Goal: Task Accomplishment & Management: Manage account settings

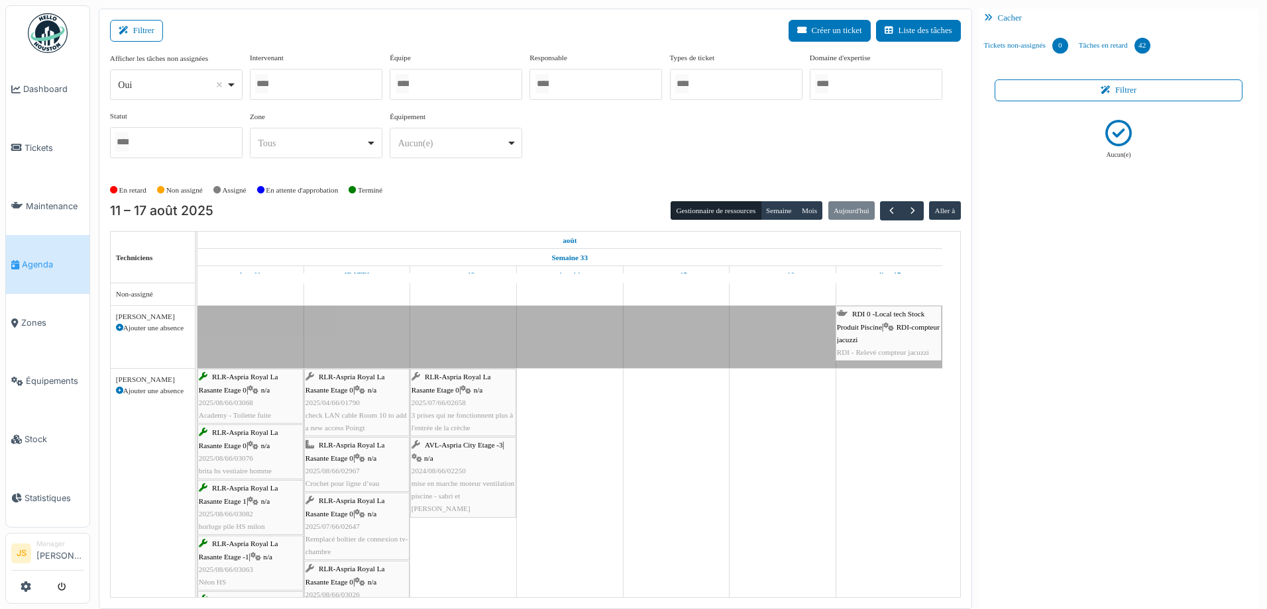
scroll to position [397, 0]
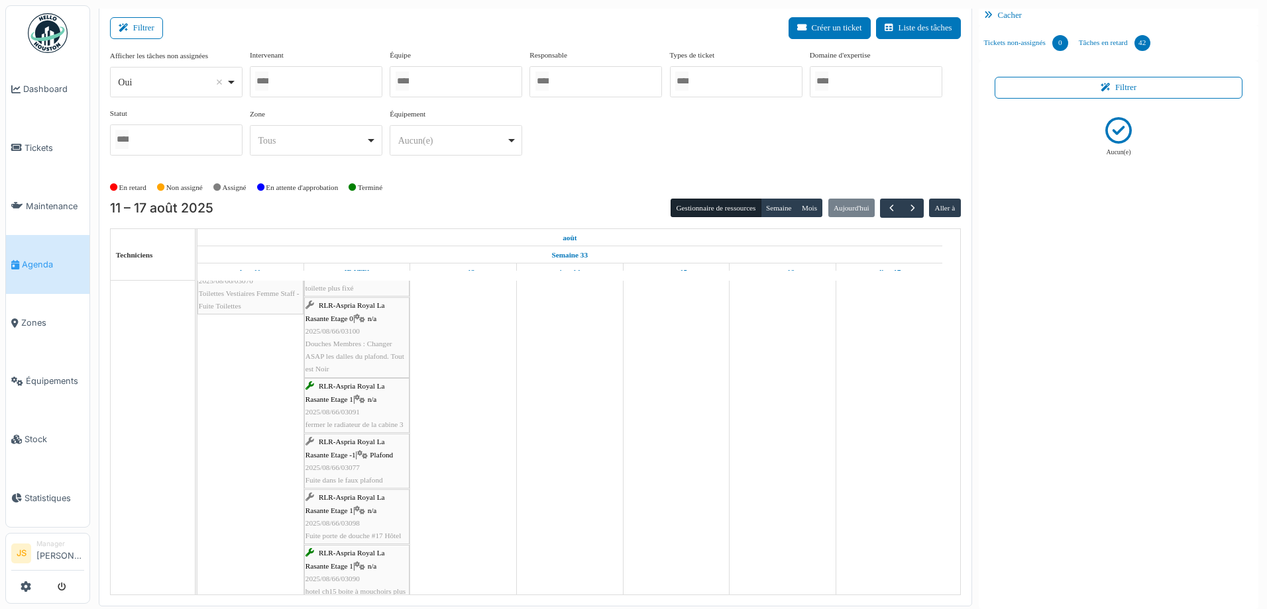
click at [46, 263] on span "Agenda" at bounding box center [53, 264] width 62 height 13
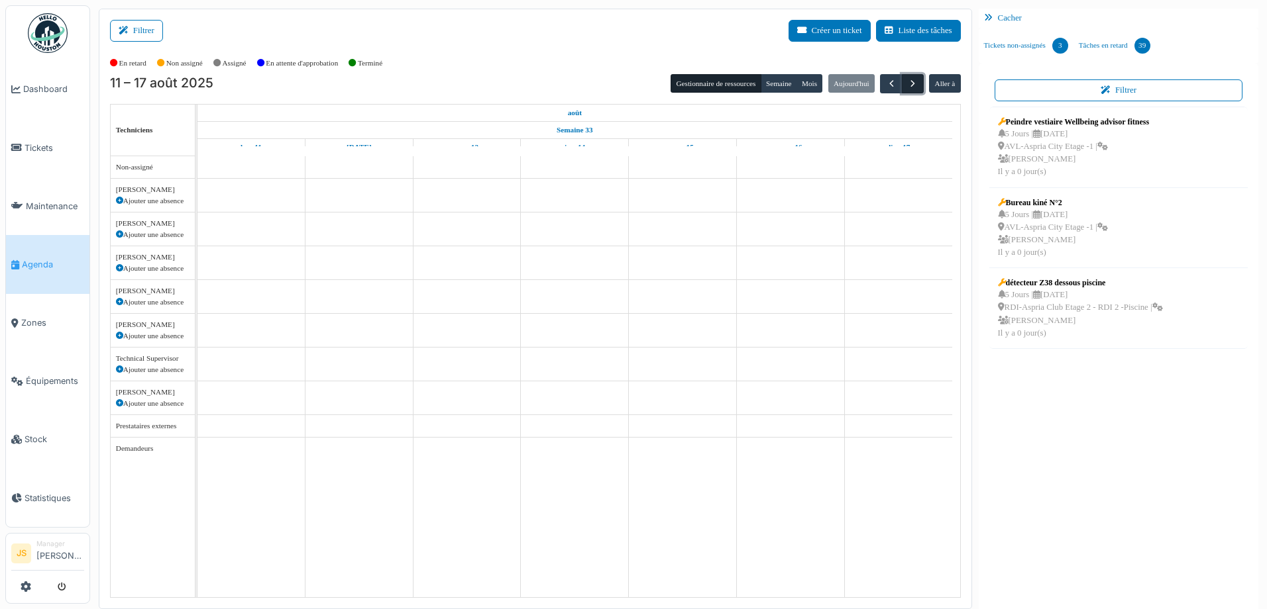
click at [907, 82] on span "button" at bounding box center [912, 83] width 11 height 11
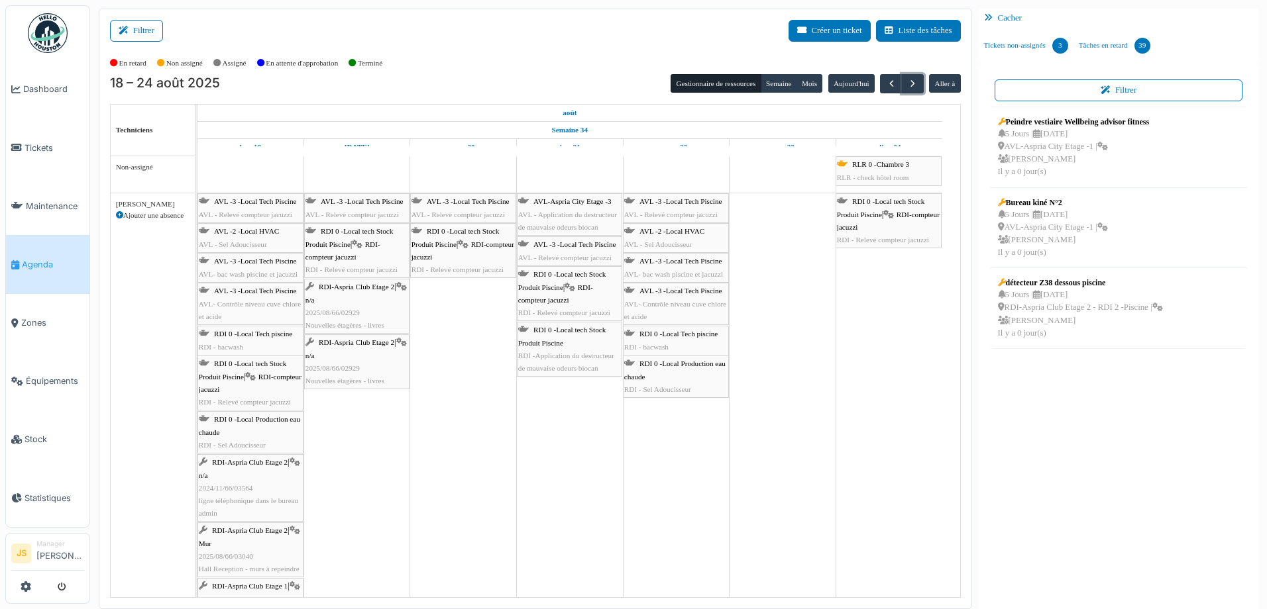
click at [119, 212] on icon at bounding box center [119, 215] width 7 height 7
click at [119, 216] on icon at bounding box center [119, 215] width 7 height 7
click at [168, 285] on body "Dashboard Tickets Maintenance Agenda Zones Équipements Stock Statistiques JS Ma…" at bounding box center [633, 304] width 1267 height 609
select select
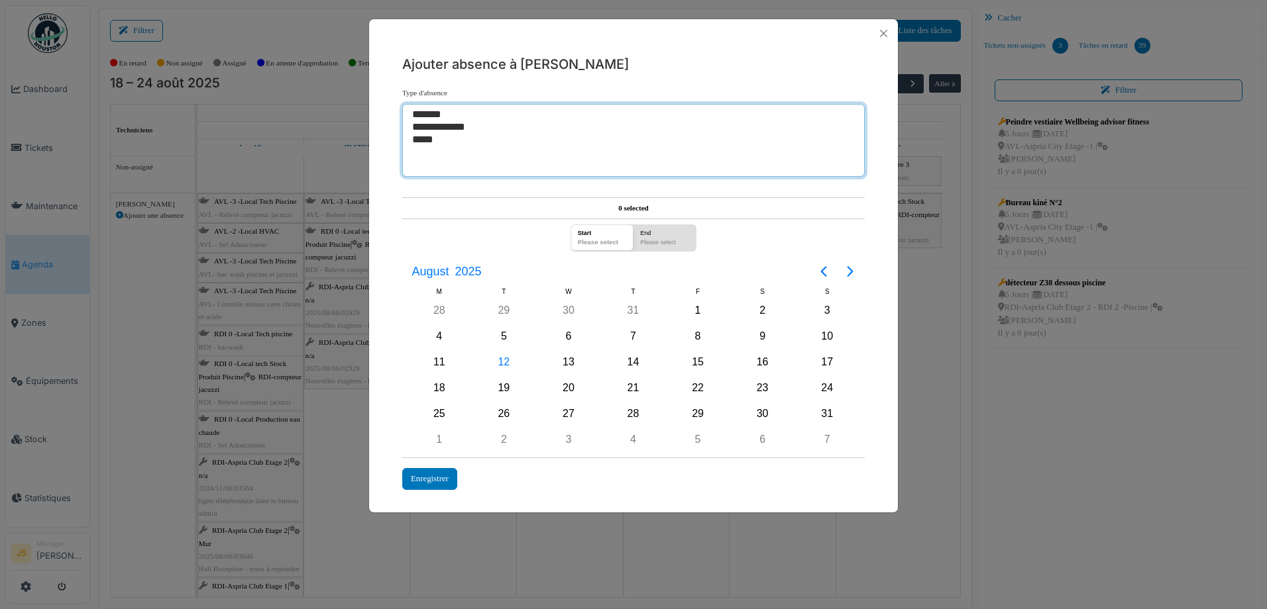
select select "***"
click at [432, 139] on option "*****" at bounding box center [628, 140] width 435 height 13
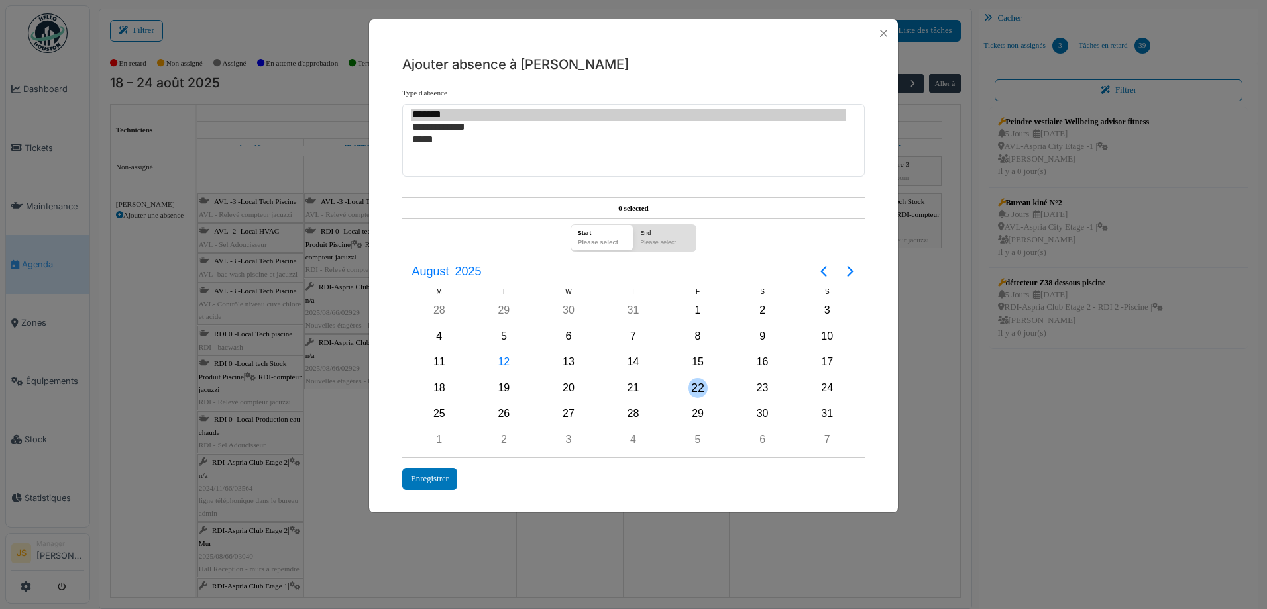
click at [696, 386] on div "22" at bounding box center [698, 388] width 20 height 20
click at [698, 385] on div "22" at bounding box center [698, 388] width 20 height 20
click at [612, 237] on div "Start" at bounding box center [597, 231] width 47 height 13
click at [702, 387] on div "22" at bounding box center [698, 388] width 20 height 20
click at [827, 390] on div "24" at bounding box center [827, 388] width 20 height 20
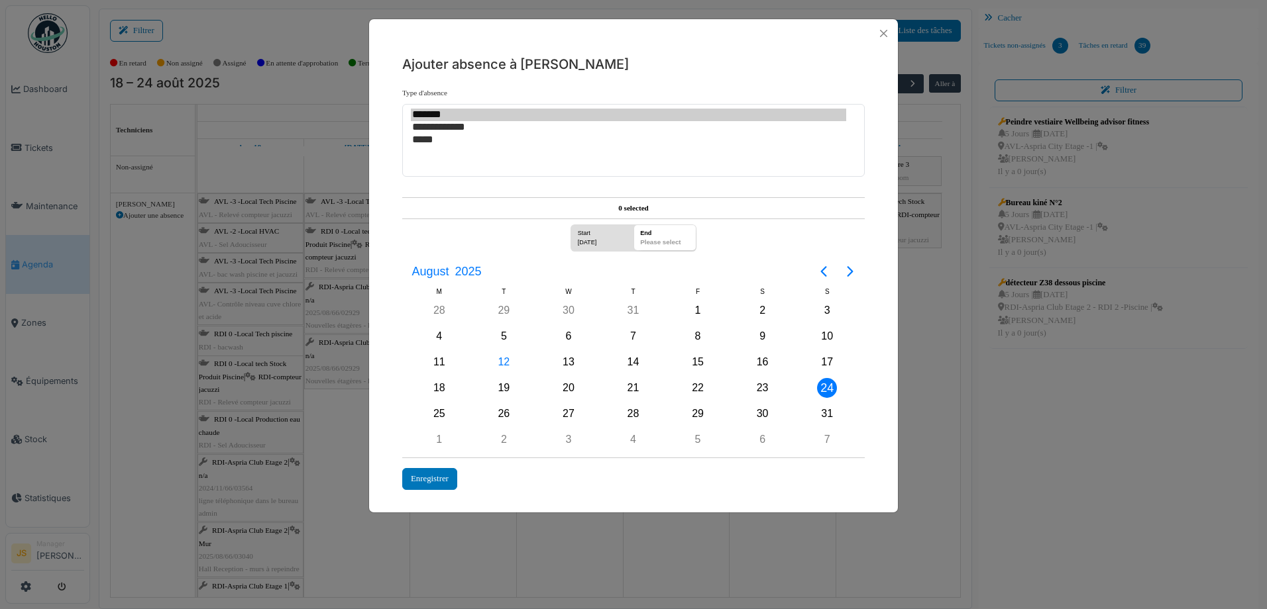
click at [602, 231] on div "Start" at bounding box center [597, 231] width 47 height 13
click at [695, 388] on div "22" at bounding box center [698, 388] width 20 height 20
click at [825, 389] on div "24" at bounding box center [827, 388] width 20 height 20
click at [444, 481] on div "Enregistrer" at bounding box center [429, 479] width 55 height 22
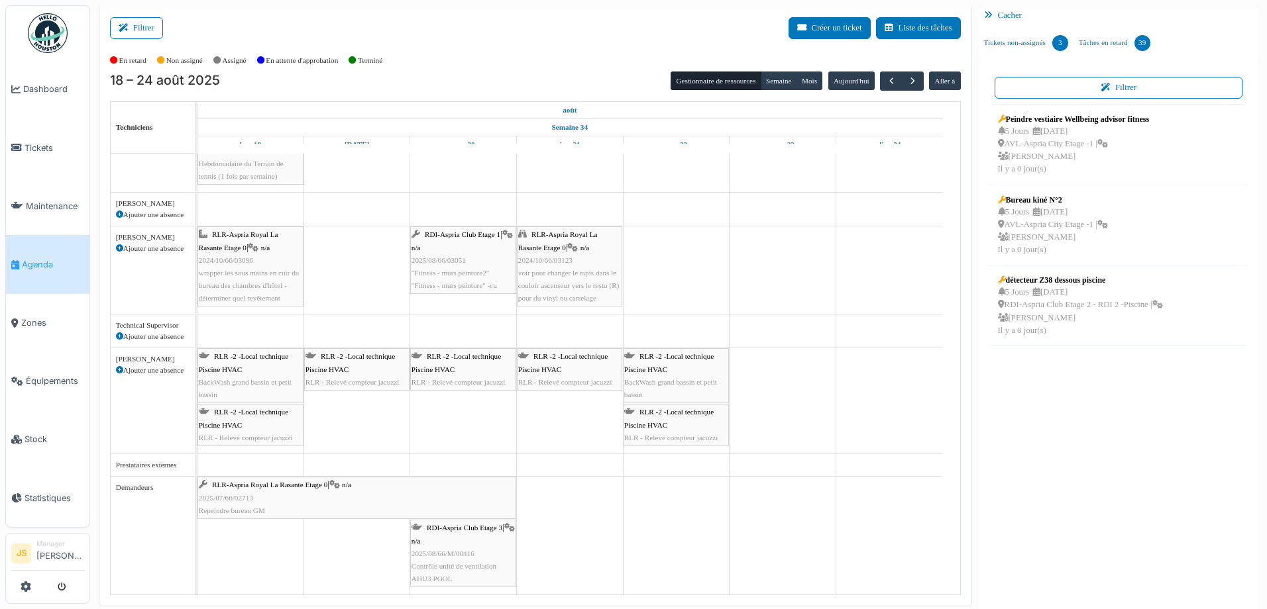
click at [121, 335] on icon at bounding box center [119, 336] width 7 height 7
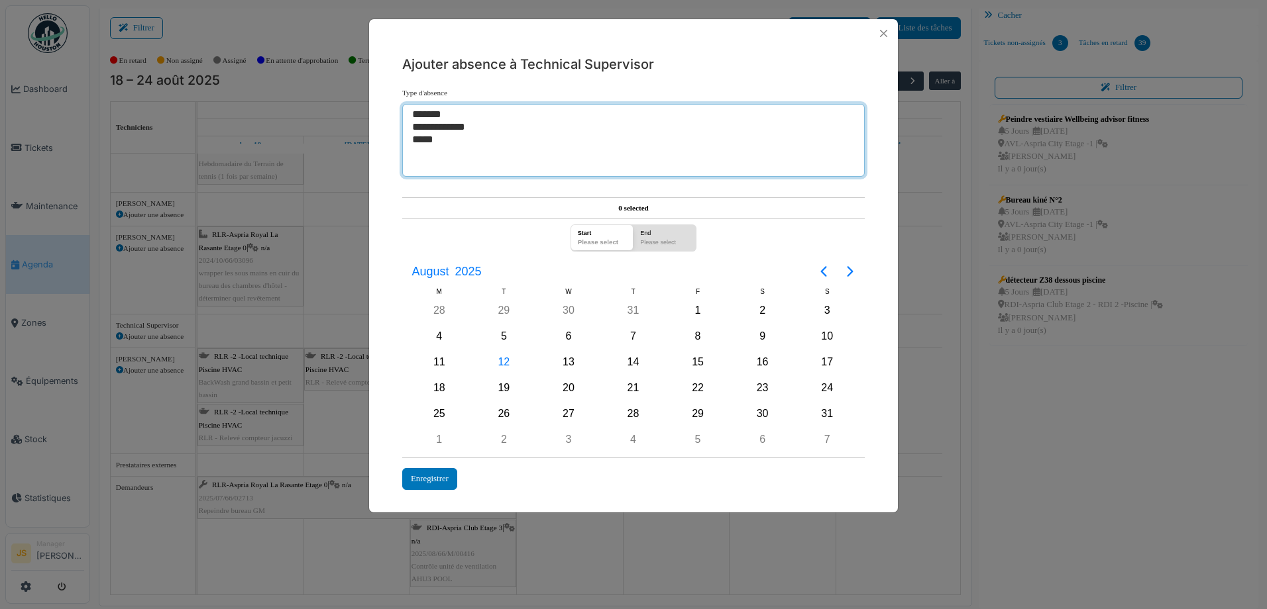
click at [429, 142] on option "*****" at bounding box center [628, 140] width 435 height 13
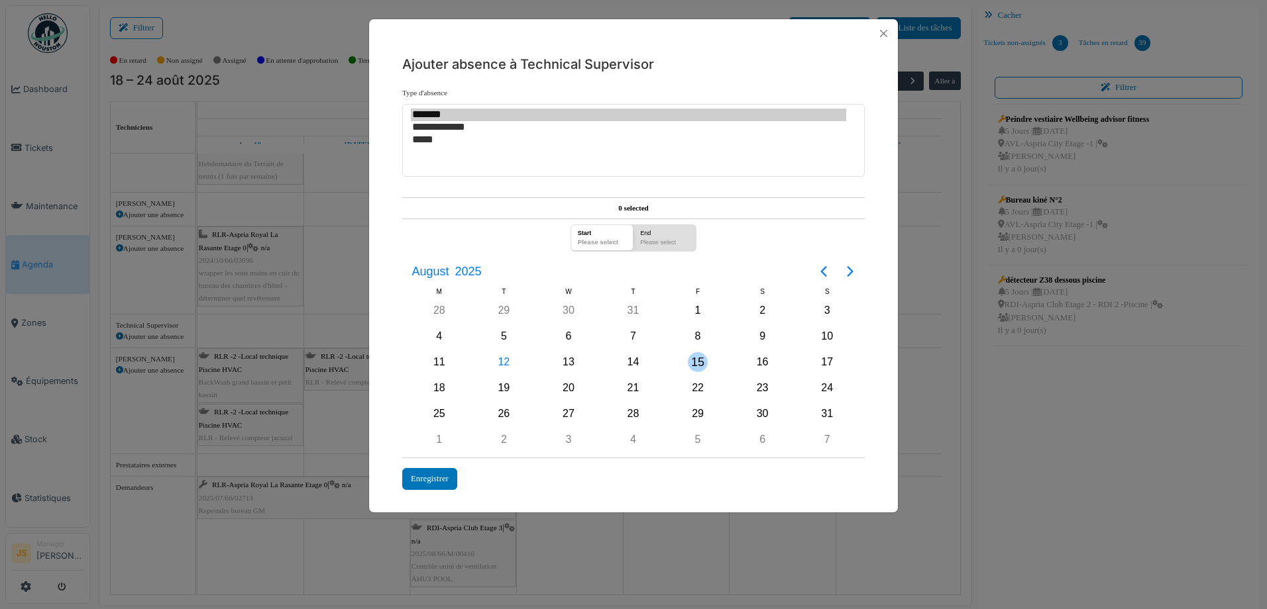
click at [706, 364] on div "15" at bounding box center [698, 362] width 20 height 20
click at [437, 391] on div "18" at bounding box center [439, 388] width 20 height 20
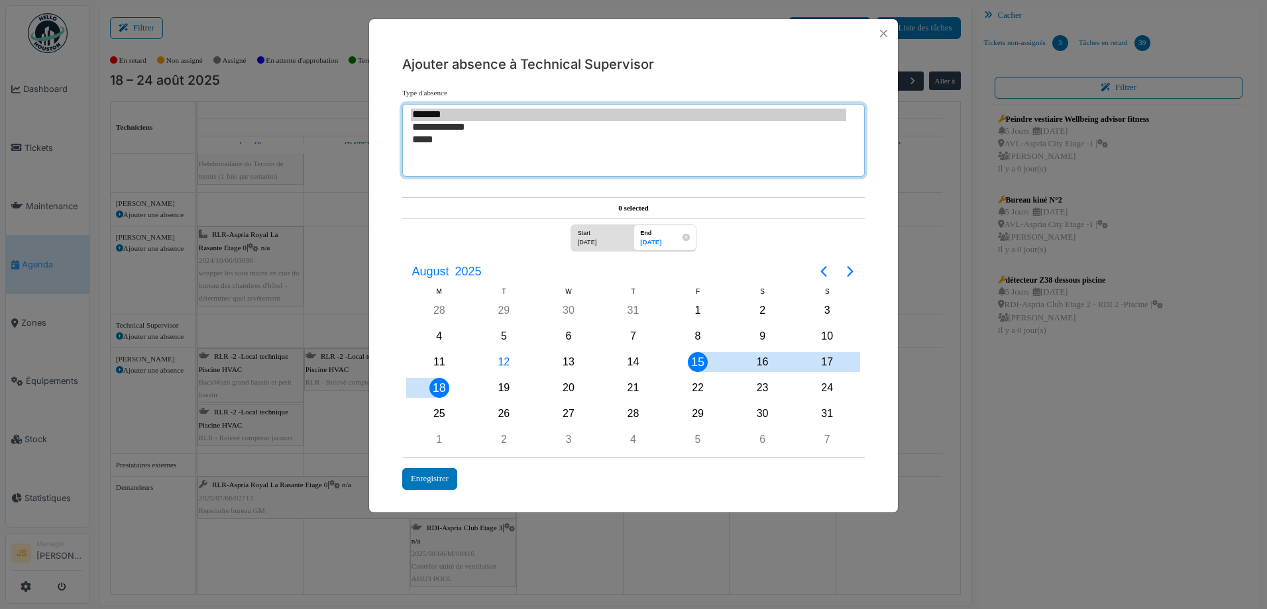
click at [439, 121] on option "*******" at bounding box center [628, 115] width 435 height 13
select select "**"
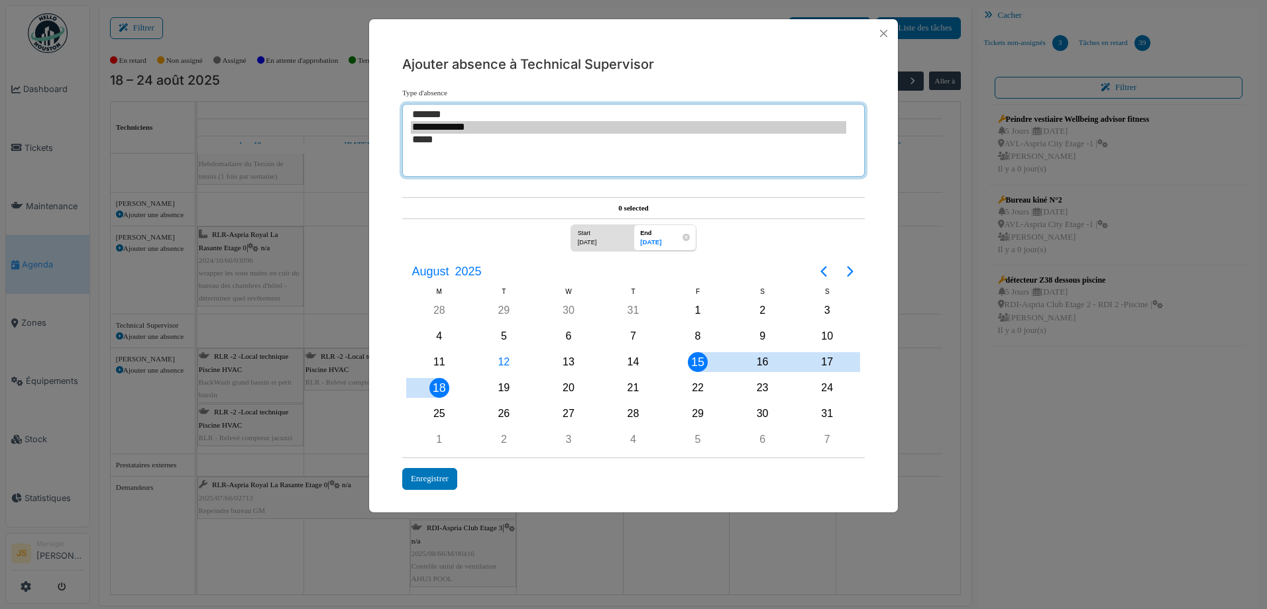
click at [441, 128] on option "**********" at bounding box center [628, 127] width 435 height 13
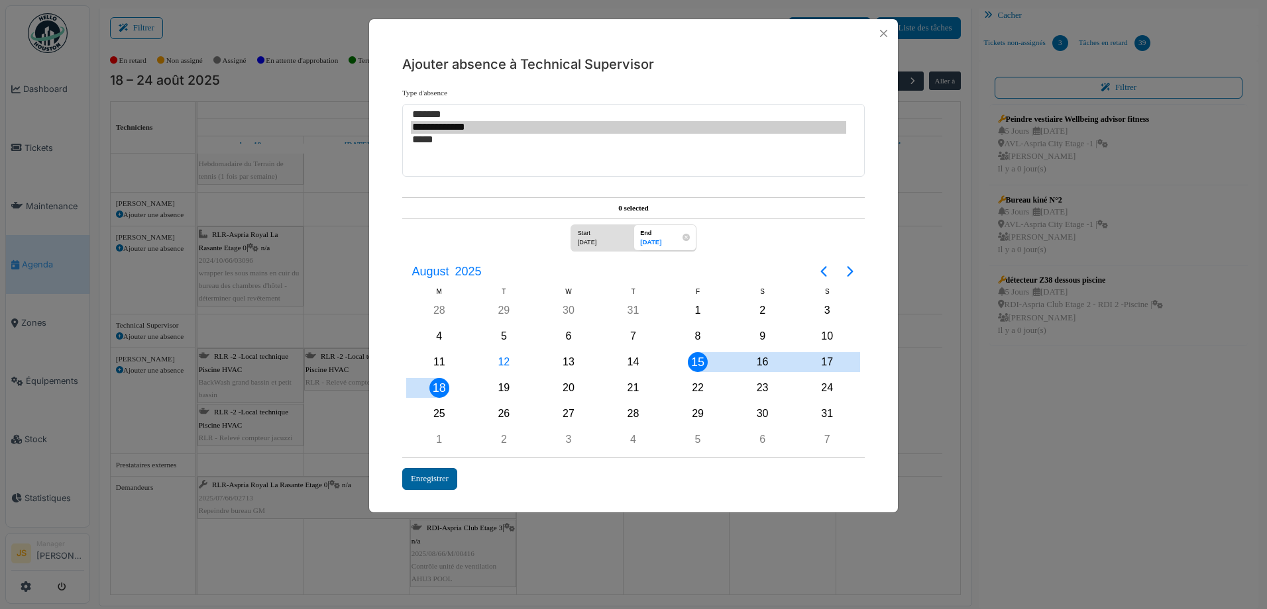
click at [441, 476] on div "Enregistrer" at bounding box center [429, 479] width 55 height 22
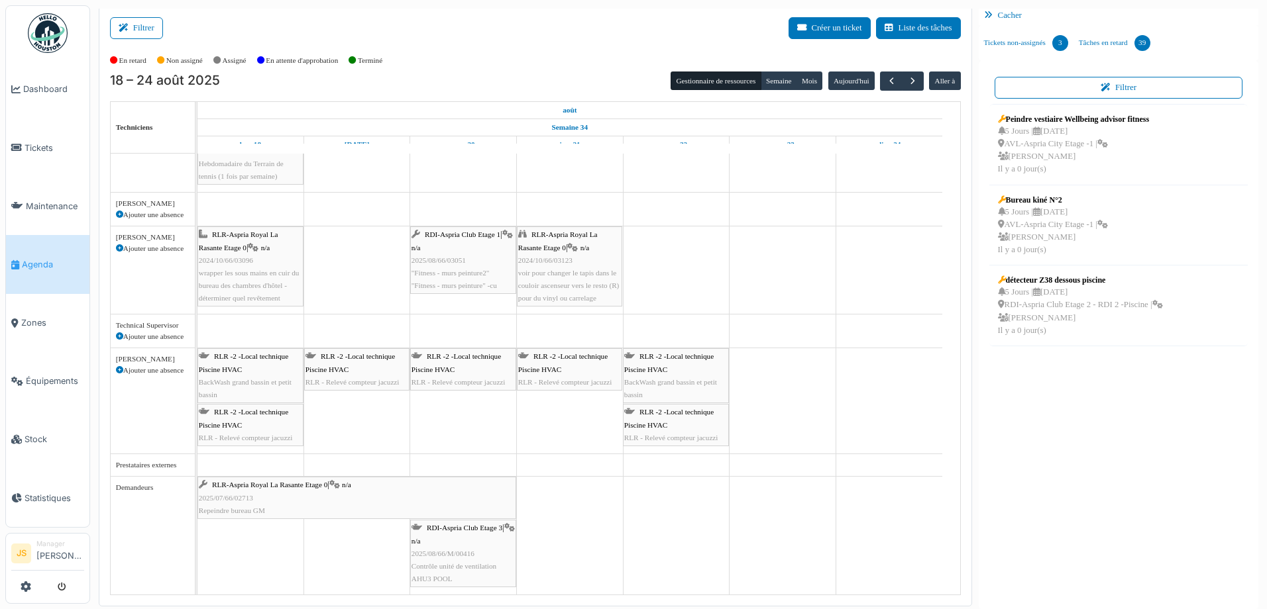
click at [146, 337] on div "Ajouter une absence" at bounding box center [153, 336] width 74 height 11
click at [119, 337] on icon at bounding box center [119, 336] width 7 height 7
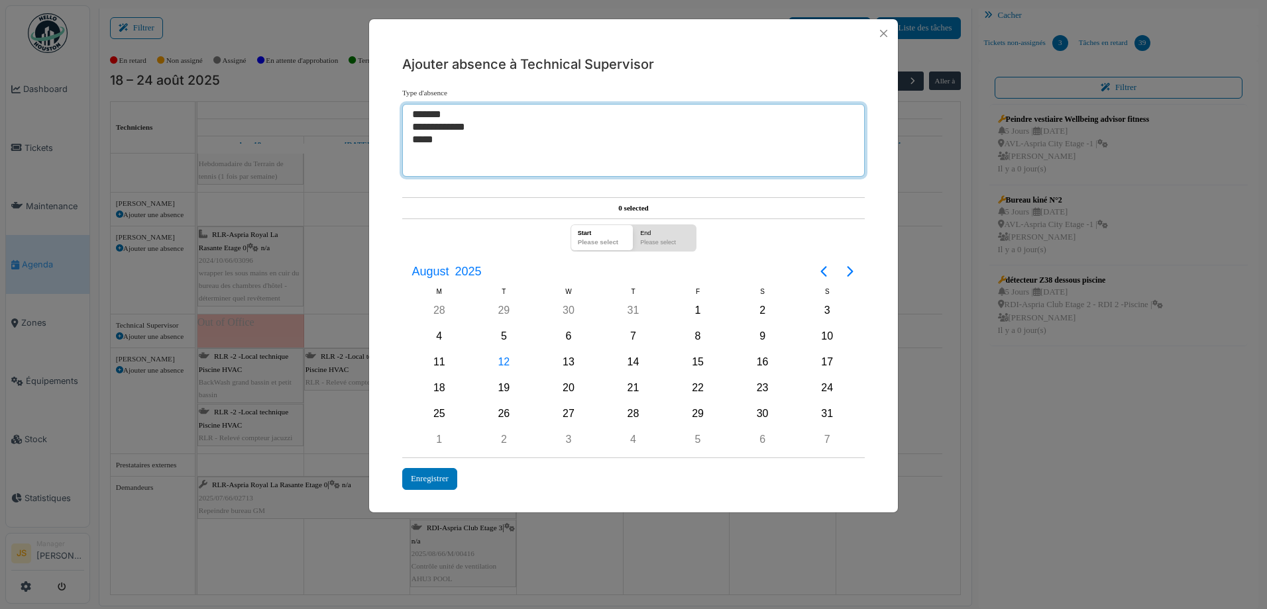
select select "***"
click at [431, 142] on option "*****" at bounding box center [628, 140] width 435 height 13
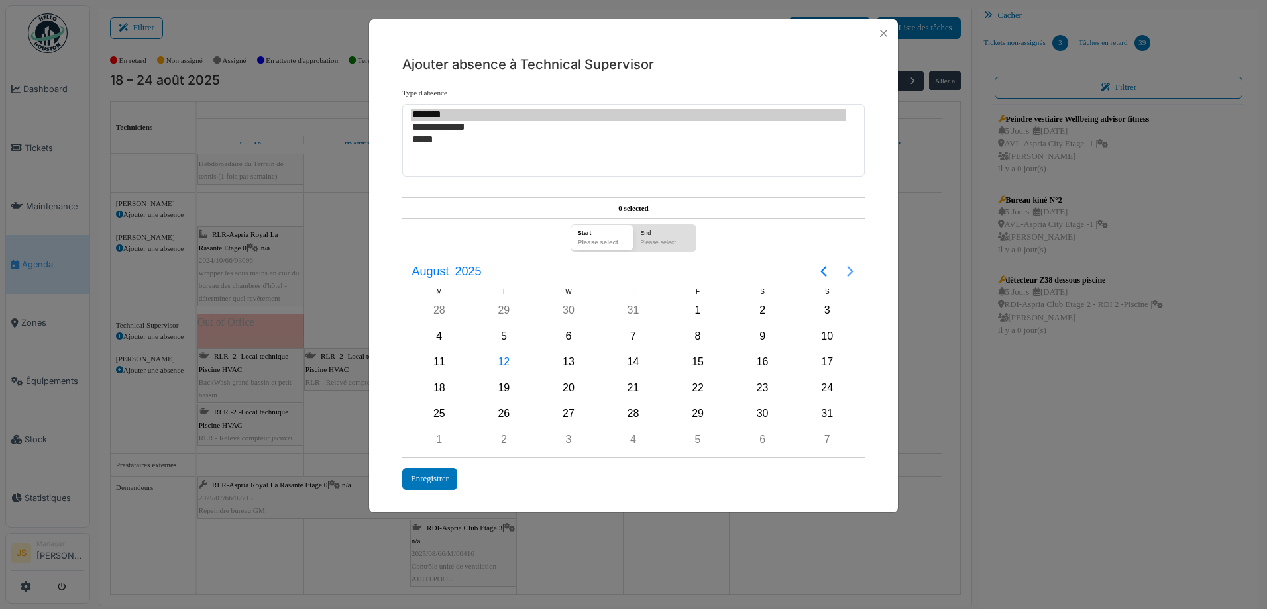
click at [849, 273] on icon "Next page" at bounding box center [850, 272] width 16 height 16
click at [766, 359] on div "20" at bounding box center [763, 362] width 20 height 20
click at [825, 388] on div "28" at bounding box center [827, 388] width 20 height 20
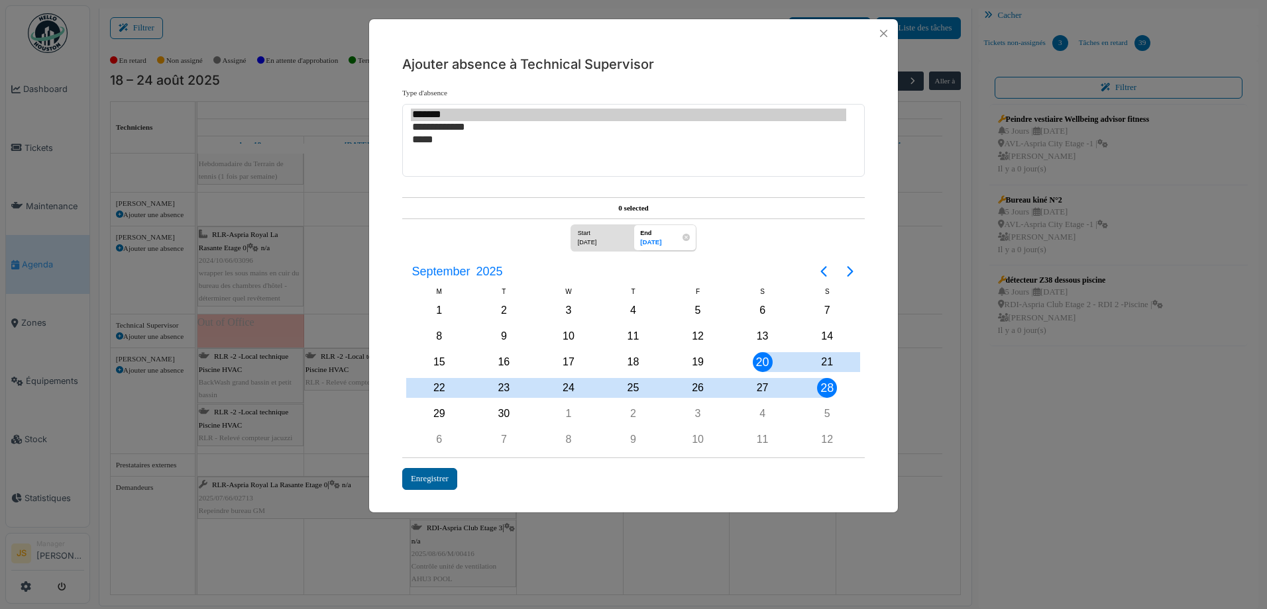
click at [433, 476] on div "Enregistrer" at bounding box center [429, 479] width 55 height 22
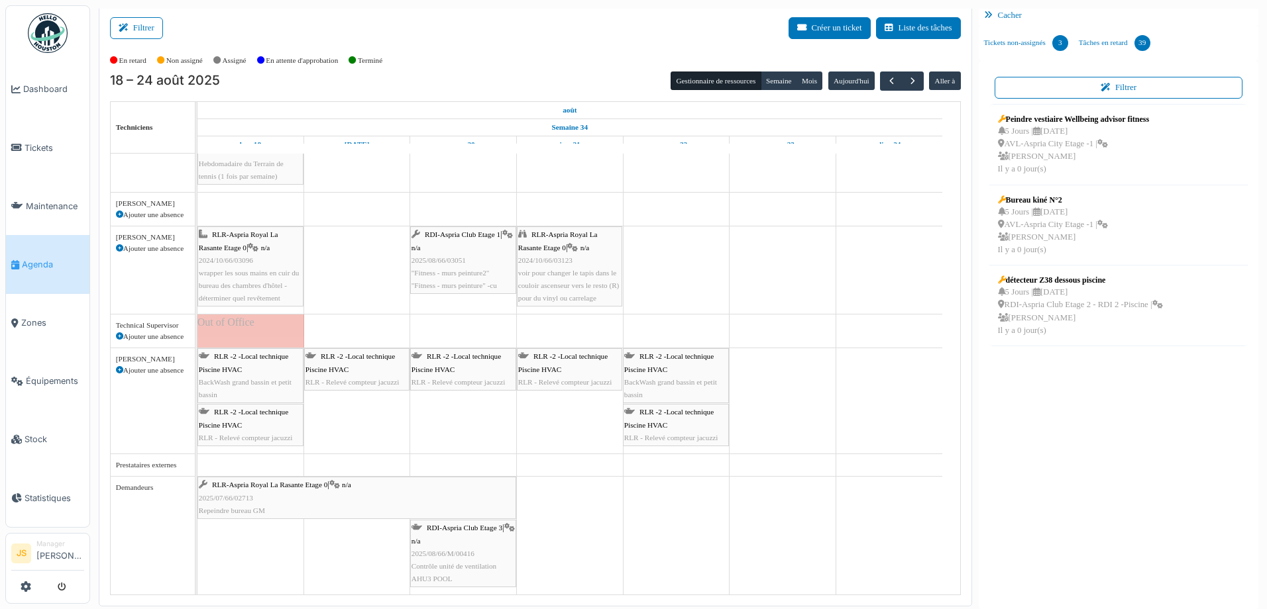
click at [120, 336] on icon at bounding box center [119, 336] width 7 height 7
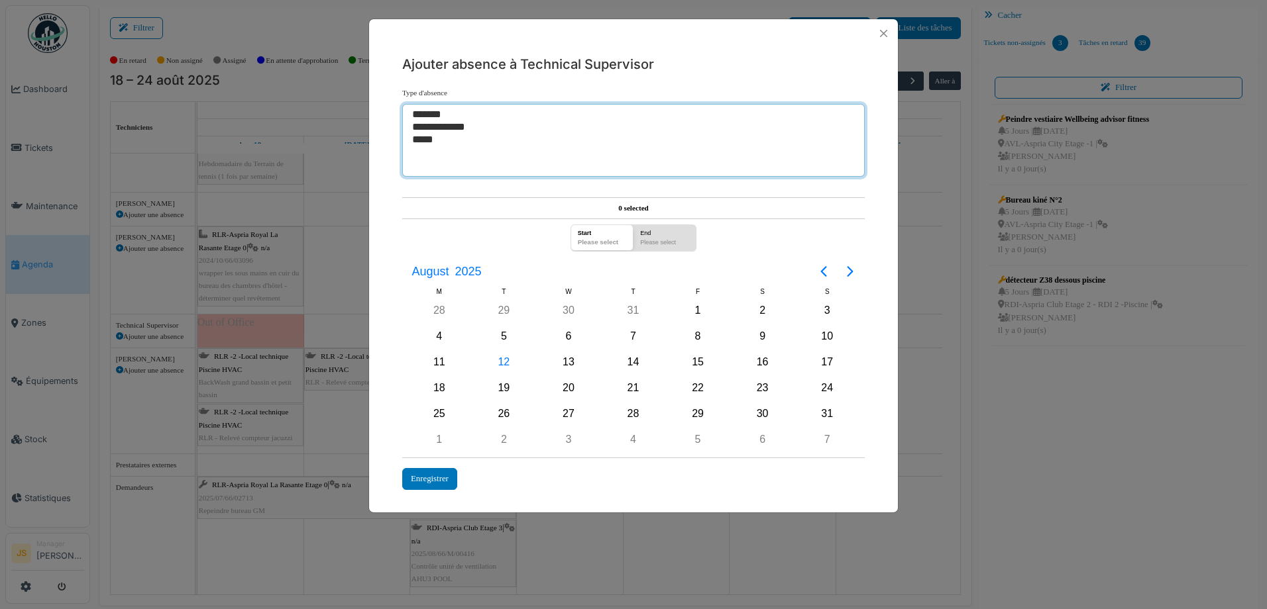
select select "***"
click at [419, 140] on option "*****" at bounding box center [628, 140] width 435 height 13
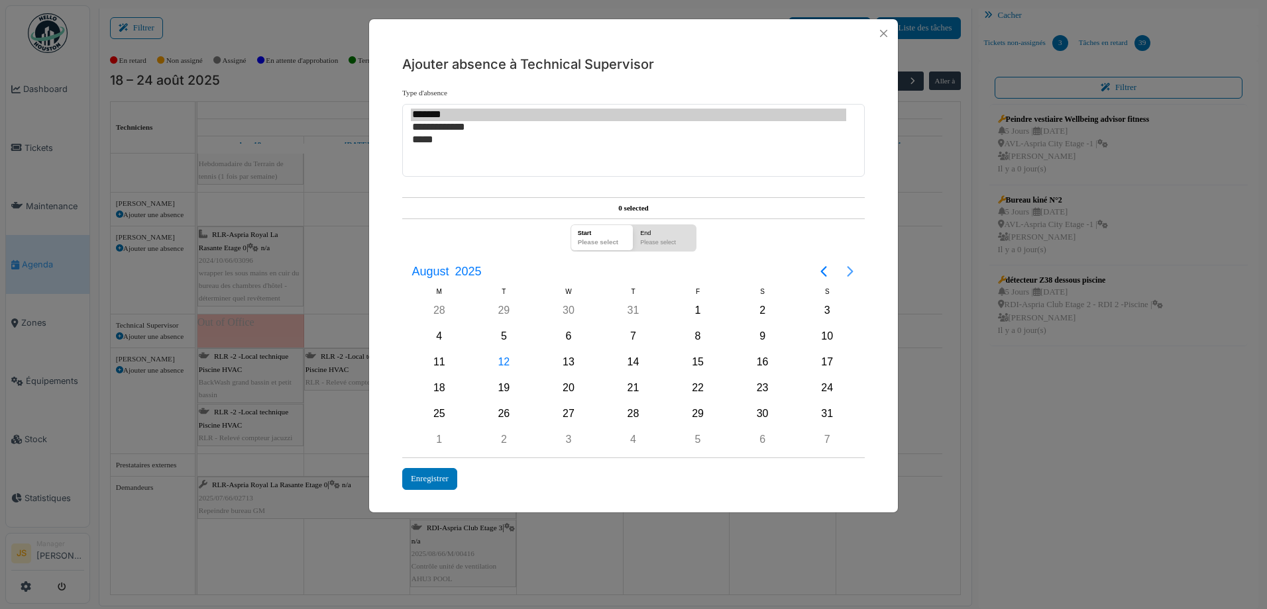
click at [850, 269] on icon "Next page" at bounding box center [850, 271] width 6 height 11
click at [761, 333] on div "8" at bounding box center [763, 337] width 20 height 20
drag, startPoint x: 828, startPoint y: 361, endPoint x: 818, endPoint y: 362, distance: 10.6
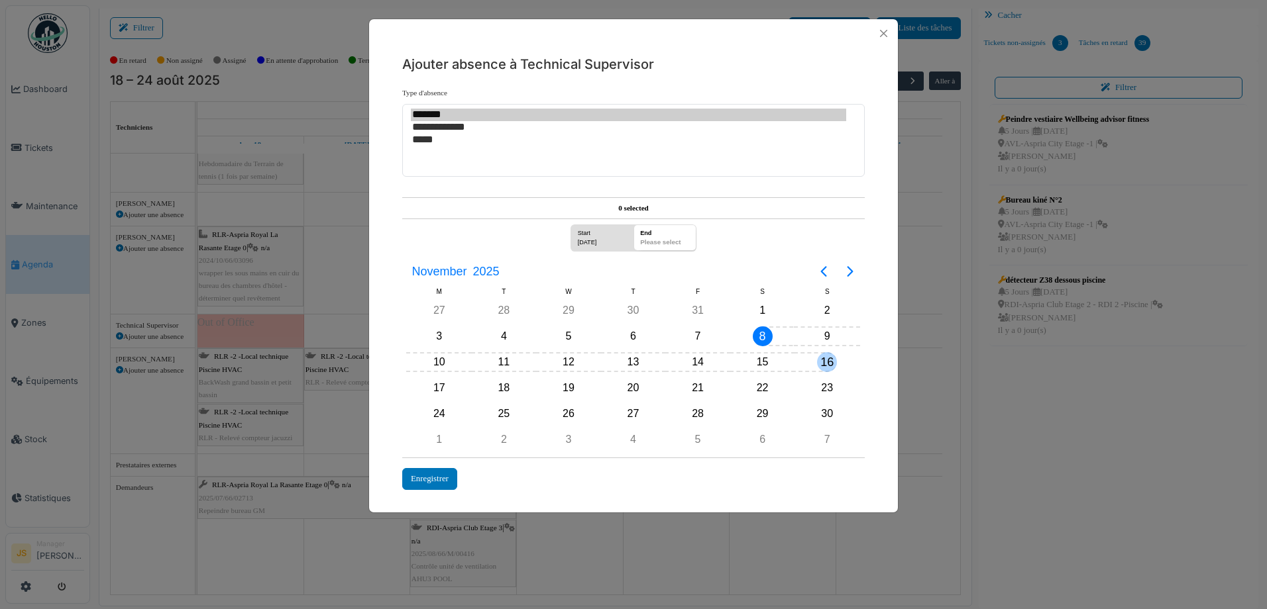
click at [827, 361] on div "16" at bounding box center [827, 362] width 20 height 20
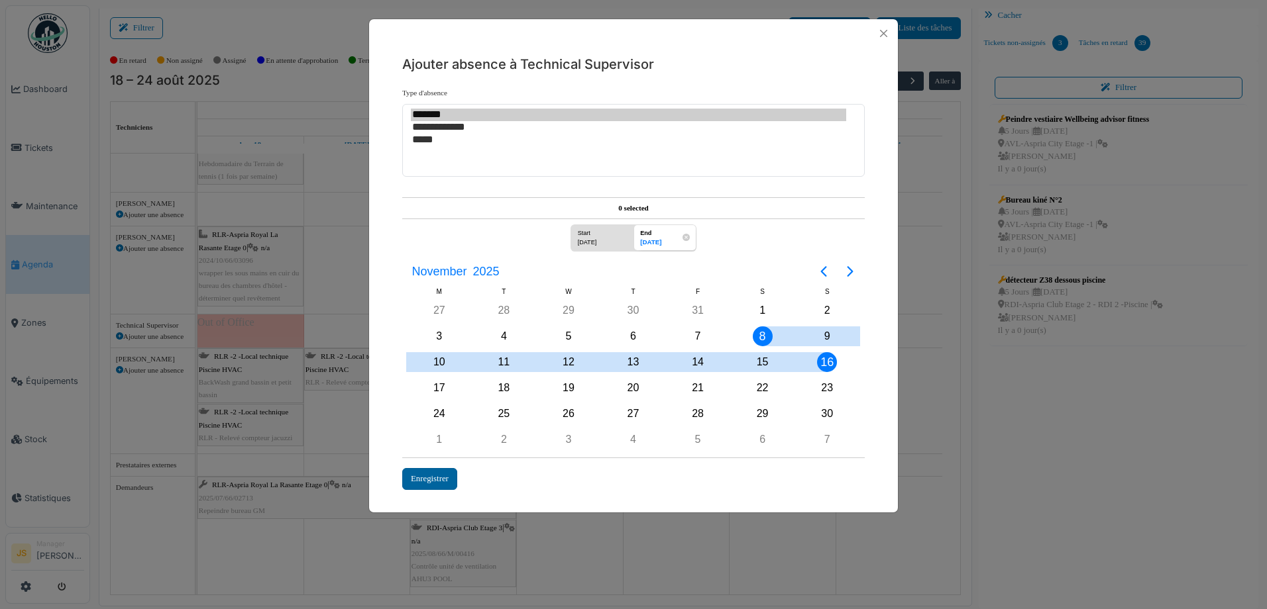
click at [422, 480] on div "Enregistrer" at bounding box center [429, 479] width 55 height 22
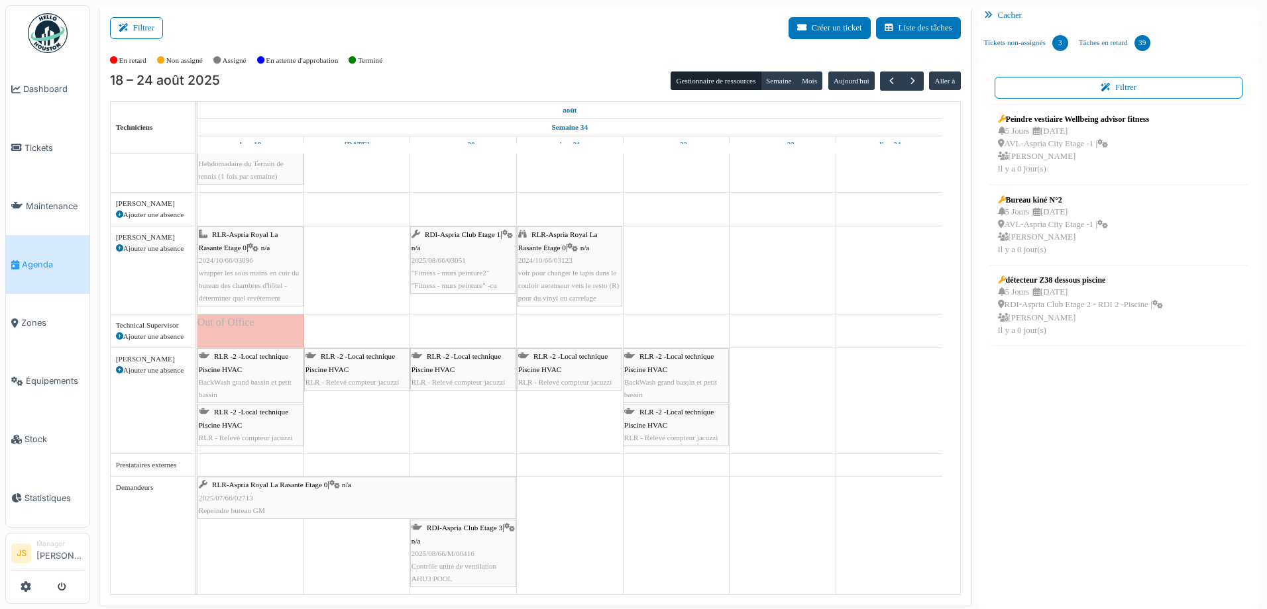
click at [42, 267] on link "Agenda" at bounding box center [47, 264] width 83 height 58
click at [156, 33] on button "Filtrer" at bounding box center [136, 28] width 53 height 22
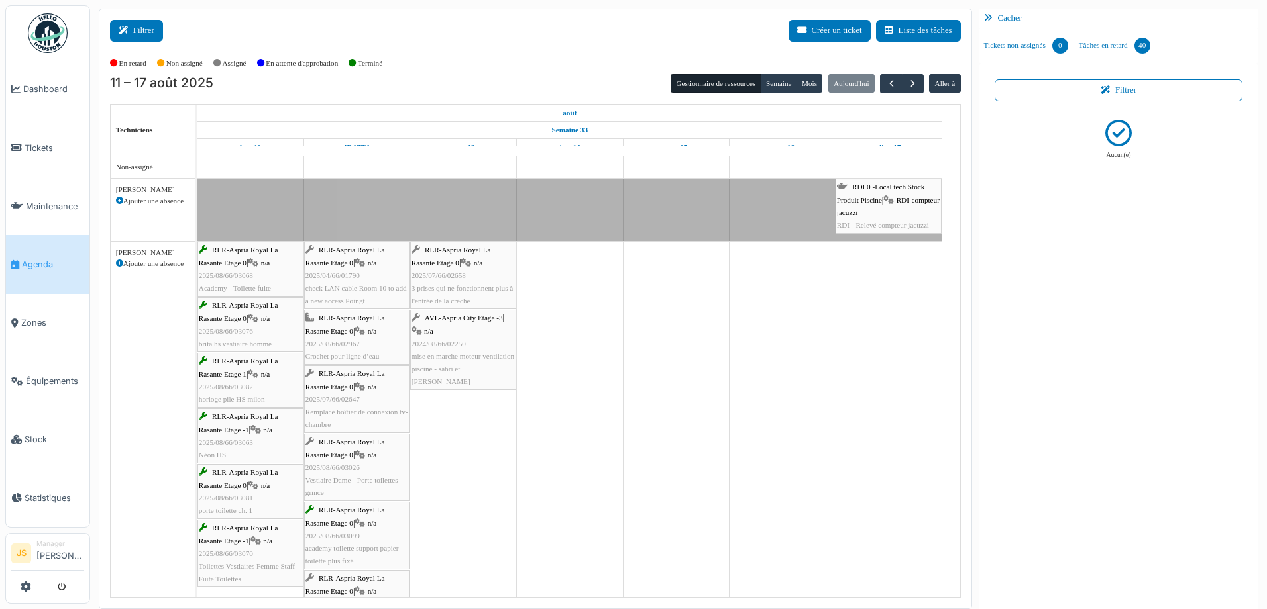
click at [142, 30] on button "Filtrer" at bounding box center [136, 31] width 53 height 22
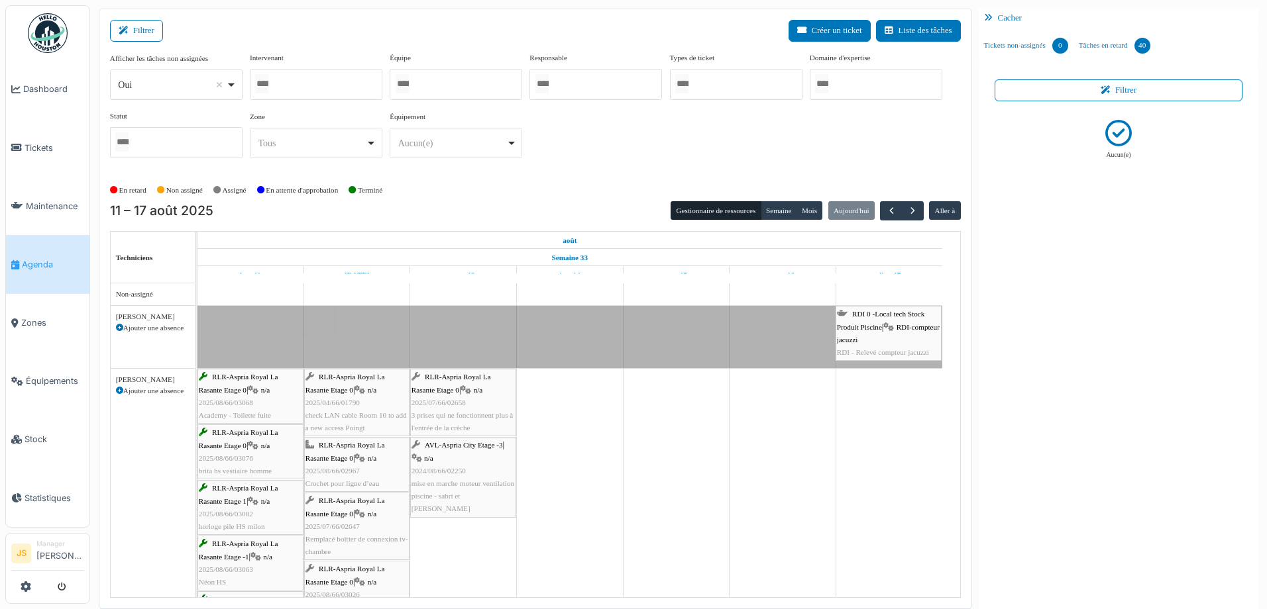
click at [299, 75] on div at bounding box center [316, 84] width 132 height 31
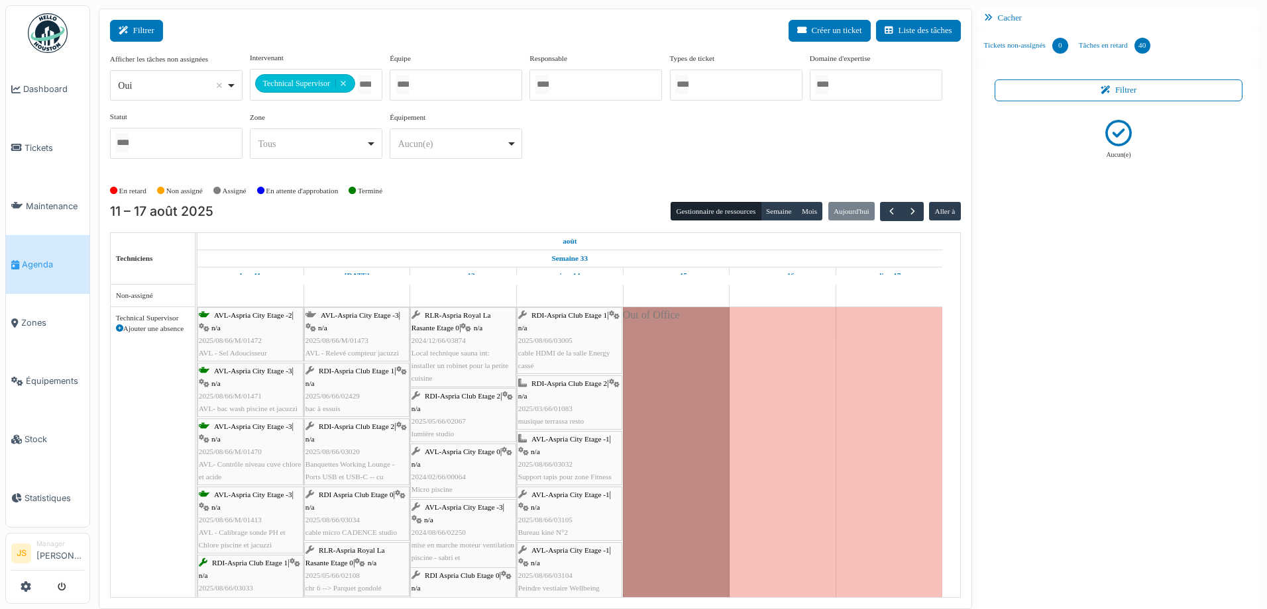
click at [154, 34] on button "Filtrer" at bounding box center [136, 31] width 53 height 22
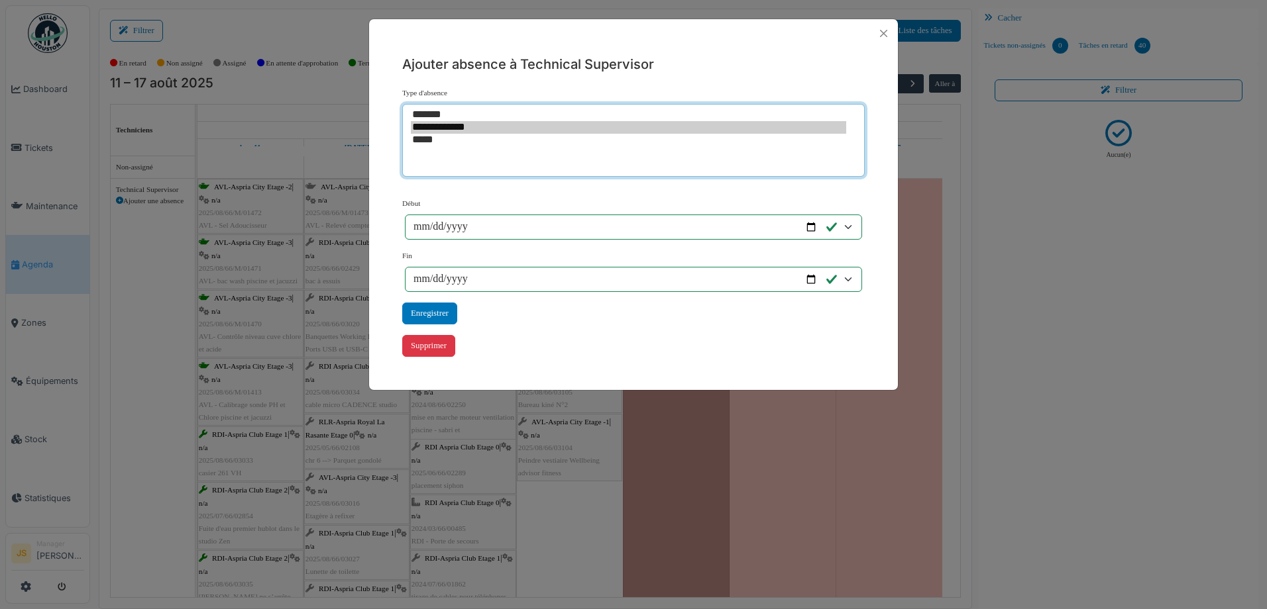
select select "***"
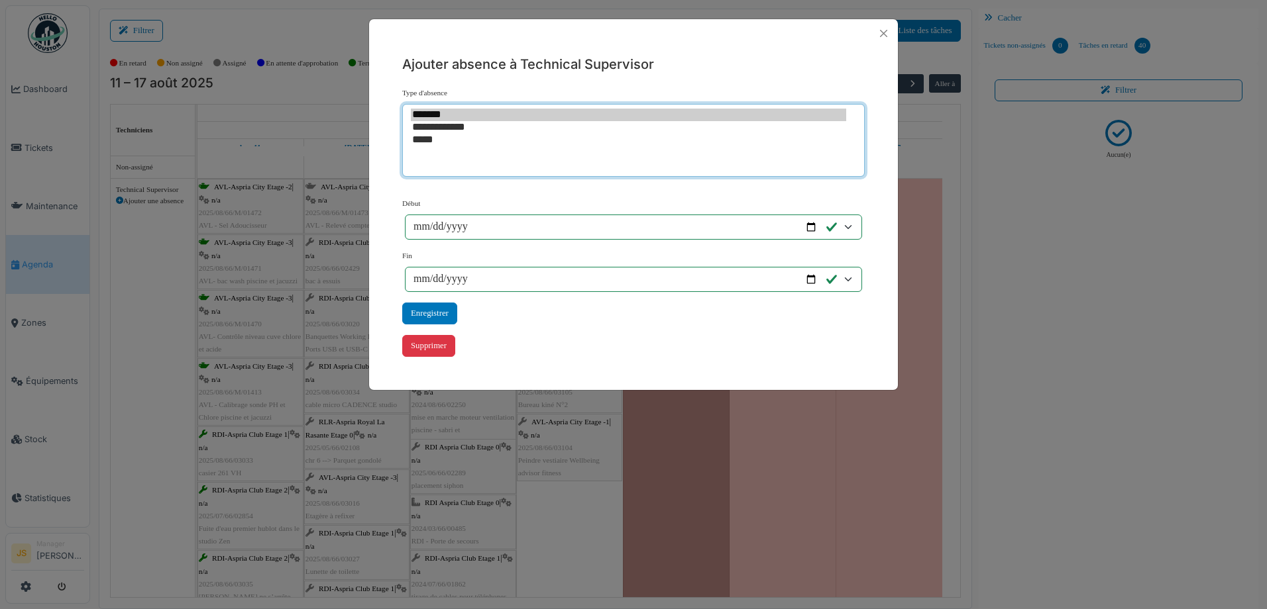
click at [428, 140] on option "*****" at bounding box center [628, 140] width 435 height 13
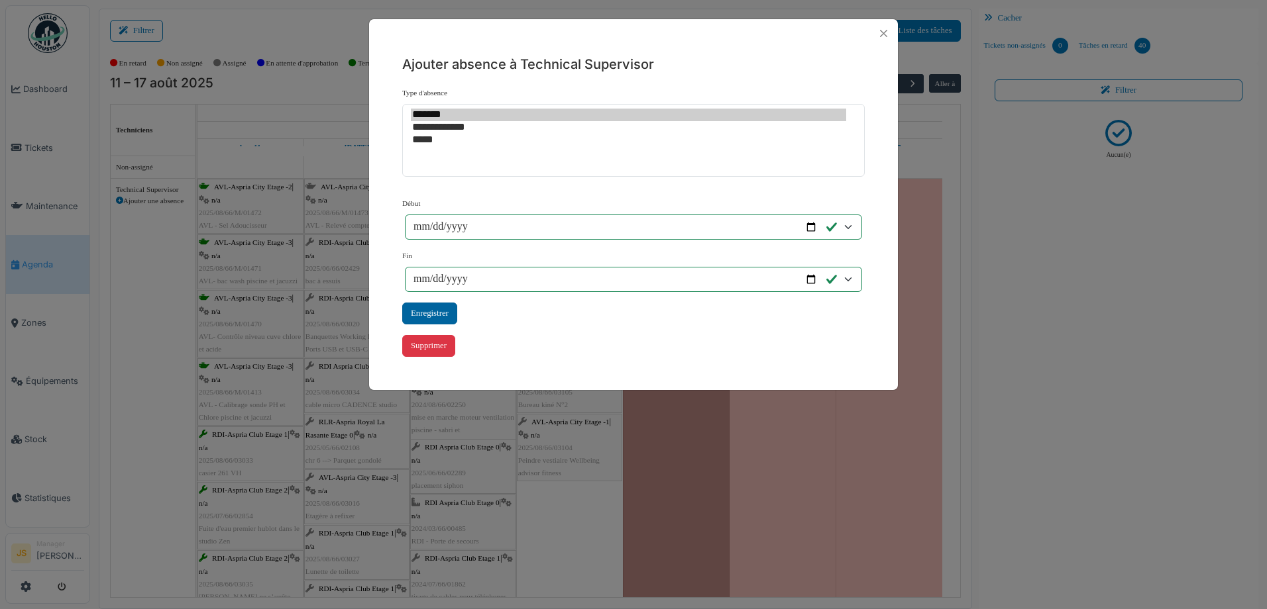
click at [447, 316] on div "Enregistrer" at bounding box center [429, 314] width 55 height 22
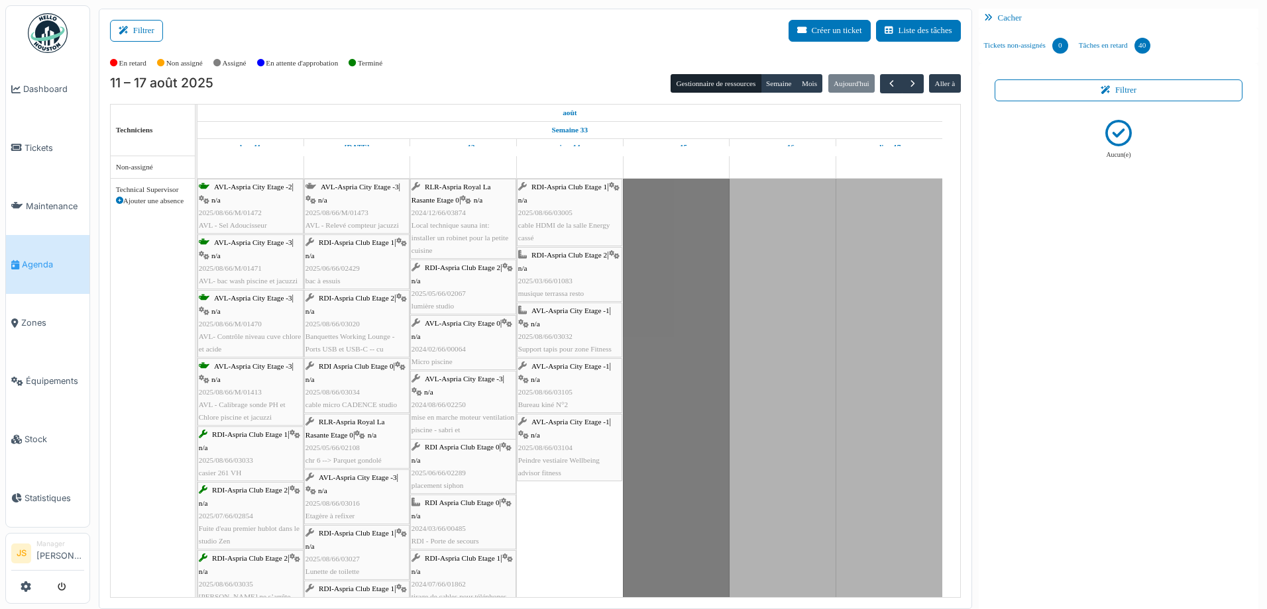
click at [357, 210] on span "2025/08/66/M/01473" at bounding box center [336, 213] width 63 height 8
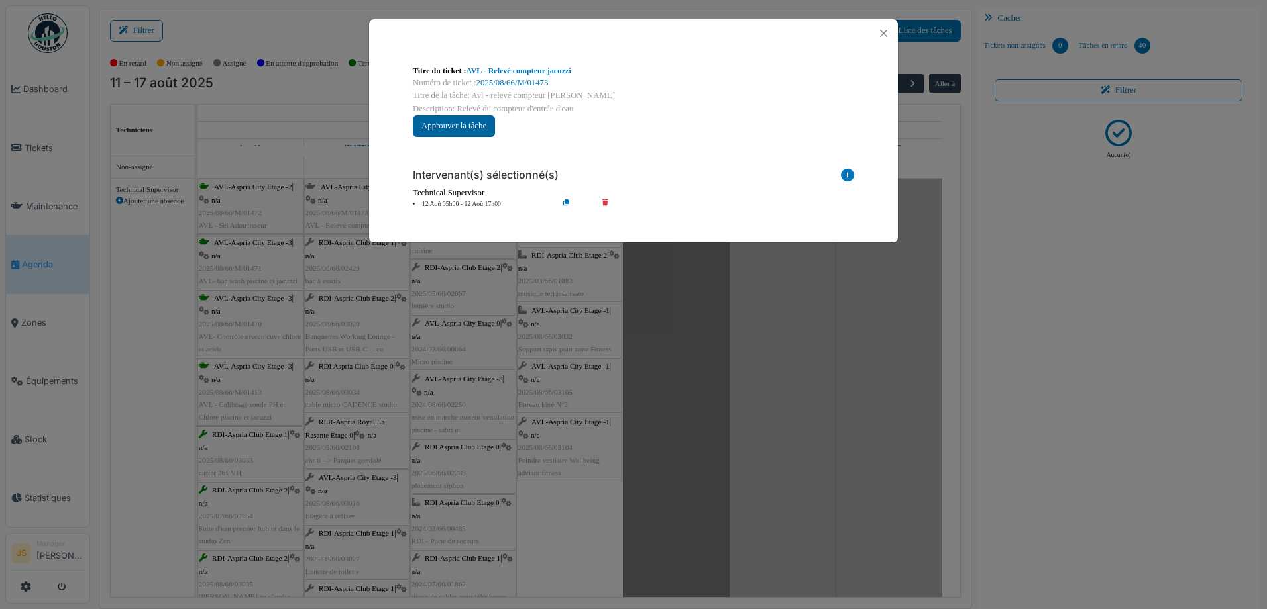
click at [480, 125] on button "Approuver la tâche" at bounding box center [454, 126] width 82 height 22
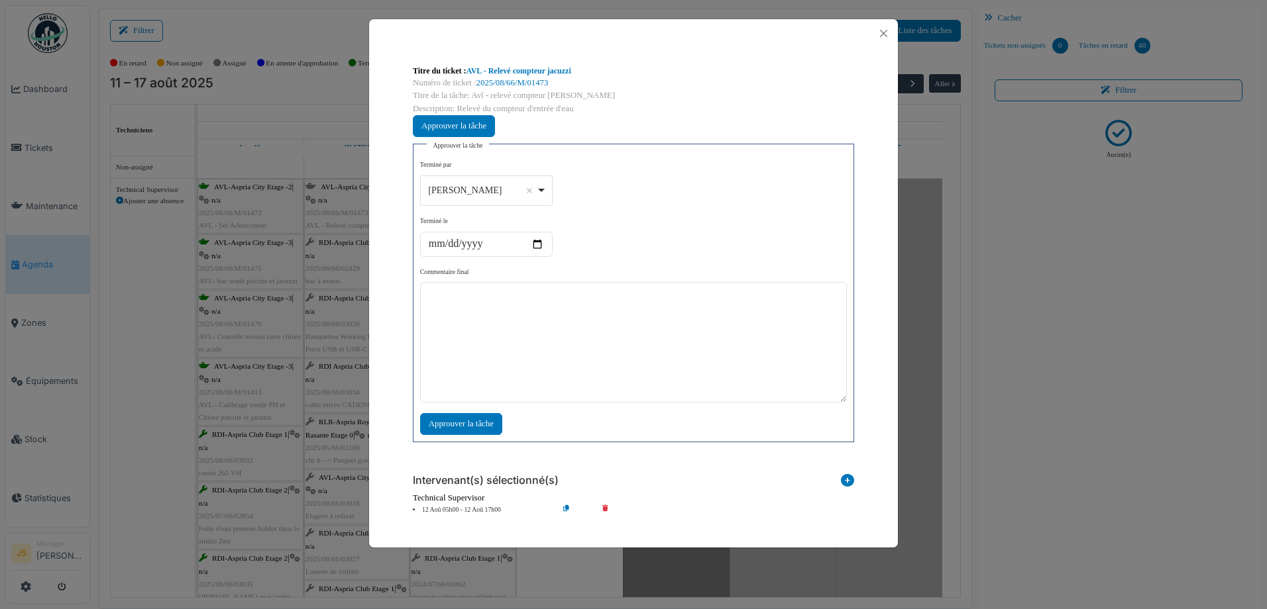
click at [542, 189] on div "Alexandre Michailidis Remove item" at bounding box center [485, 190] width 121 height 19
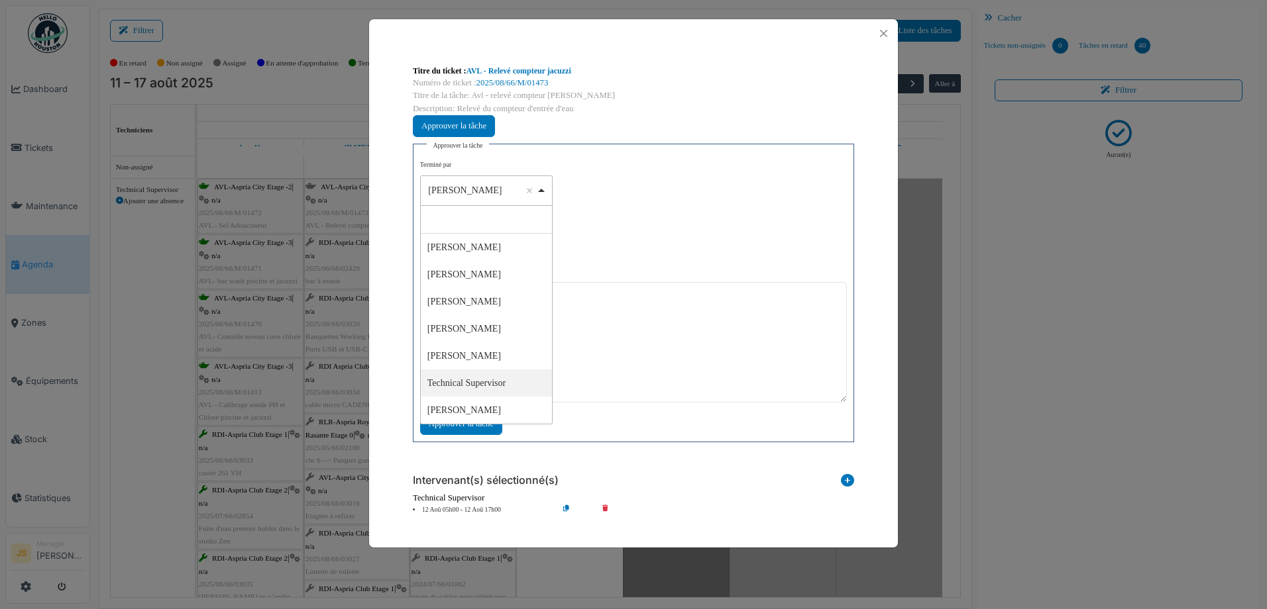
select select "****"
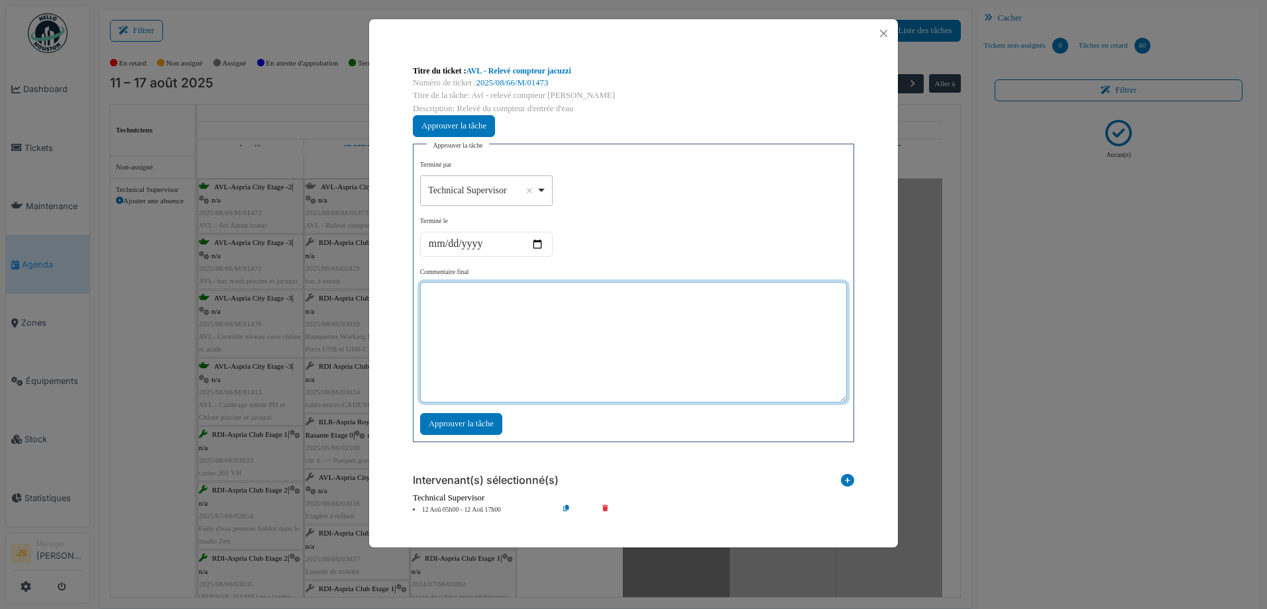
click at [492, 350] on textarea at bounding box center [633, 342] width 427 height 121
type textarea "**"
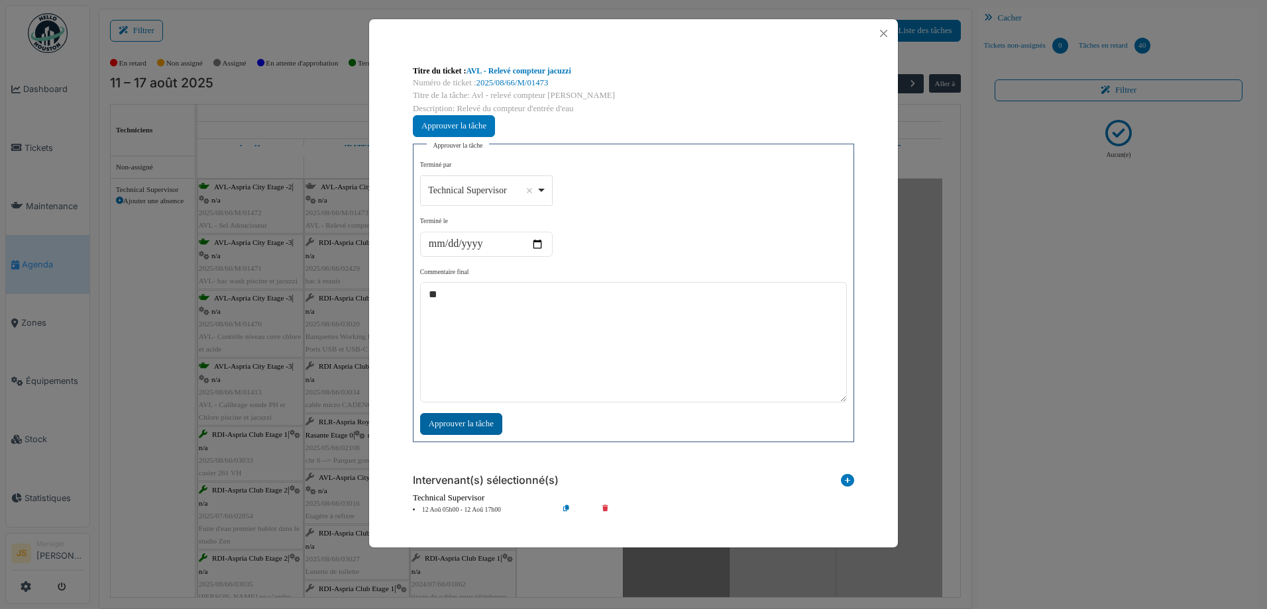
click at [476, 428] on div "Approuver la tâche" at bounding box center [461, 424] width 82 height 22
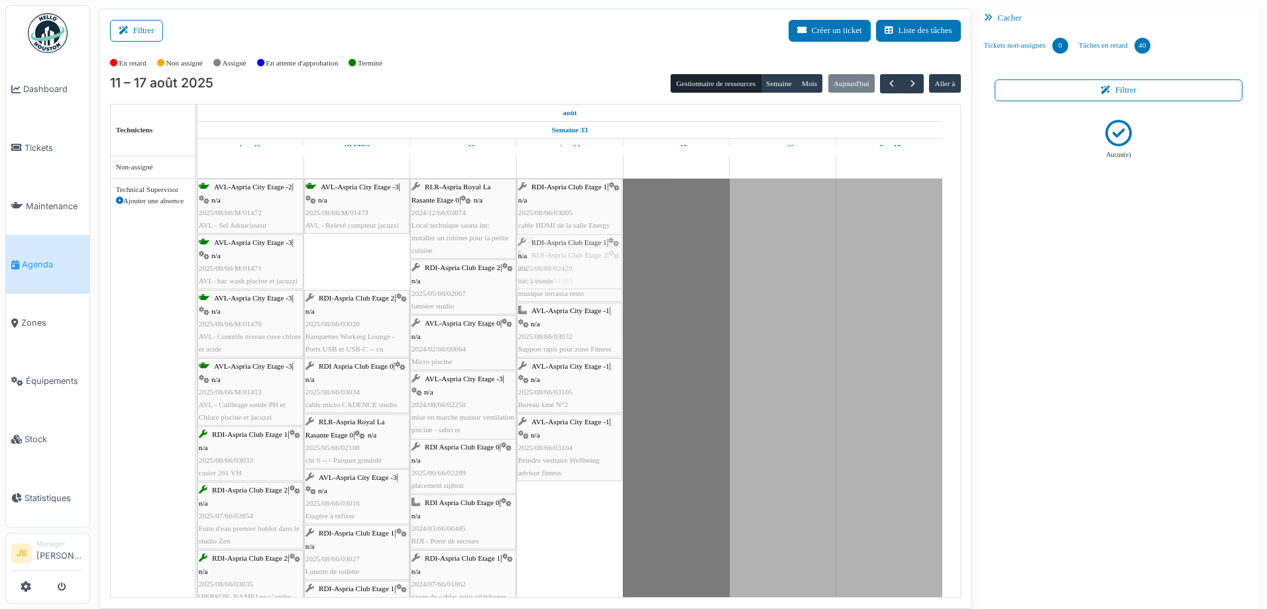
drag, startPoint x: 354, startPoint y: 269, endPoint x: 567, endPoint y: 275, distance: 213.4
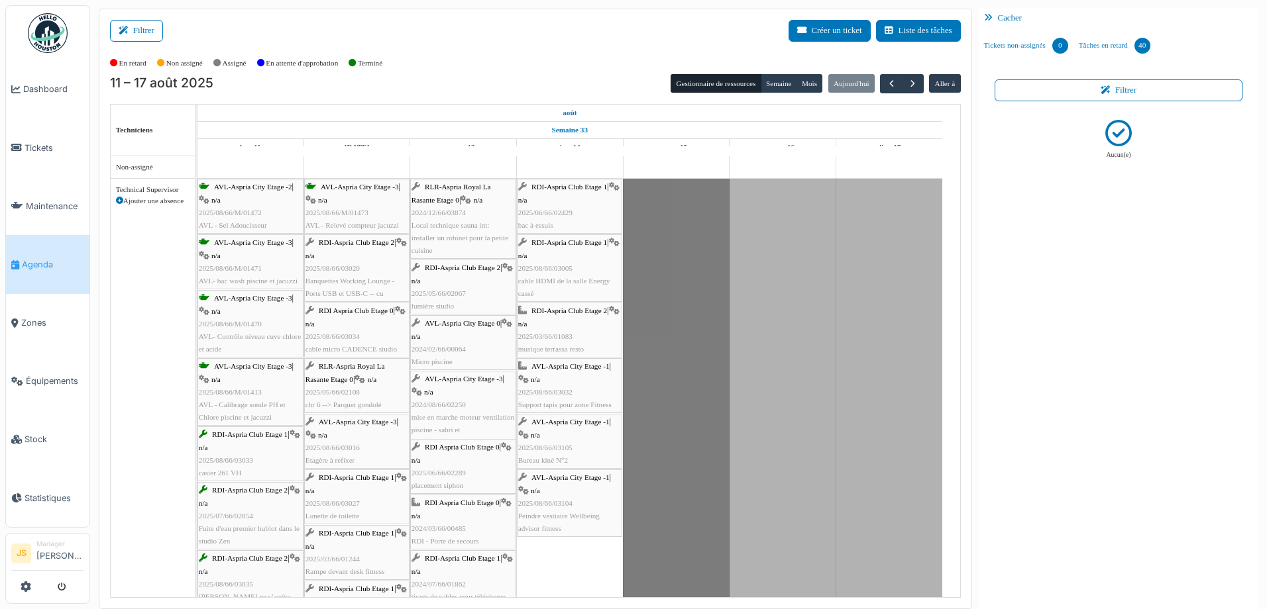
click at [344, 262] on div "RDI-Aspria Club Etage 2 | n/a 2025/08/66/03020 Banquettes Working Lounge - Port…" at bounding box center [356, 269] width 103 height 64
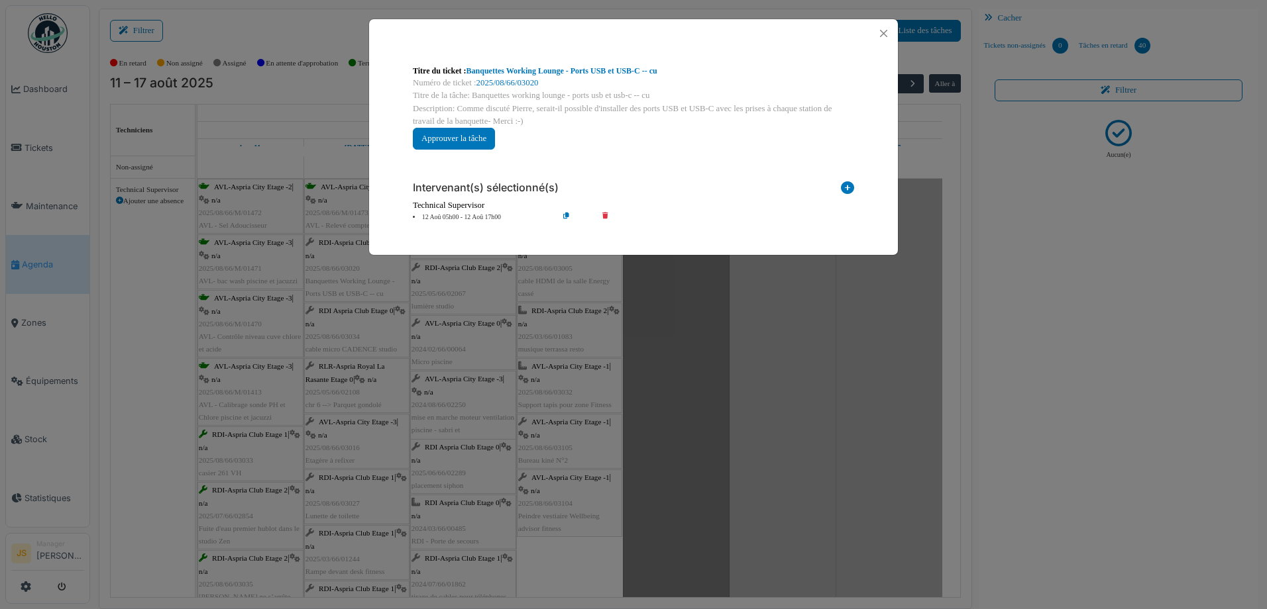
click at [705, 377] on div "**********" at bounding box center [633, 304] width 1267 height 609
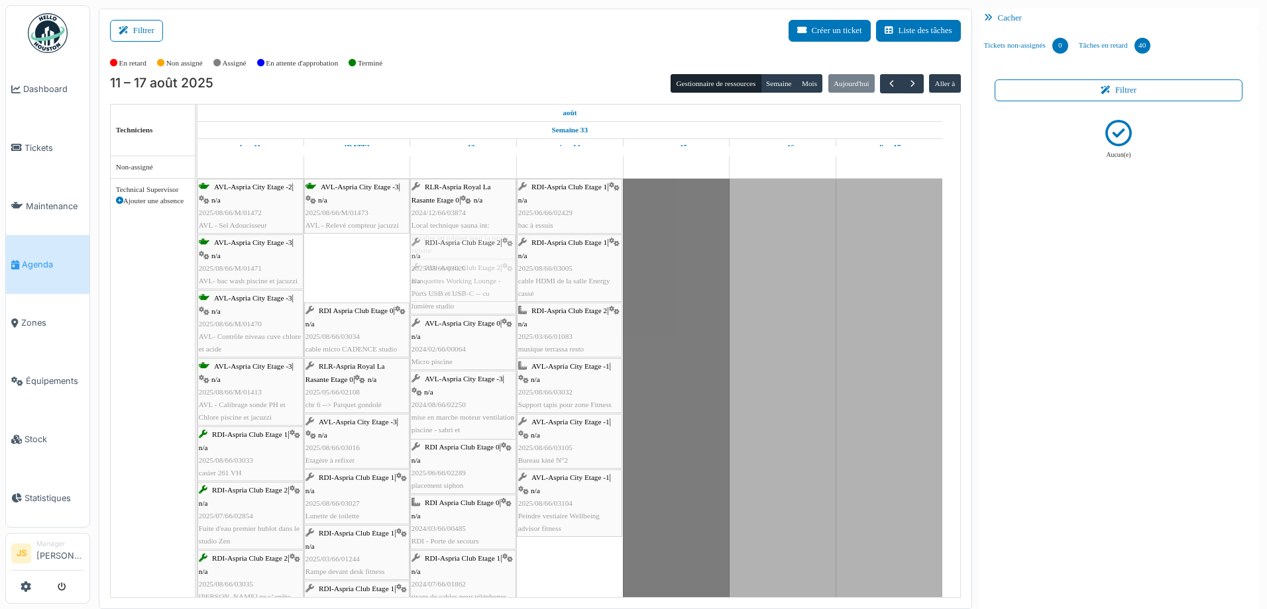
drag, startPoint x: 352, startPoint y: 282, endPoint x: 454, endPoint y: 276, distance: 102.9
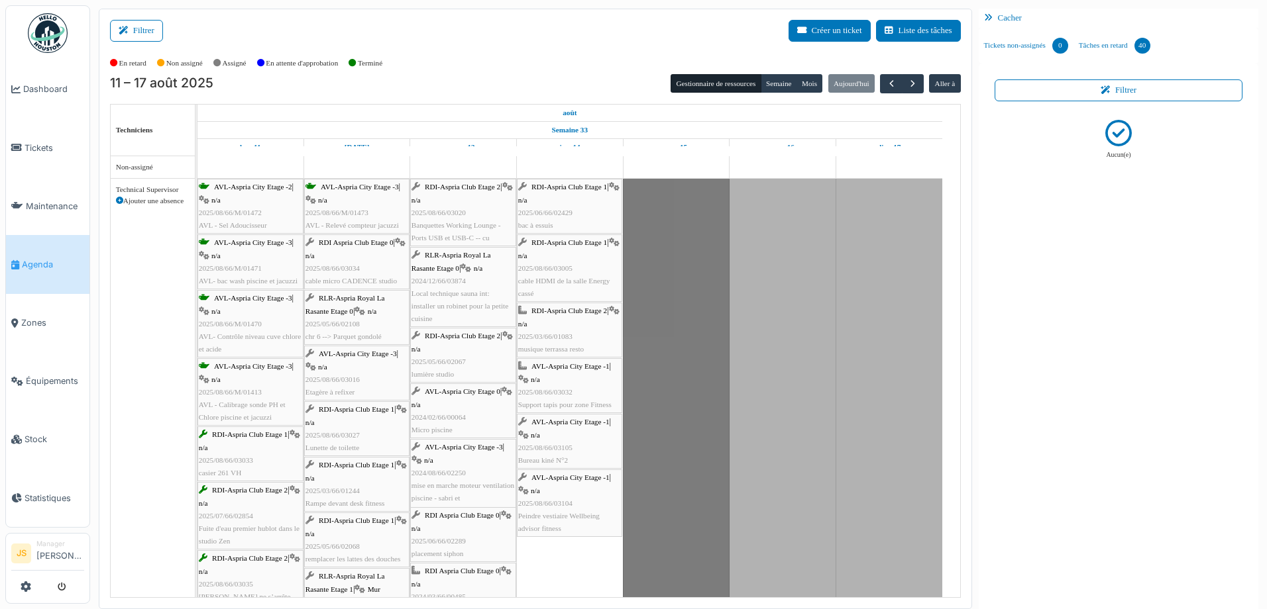
click at [350, 267] on span "2025/08/66/03034" at bounding box center [332, 268] width 54 height 8
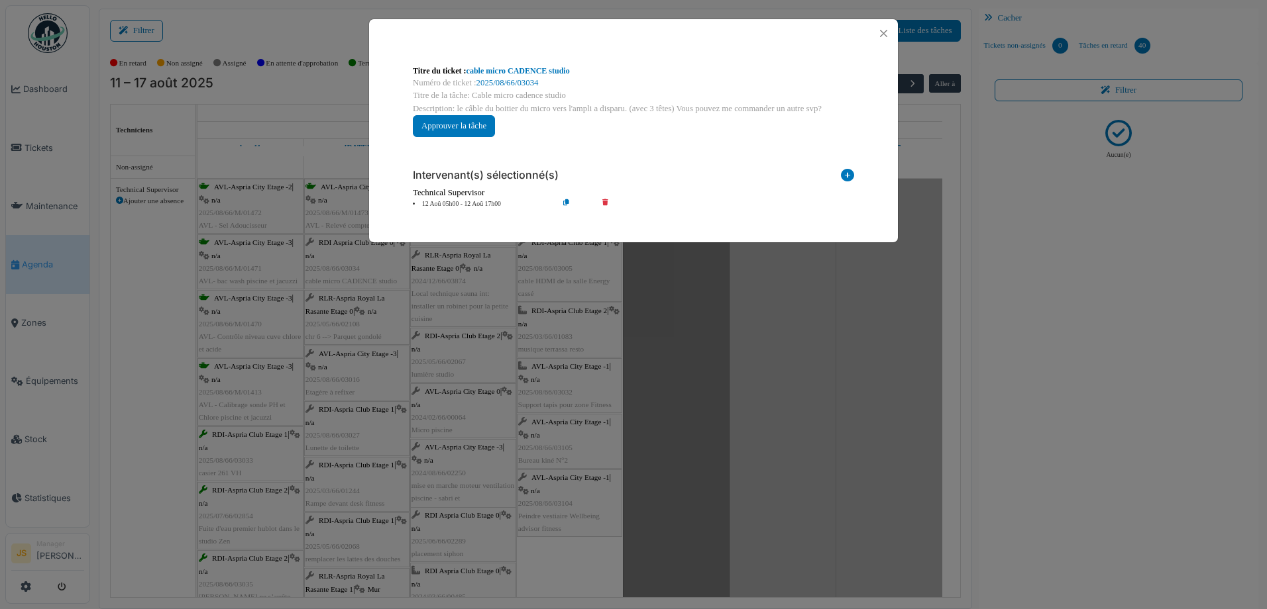
click at [366, 266] on div "**********" at bounding box center [633, 304] width 1267 height 609
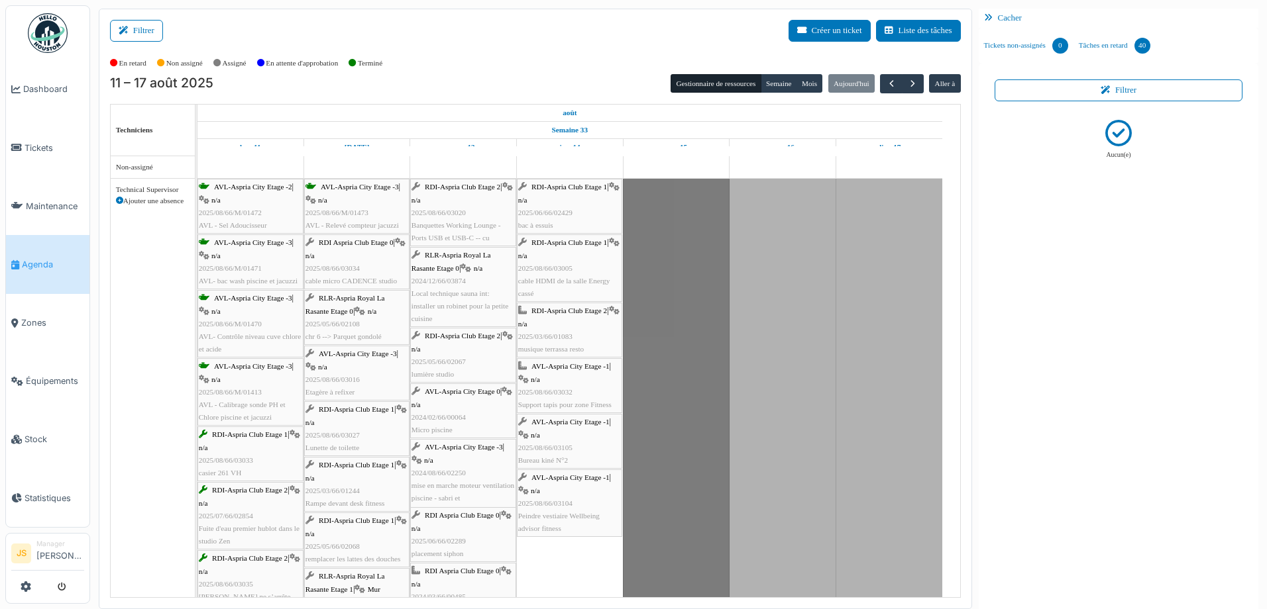
click at [339, 301] on span "RLR-Aspria Royal La Rasante Etage 0" at bounding box center [344, 304] width 79 height 21
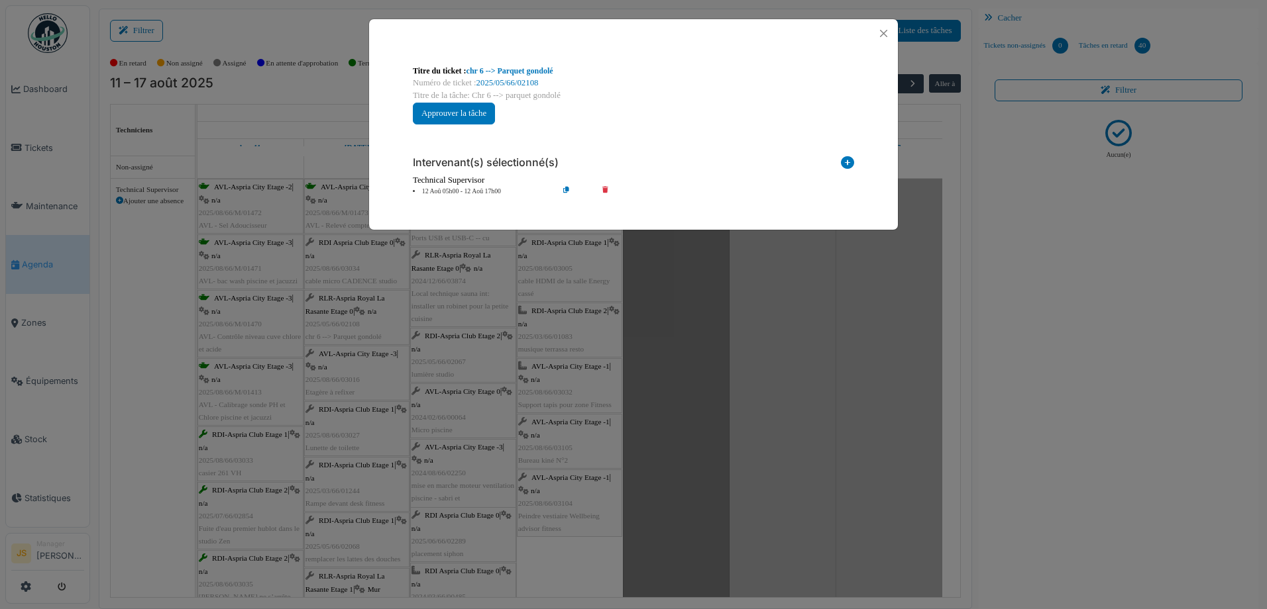
click at [606, 188] on icon at bounding box center [615, 192] width 38 height 10
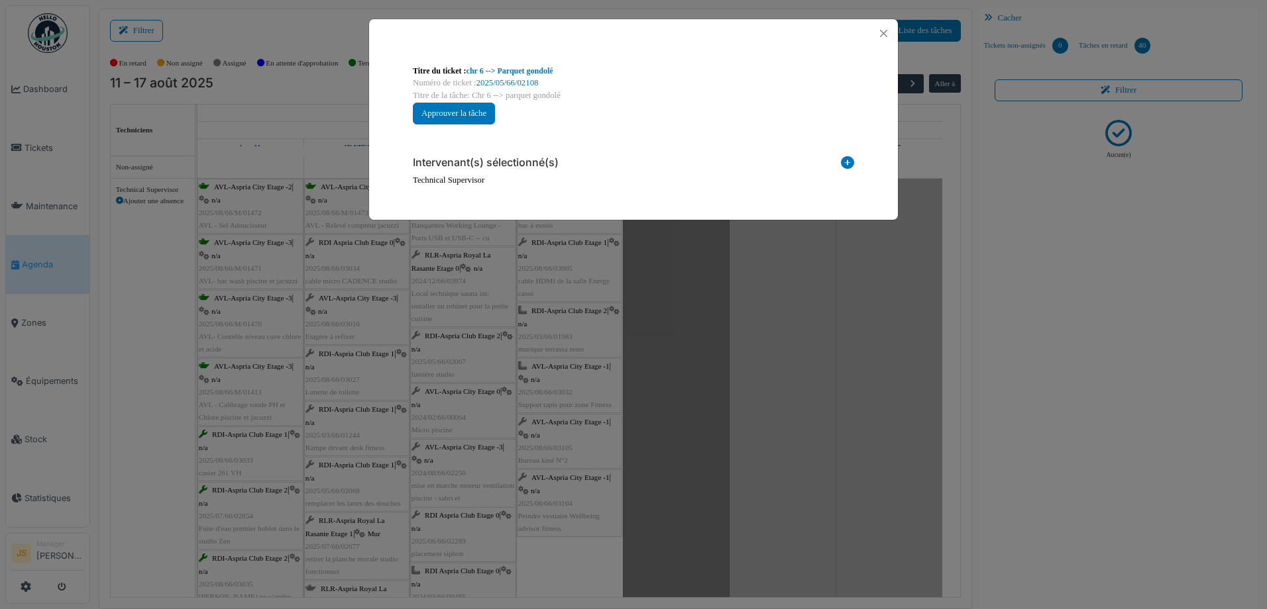
click at [845, 160] on icon at bounding box center [847, 165] width 13 height 18
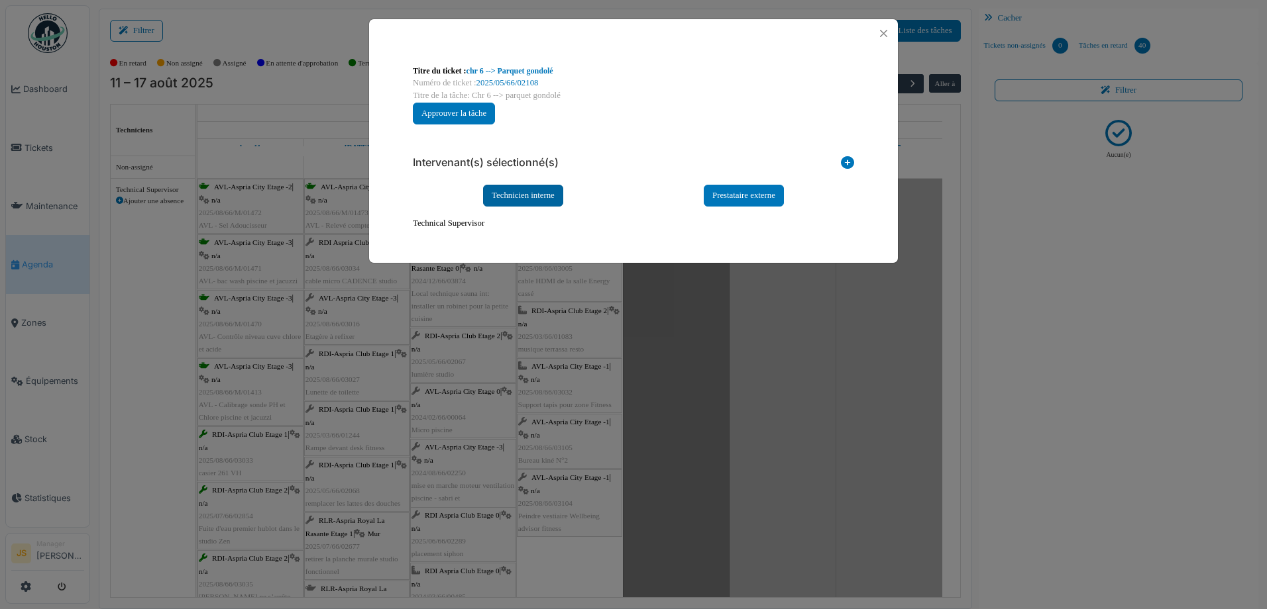
click at [544, 195] on div "Technicien interne" at bounding box center [523, 196] width 80 height 22
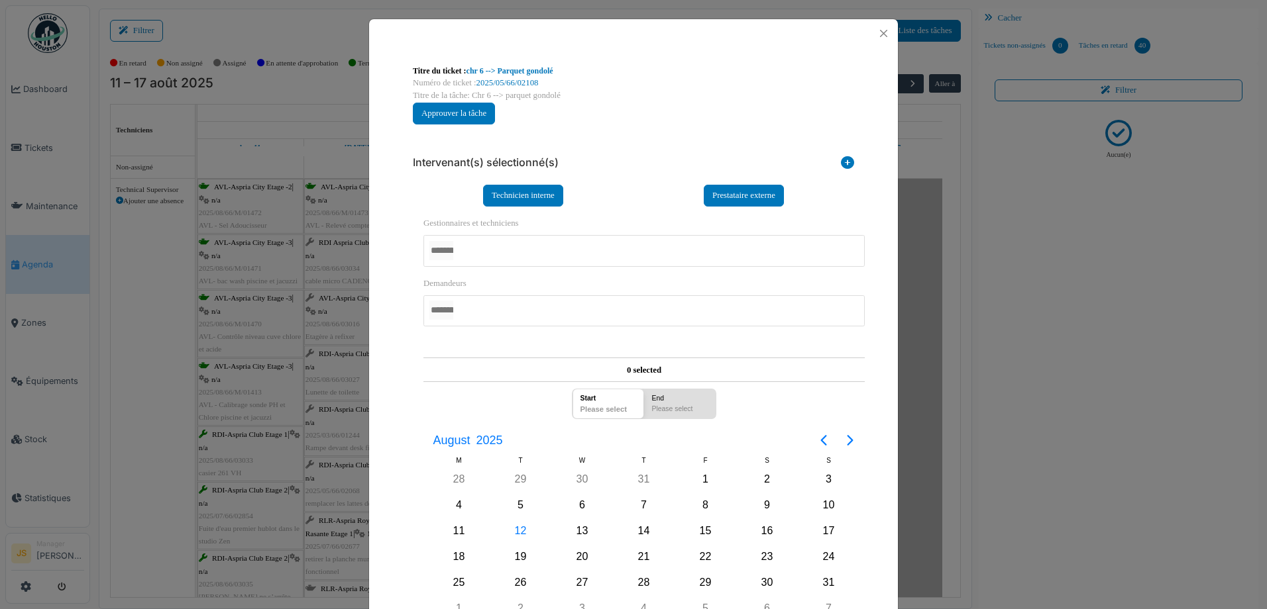
click at [482, 251] on div at bounding box center [643, 250] width 441 height 31
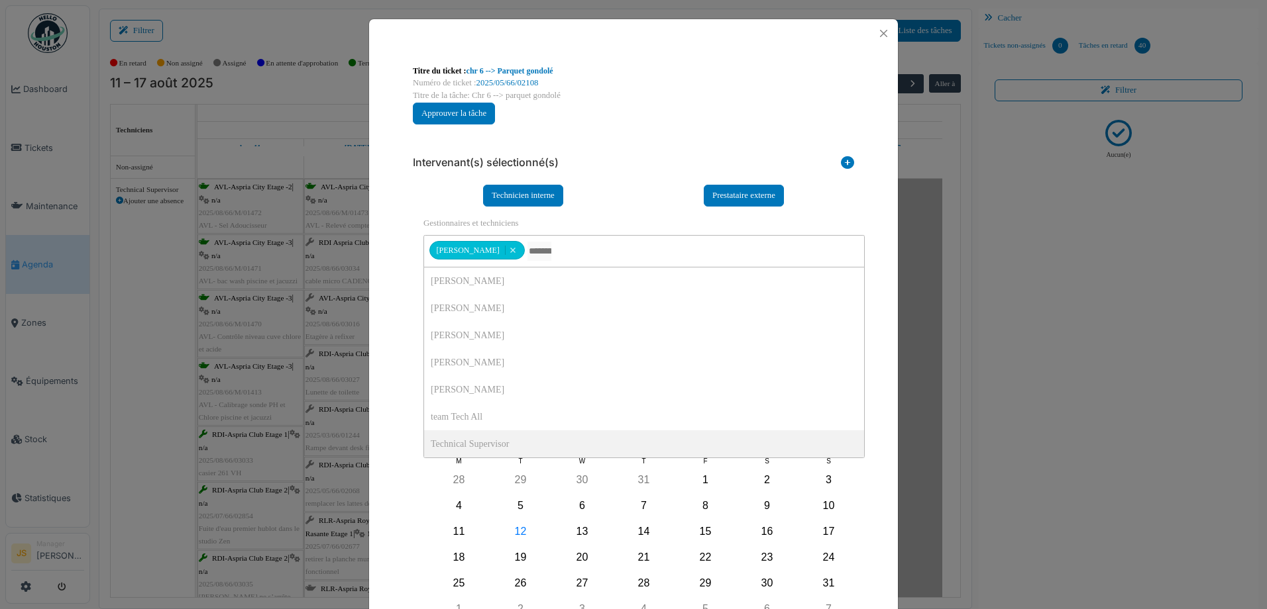
click at [392, 422] on div "**********" at bounding box center [633, 374] width 529 height 653
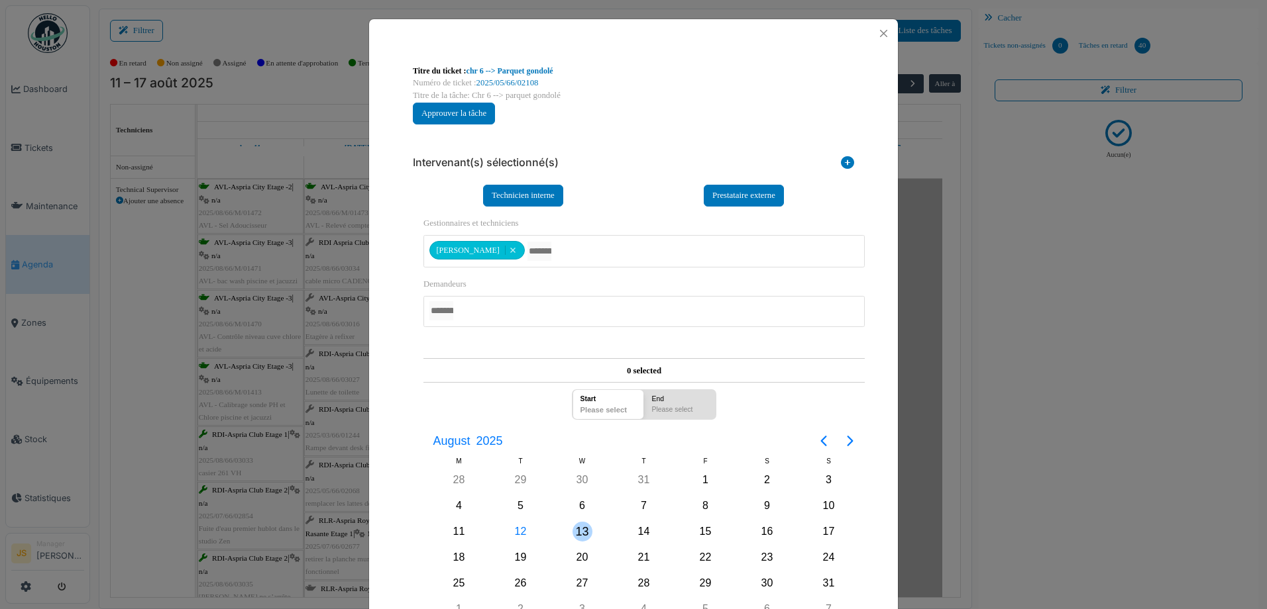
click at [586, 533] on div "13" at bounding box center [582, 532] width 20 height 20
click at [582, 532] on div "13" at bounding box center [582, 532] width 20 height 20
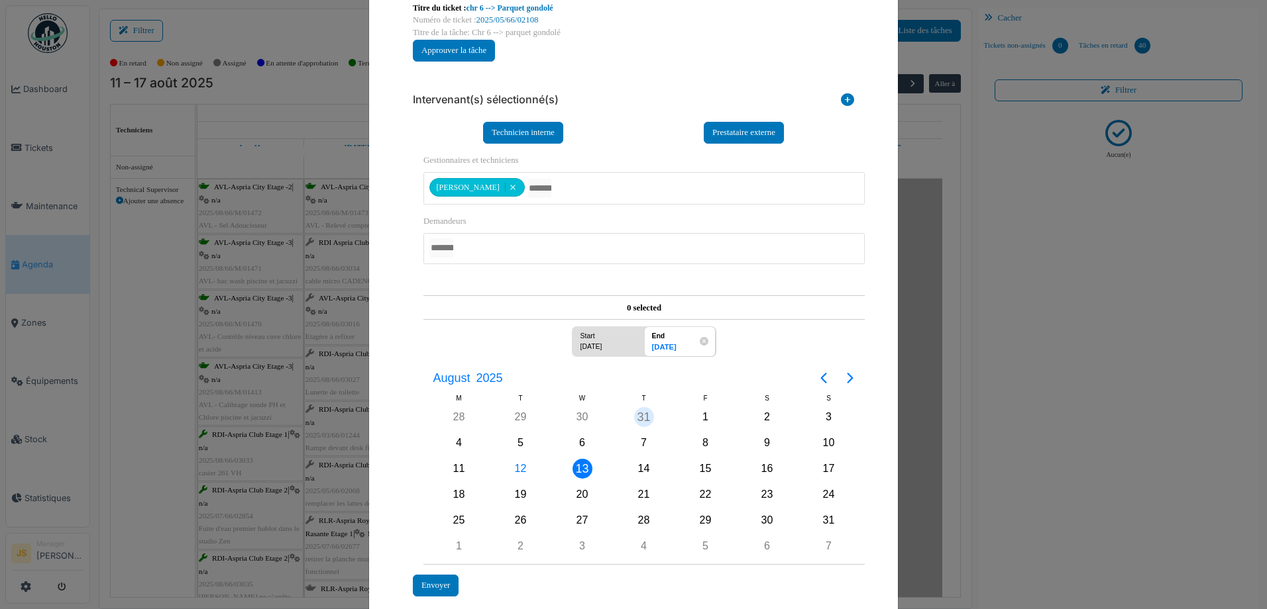
scroll to position [125, 0]
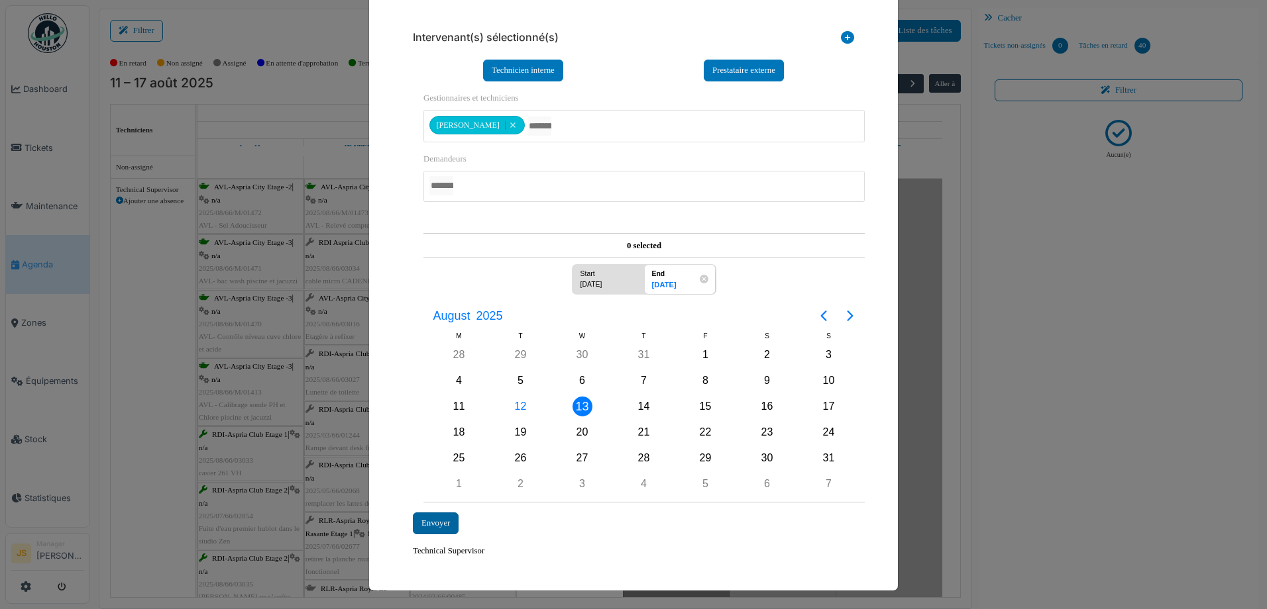
click at [445, 521] on div "Envoyer" at bounding box center [436, 524] width 46 height 22
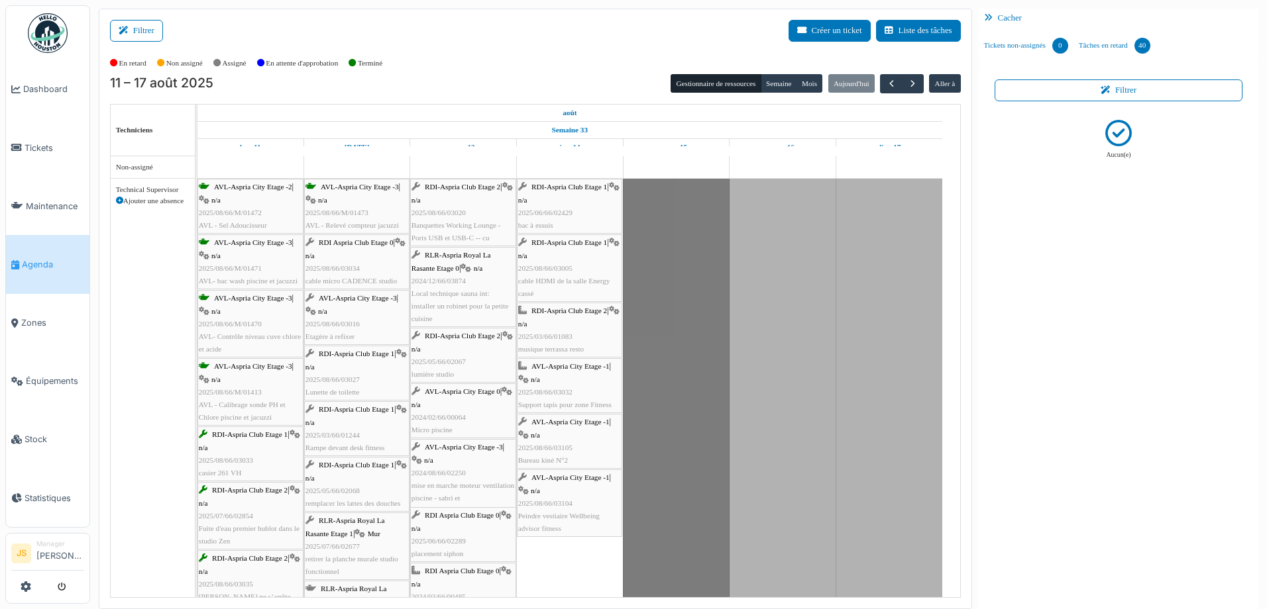
click at [357, 258] on div "RDI Aspria Club Etage 0 | n/a 2025/08/66/03034 cable micro CADENCE studio" at bounding box center [356, 262] width 103 height 51
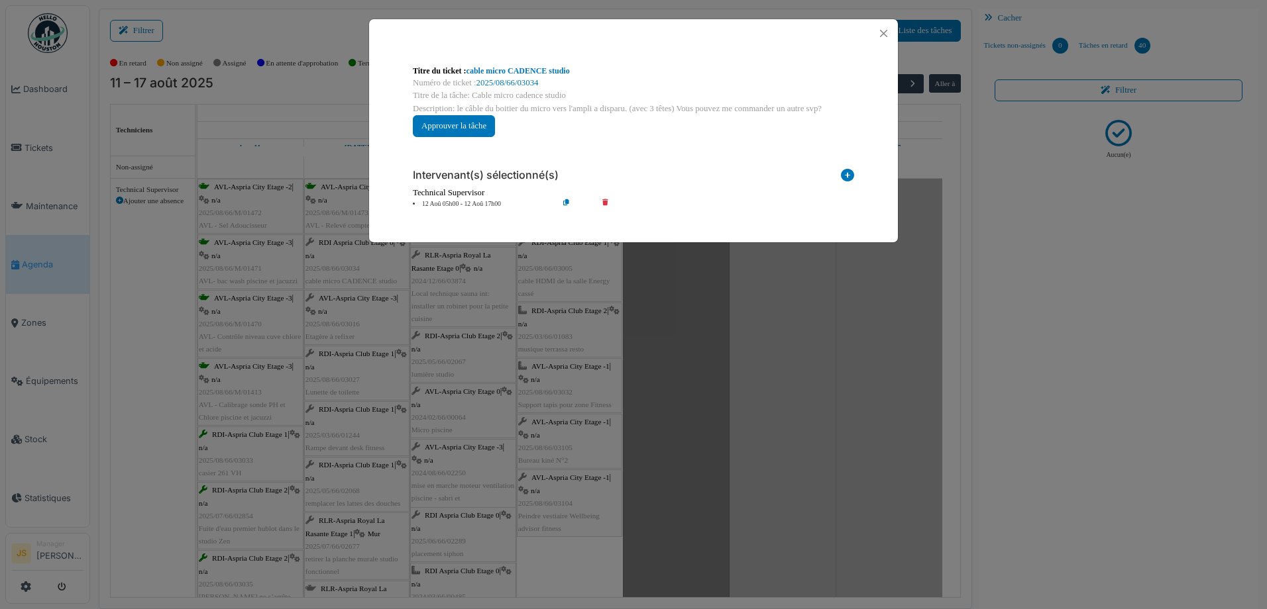
scroll to position [0, 0]
click at [465, 121] on button "Approuver la tâche" at bounding box center [454, 126] width 82 height 22
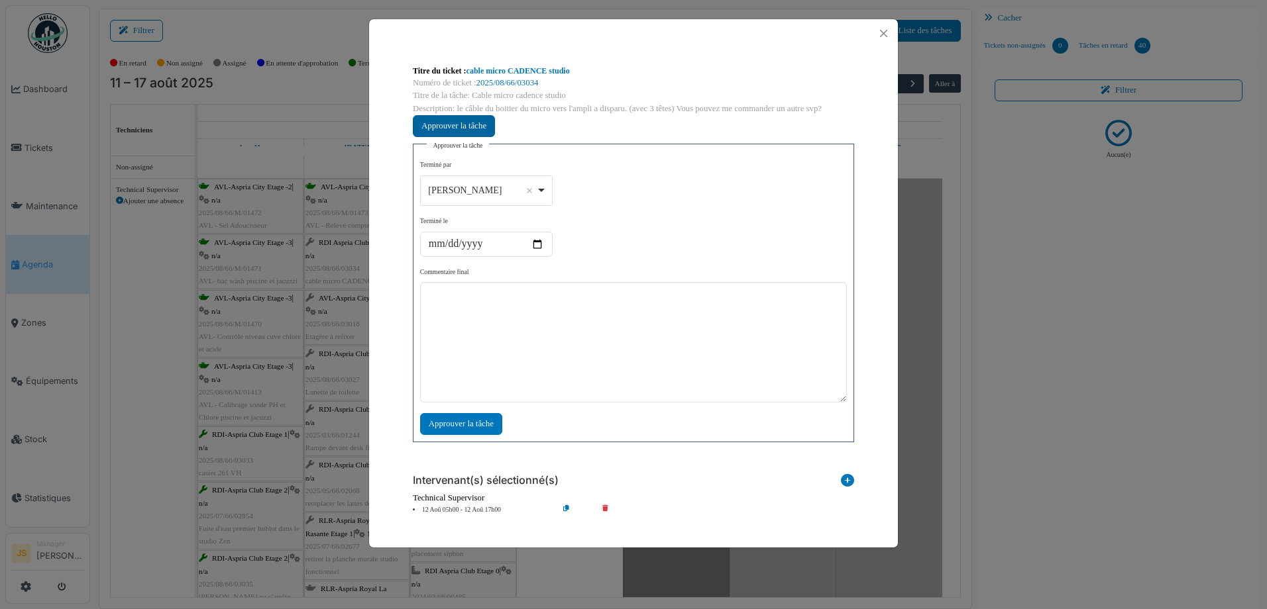
click at [480, 123] on button "Approuver la tâche" at bounding box center [454, 126] width 82 height 22
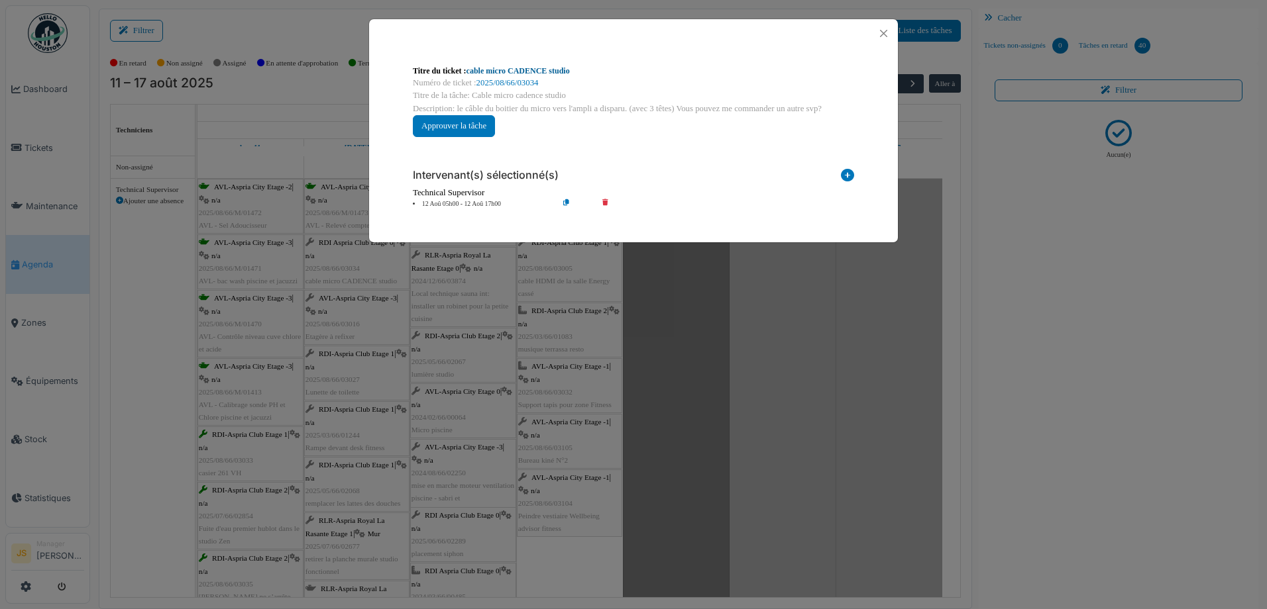
click at [515, 68] on link "cable micro CADENCE studio" at bounding box center [517, 70] width 103 height 9
click at [755, 392] on div "**********" at bounding box center [633, 304] width 1267 height 609
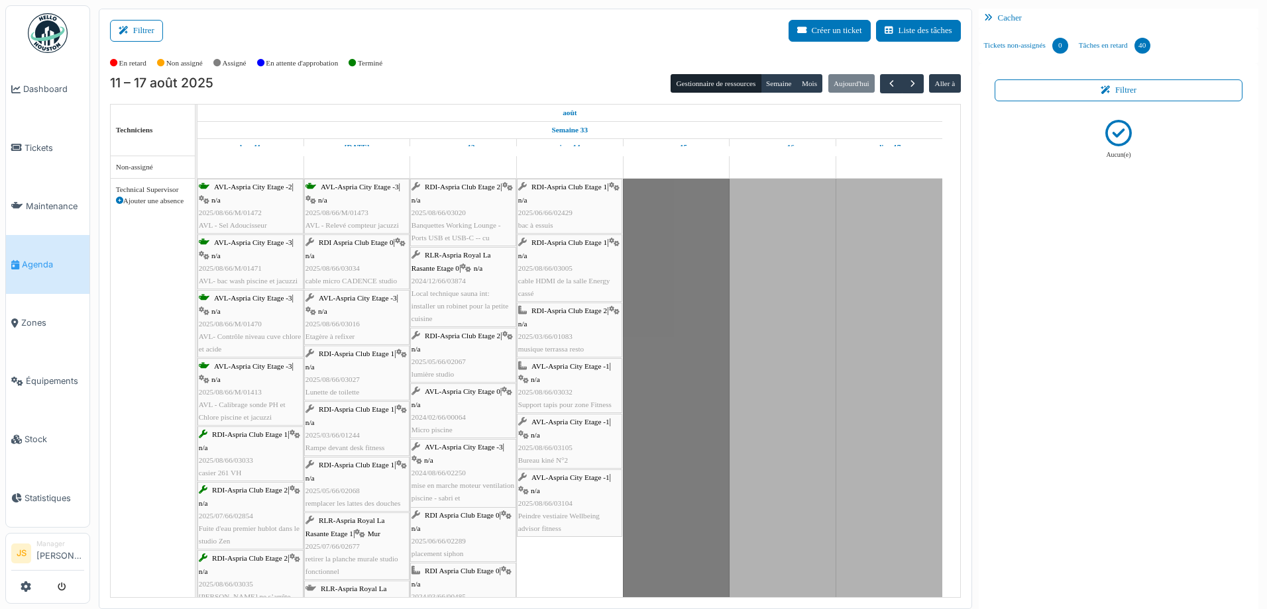
click at [358, 323] on span "2025/08/66/03016" at bounding box center [332, 324] width 54 height 8
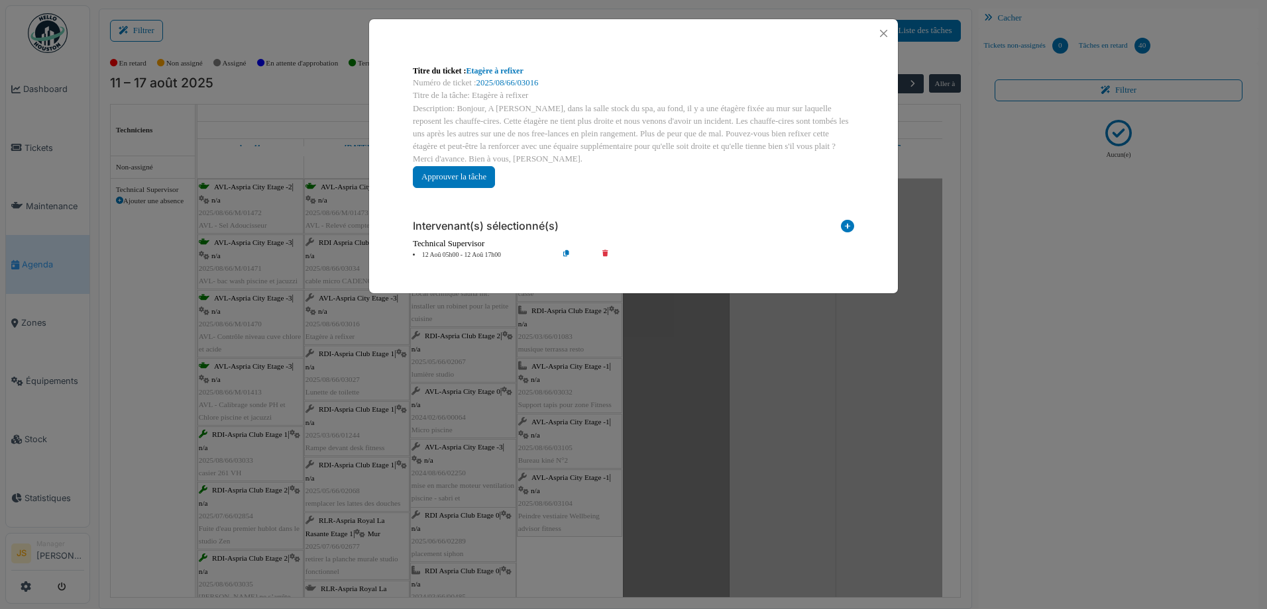
click at [606, 253] on icon at bounding box center [615, 255] width 38 height 10
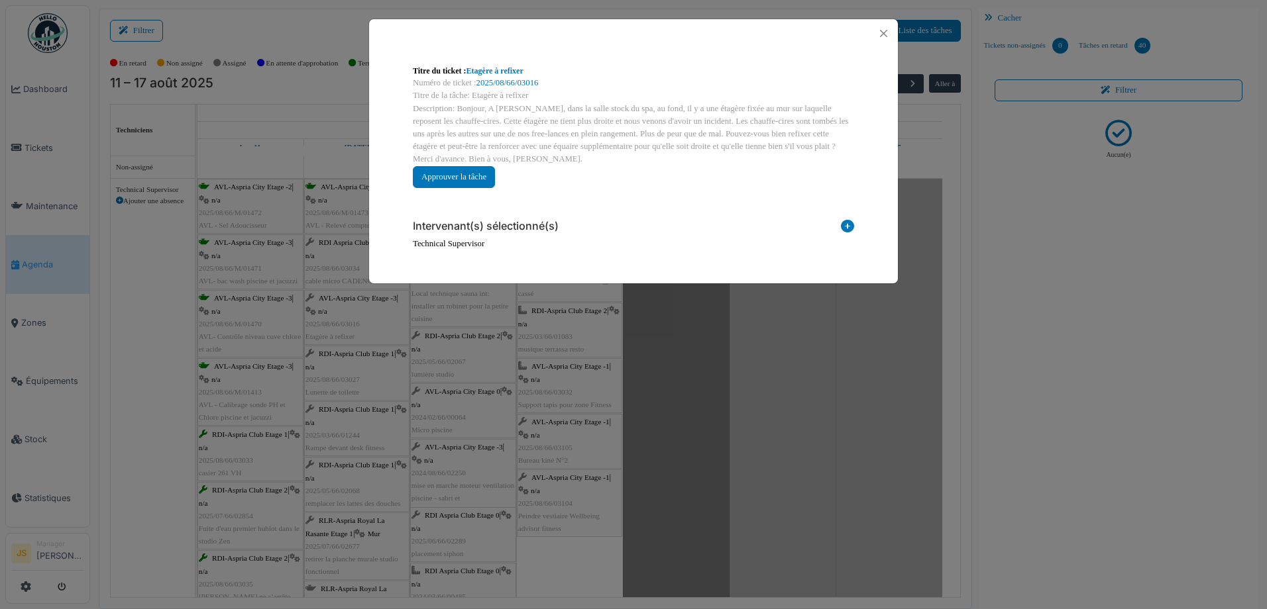
click at [845, 227] on icon at bounding box center [847, 229] width 13 height 18
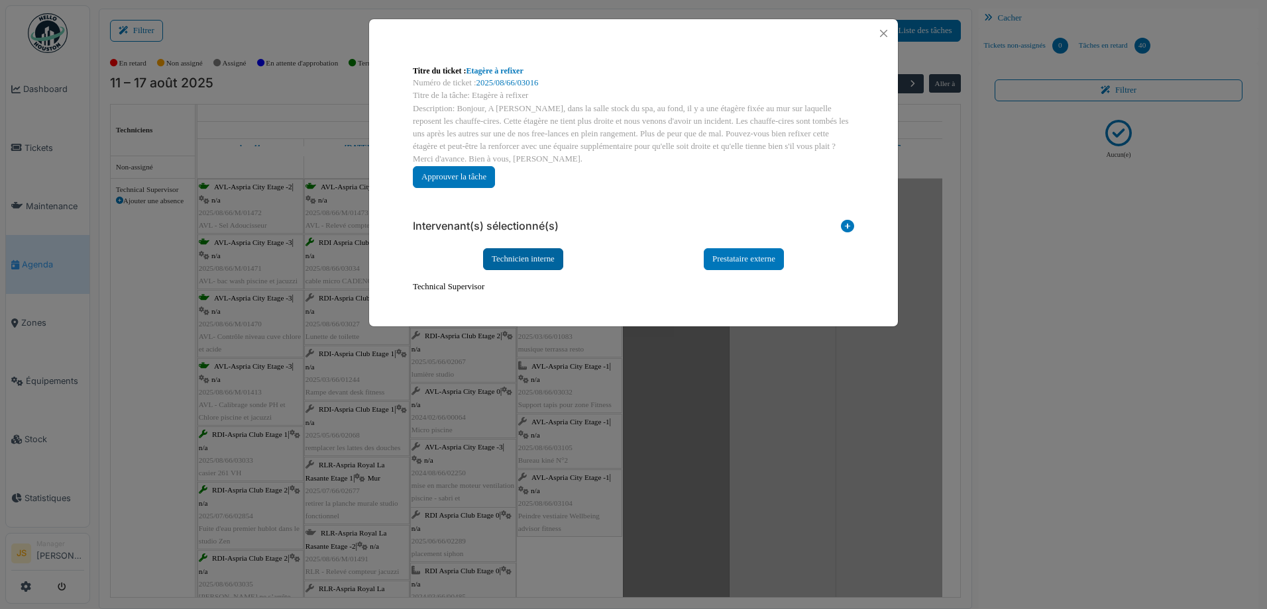
click at [504, 256] on div "Technicien interne" at bounding box center [523, 259] width 80 height 22
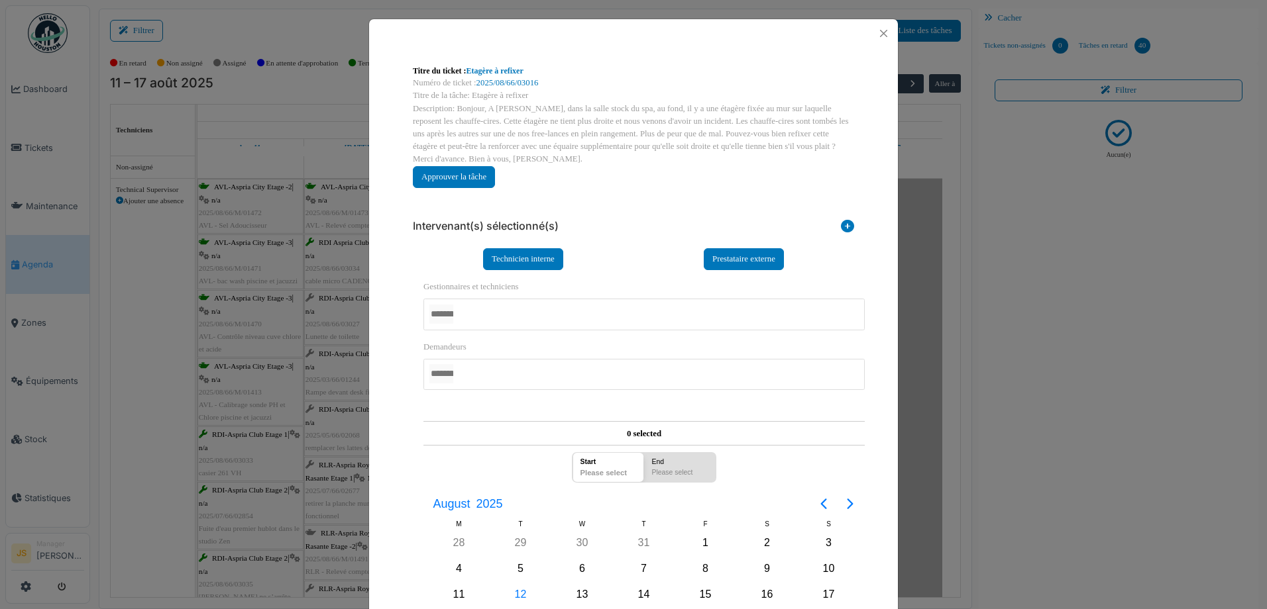
click at [496, 313] on div at bounding box center [643, 314] width 441 height 31
click at [402, 486] on div "**********" at bounding box center [633, 478] width 462 height 558
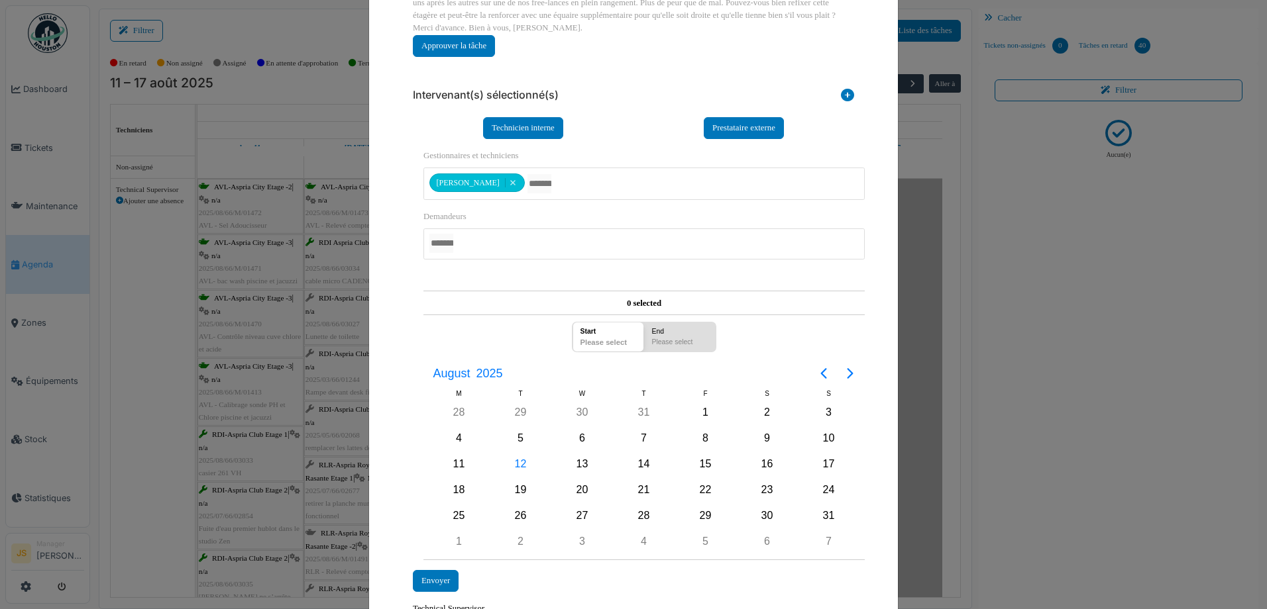
scroll to position [132, 0]
click at [640, 466] on div "14" at bounding box center [644, 463] width 20 height 20
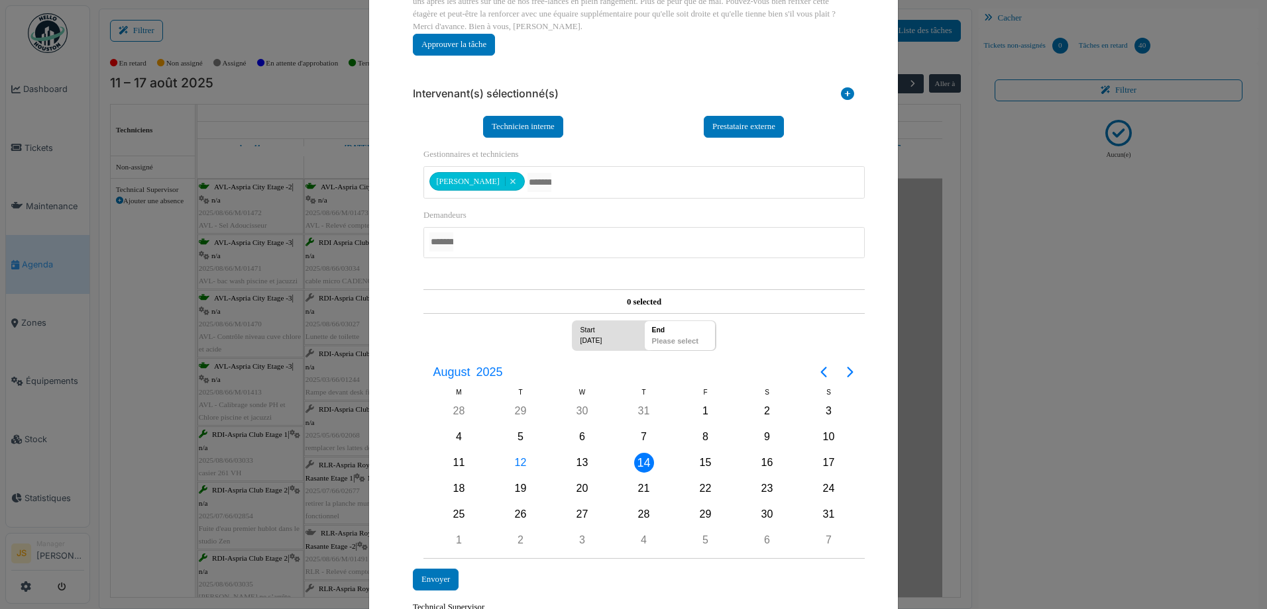
click at [640, 464] on div "14" at bounding box center [644, 463] width 20 height 20
click at [421, 582] on div "Envoyer" at bounding box center [436, 580] width 46 height 22
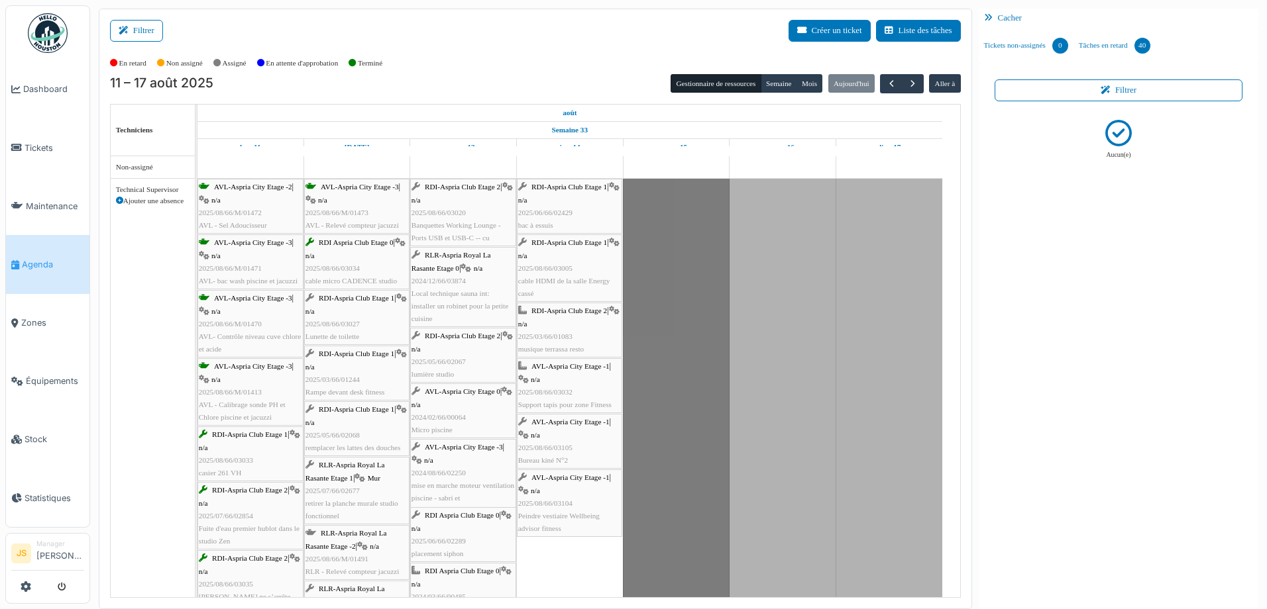
click at [350, 435] on span "2025/05/66/02068" at bounding box center [332, 435] width 54 height 8
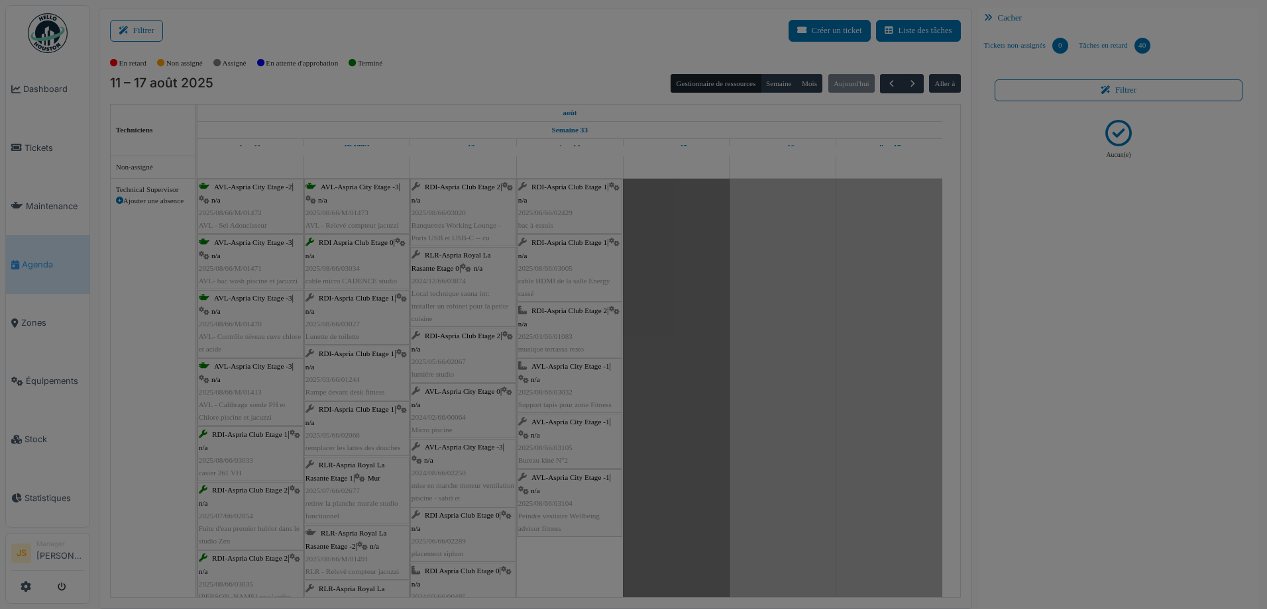
scroll to position [0, 0]
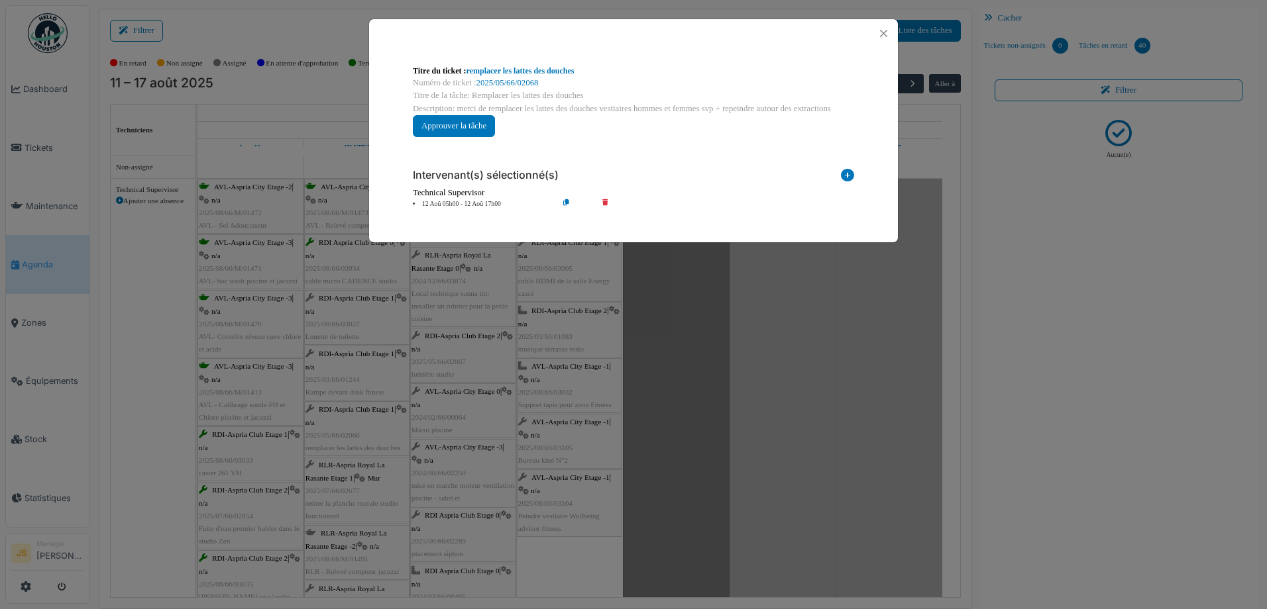
click at [487, 203] on li "12 Aoû 05h00 - 12 Aoû 17h00" at bounding box center [482, 204] width 152 height 10
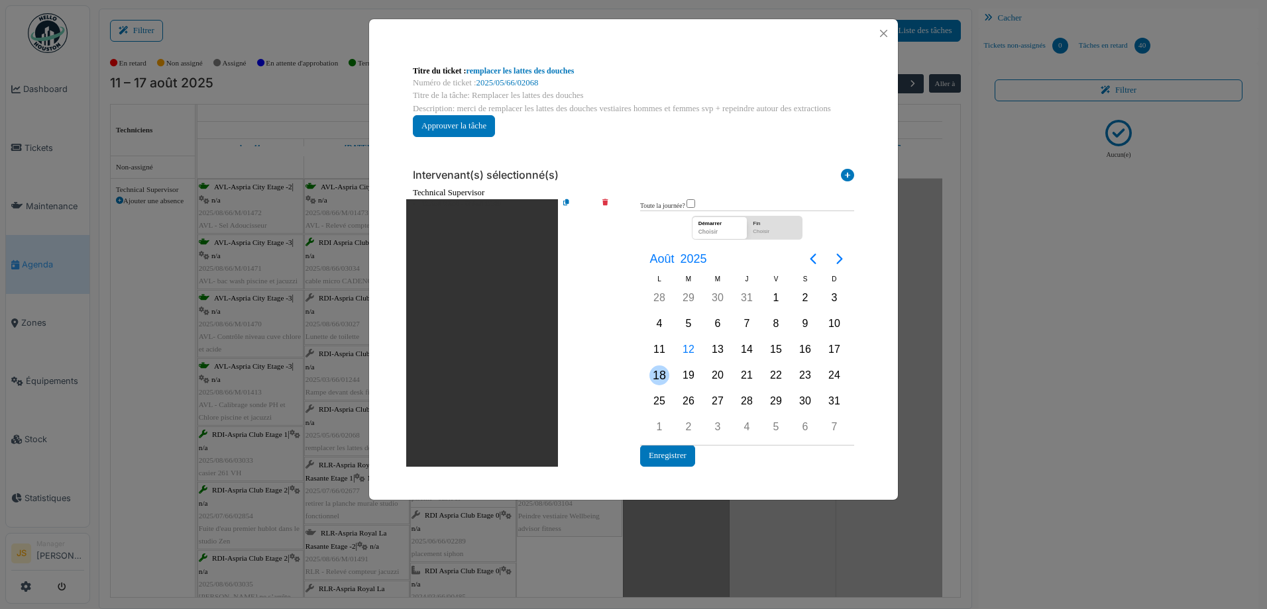
click at [655, 373] on div "18" at bounding box center [659, 376] width 20 height 20
click at [659, 374] on div "18" at bounding box center [659, 376] width 20 height 20
click at [679, 458] on button "Enregistrer" at bounding box center [667, 456] width 55 height 22
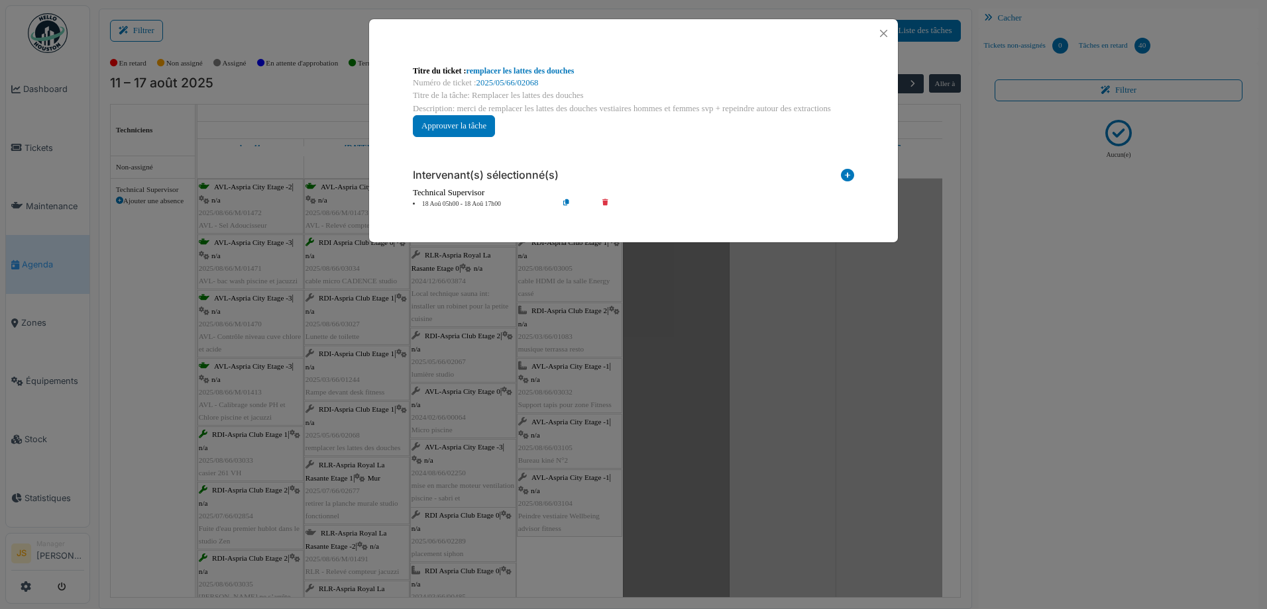
click at [723, 331] on div "**********" at bounding box center [633, 304] width 1267 height 609
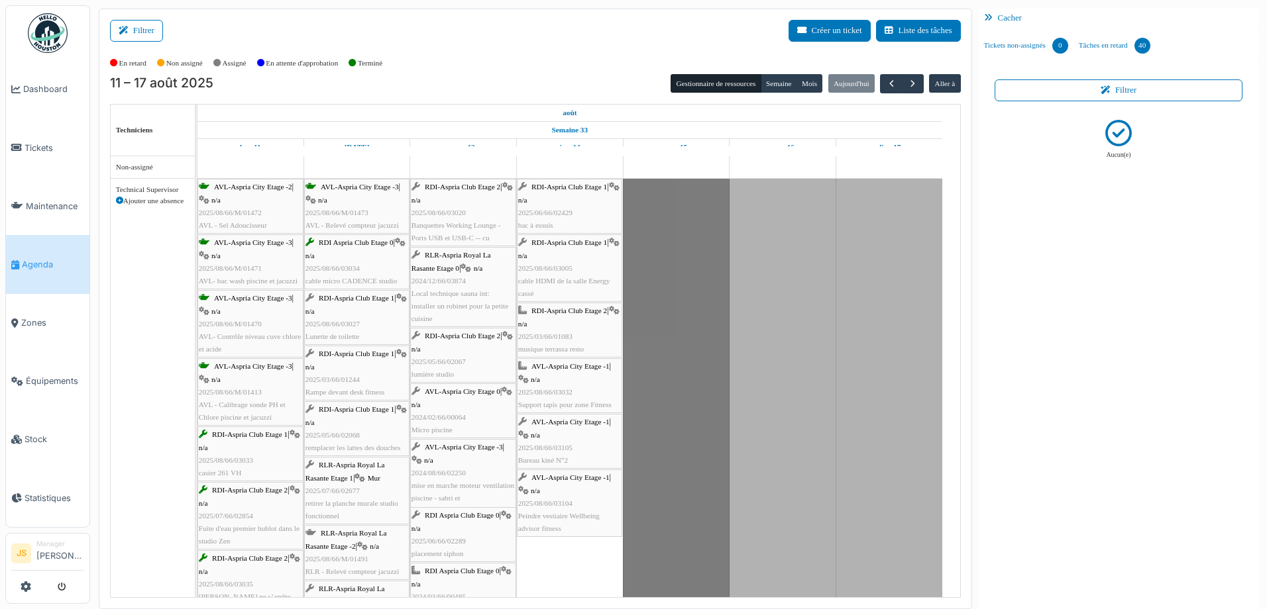
click at [339, 322] on span "2025/08/66/03027" at bounding box center [332, 324] width 54 height 8
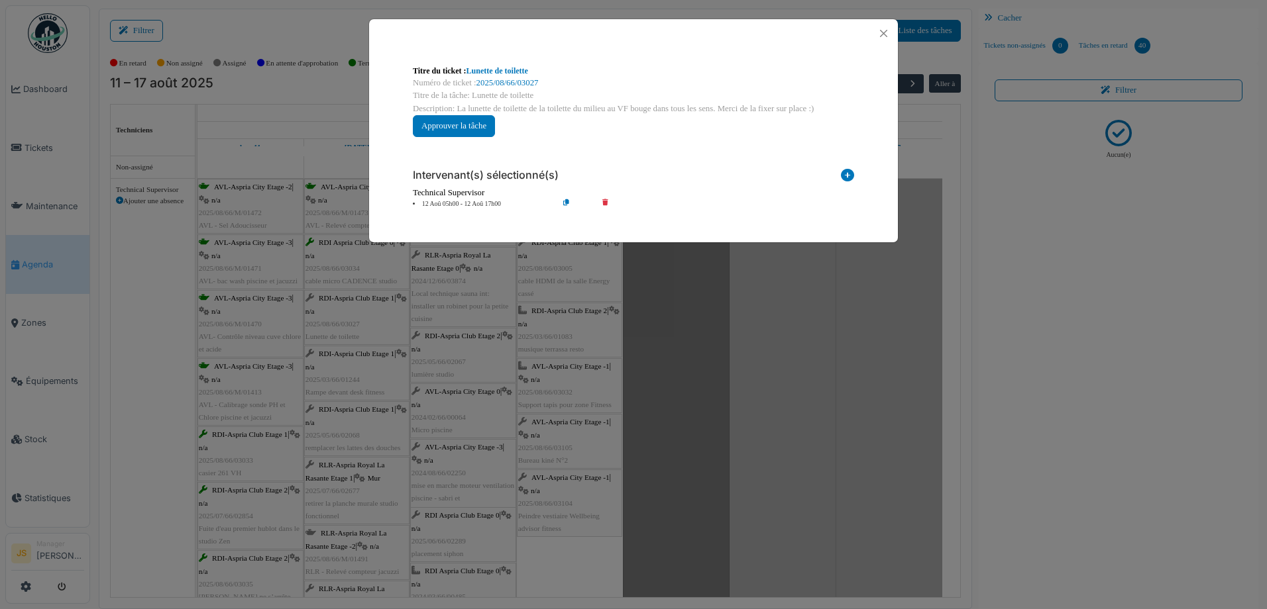
click at [604, 201] on icon at bounding box center [615, 204] width 38 height 10
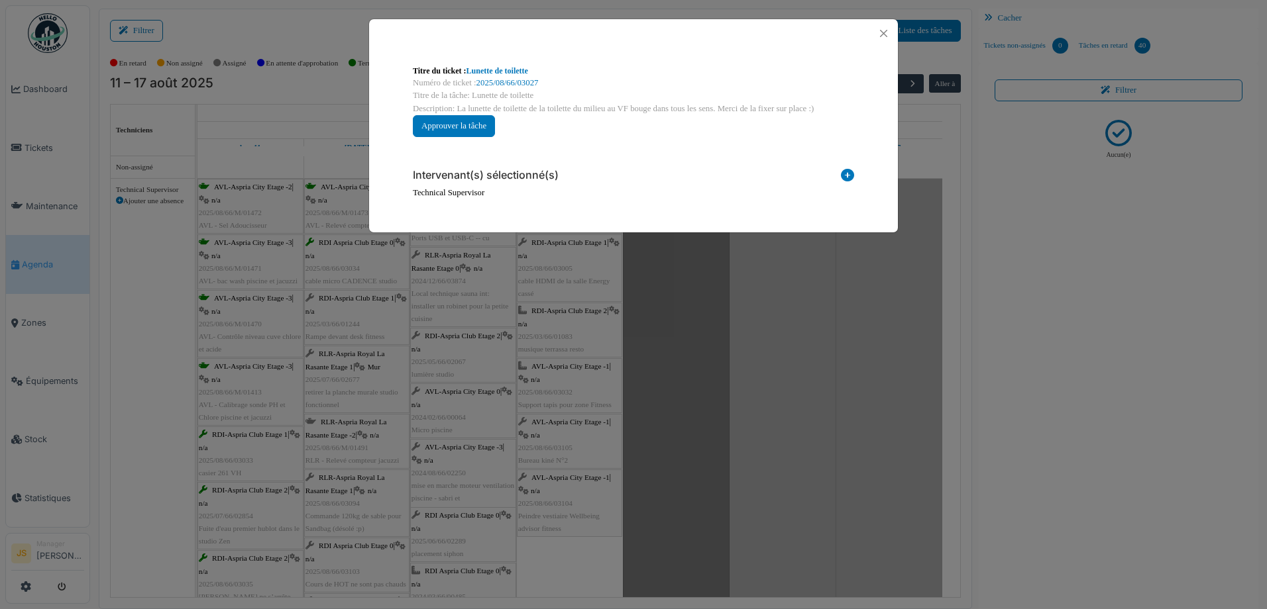
click at [848, 174] on icon at bounding box center [847, 178] width 13 height 18
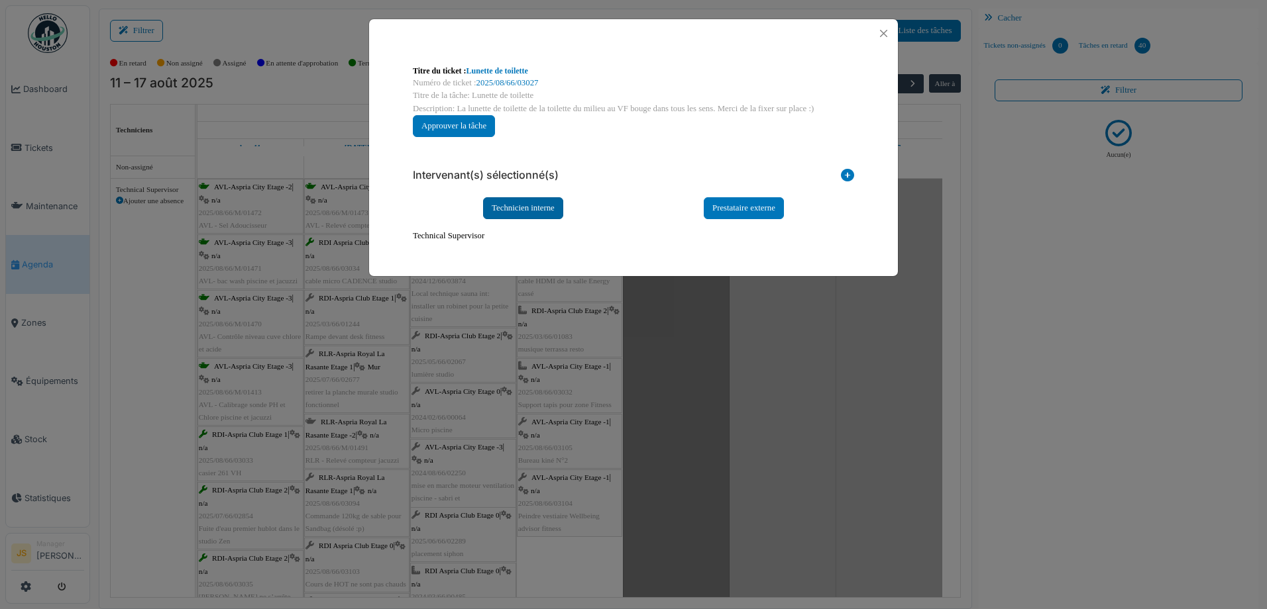
click at [538, 208] on div "Technicien interne" at bounding box center [523, 208] width 80 height 22
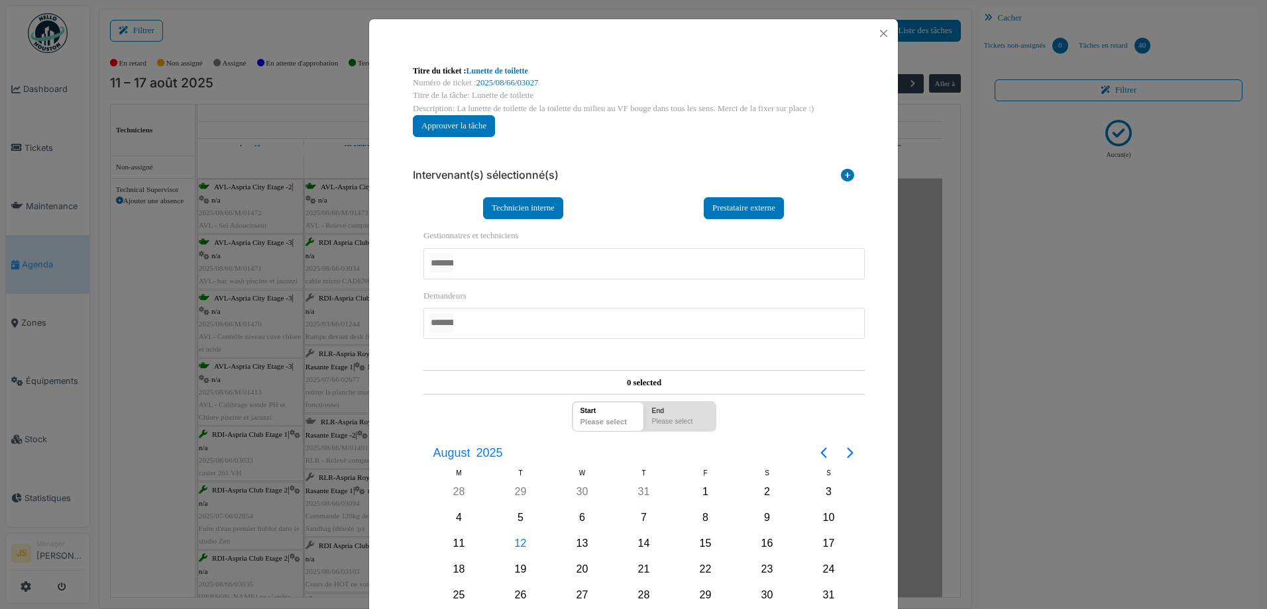
click at [480, 264] on div at bounding box center [643, 263] width 441 height 31
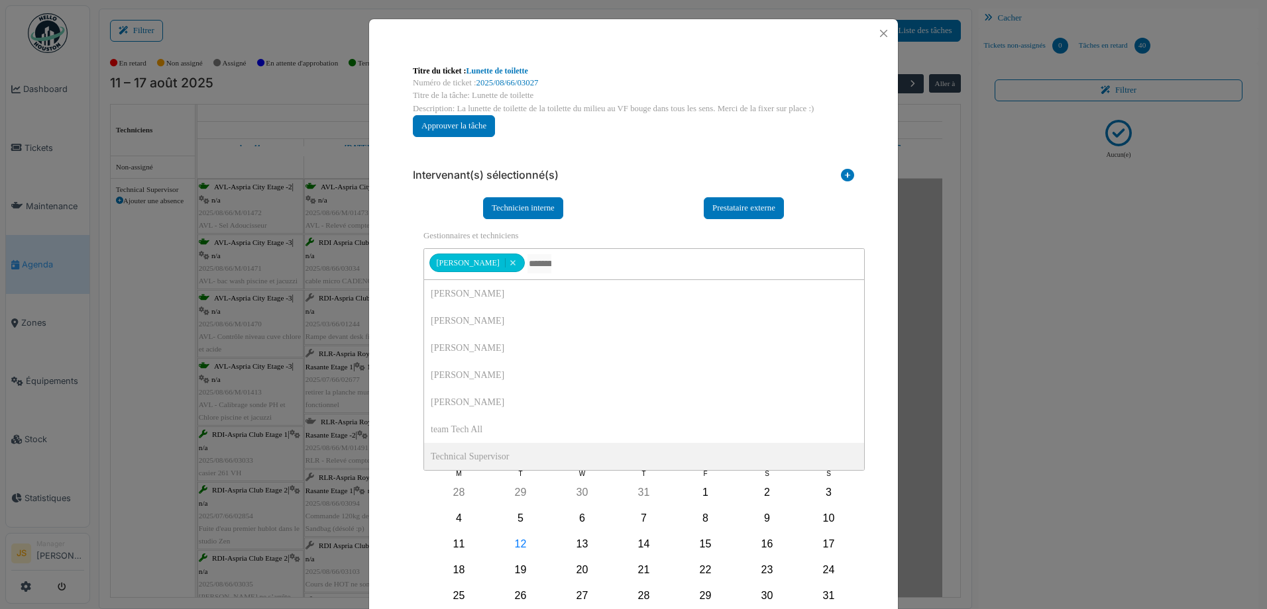
click at [380, 430] on div "**********" at bounding box center [633, 380] width 529 height 665
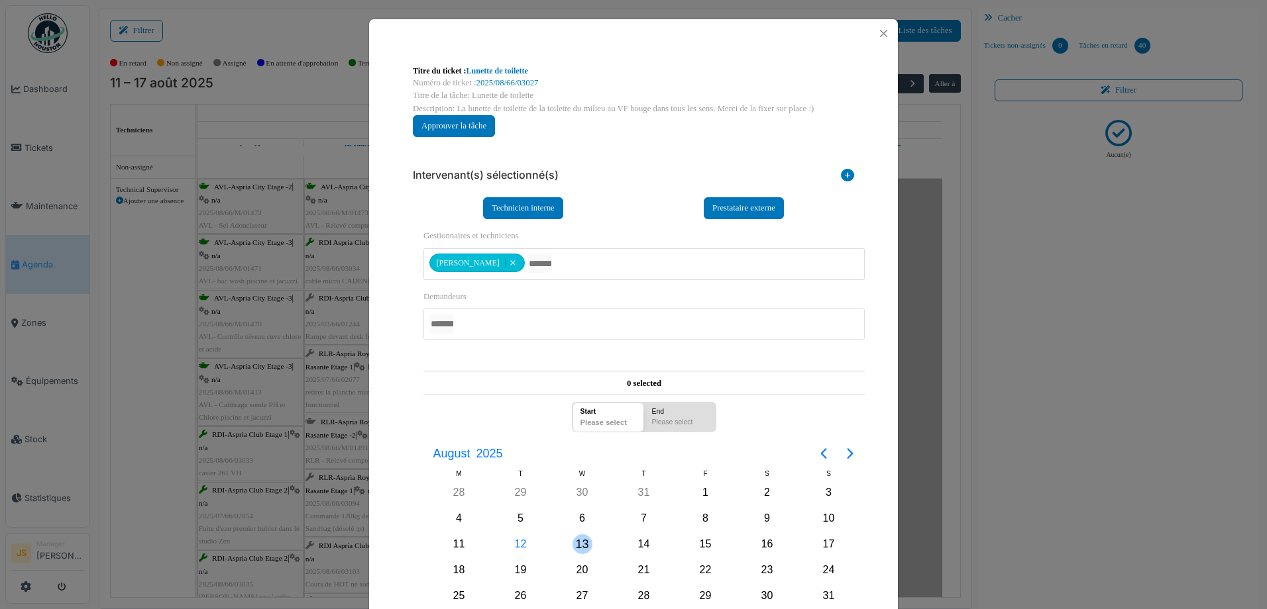
click at [577, 541] on div "13" at bounding box center [582, 545] width 20 height 20
click at [579, 544] on div "13" at bounding box center [582, 545] width 20 height 20
click at [402, 488] on div "**********" at bounding box center [633, 427] width 462 height 558
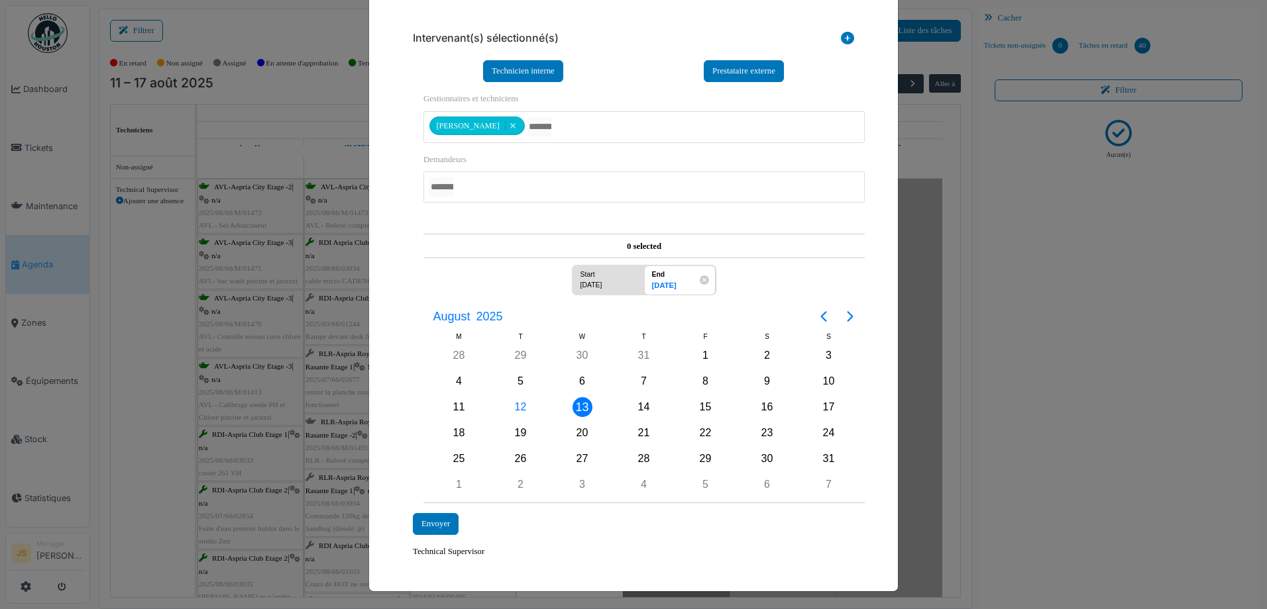
scroll to position [138, 0]
click at [423, 519] on div "Envoyer" at bounding box center [436, 524] width 46 height 22
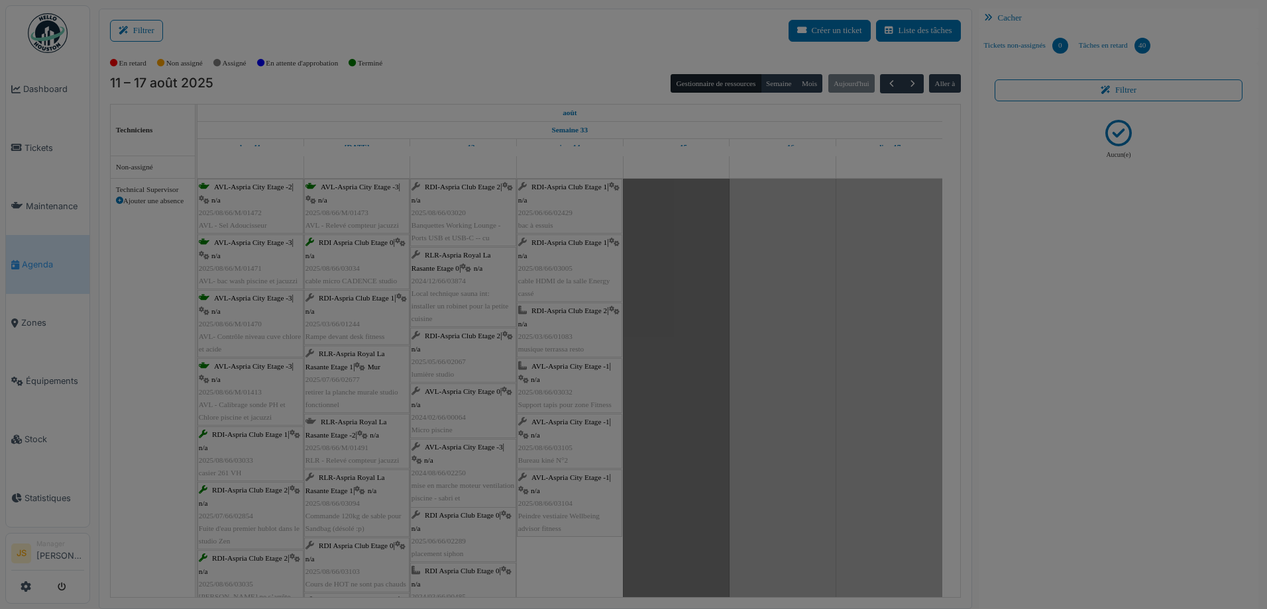
click at [425, 521] on div at bounding box center [633, 304] width 1267 height 609
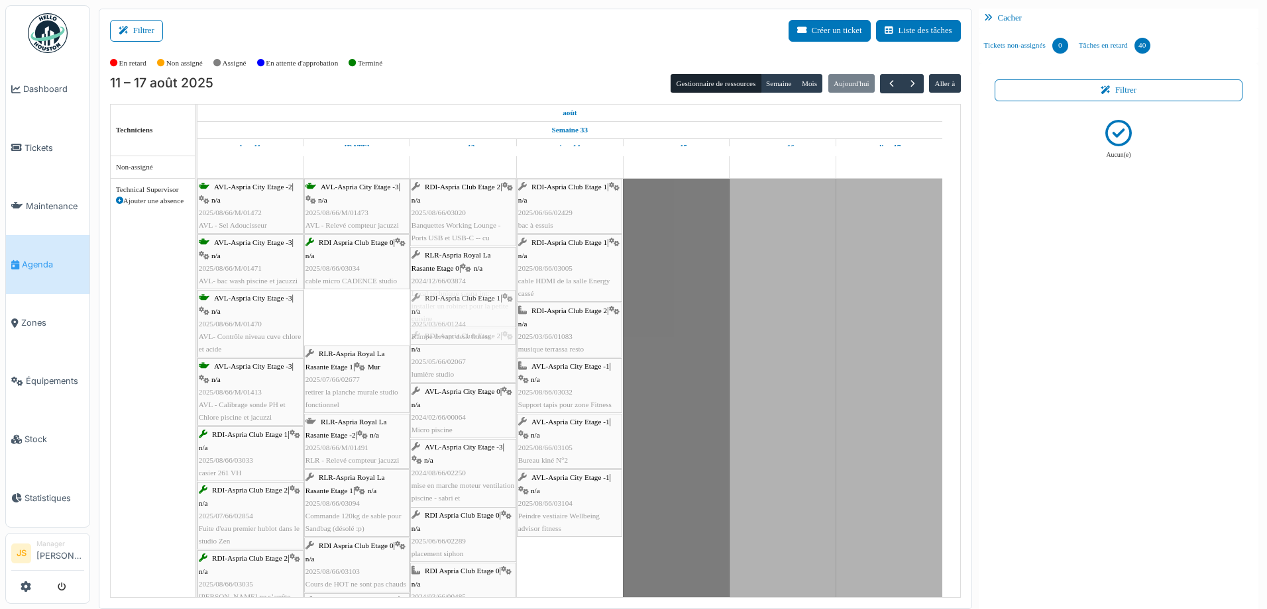
click at [356, 336] on span "retirer la planche murale studio fonctionnel" at bounding box center [351, 343] width 93 height 21
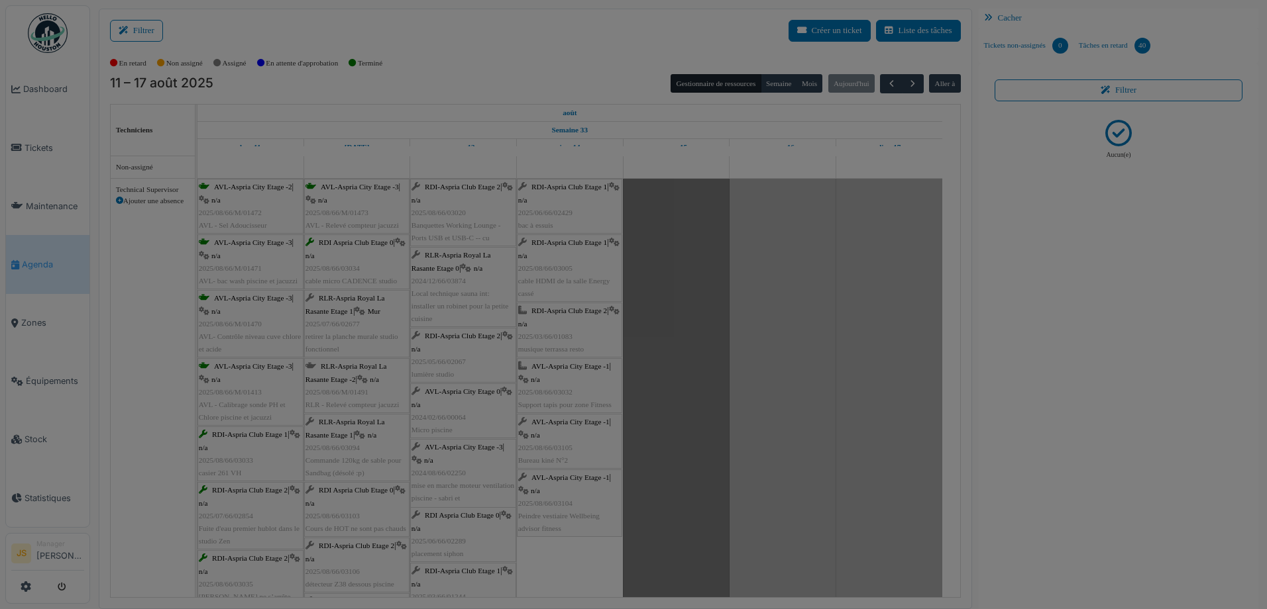
scroll to position [0, 0]
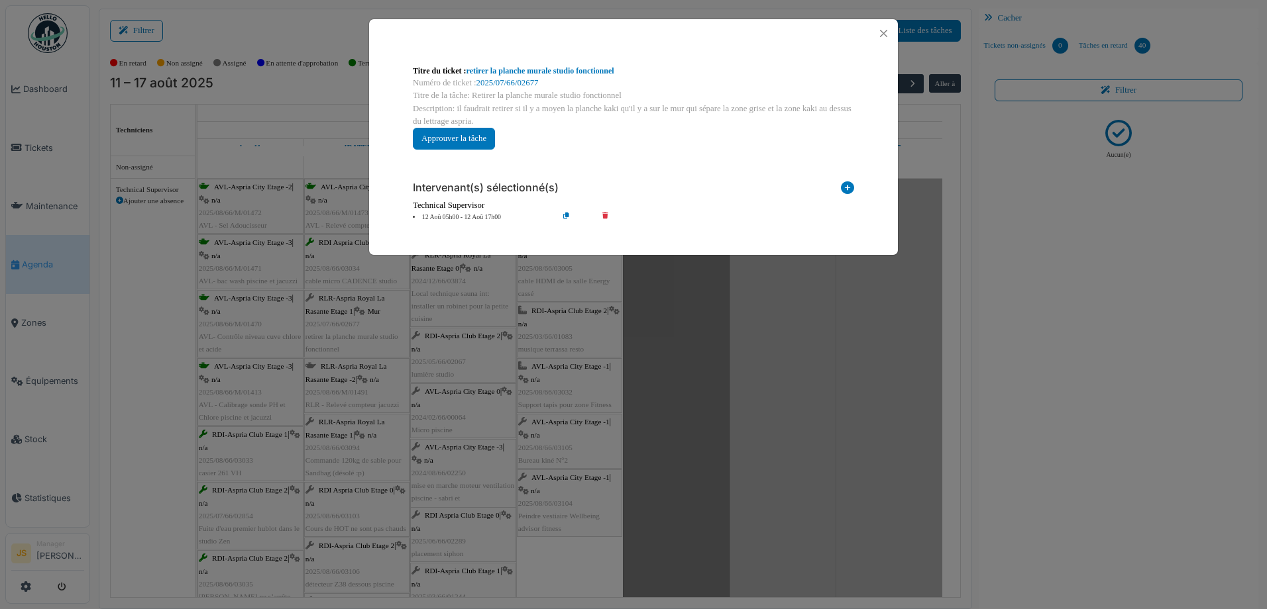
click at [606, 217] on icon at bounding box center [615, 218] width 38 height 10
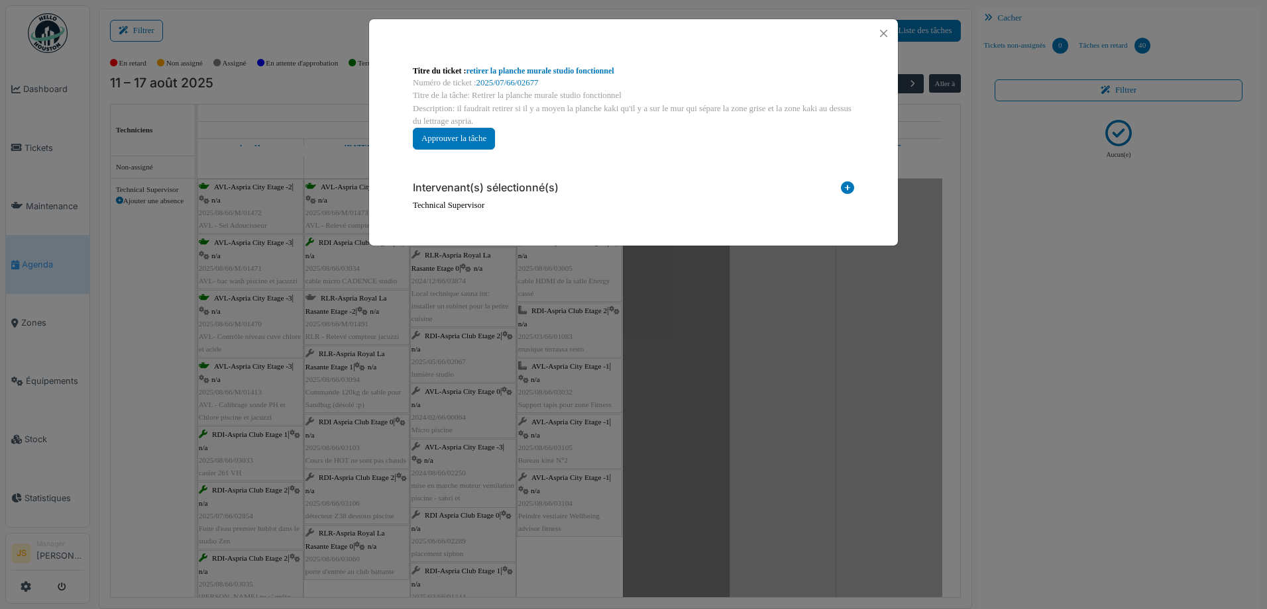
click at [849, 189] on icon at bounding box center [847, 191] width 13 height 18
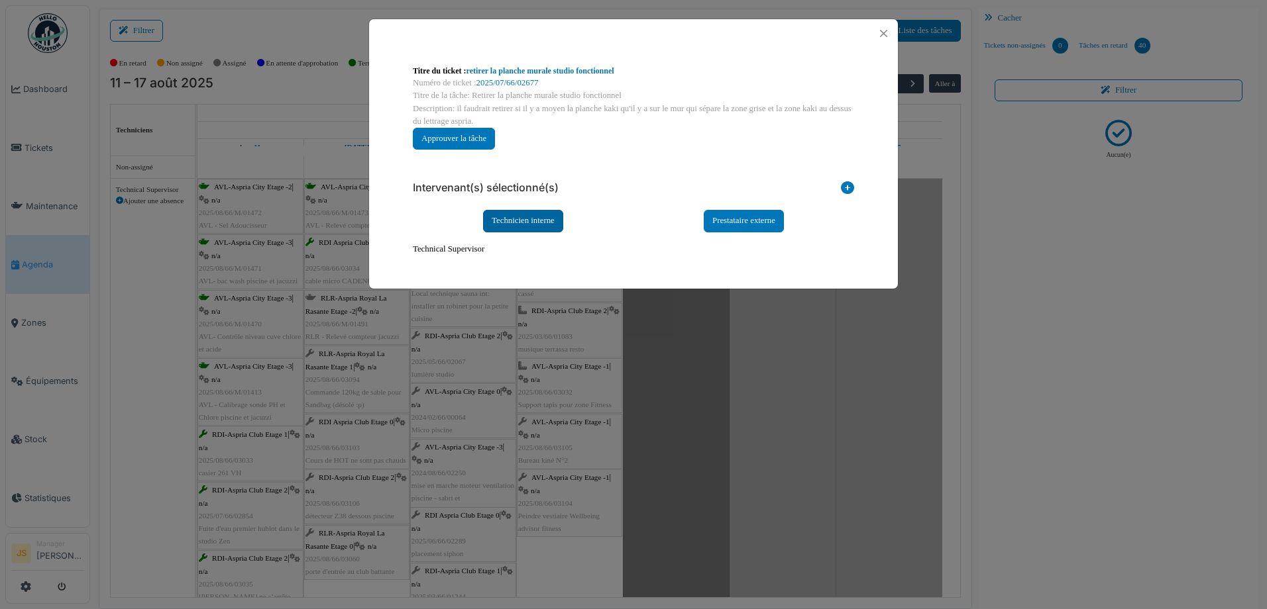
click at [545, 215] on div "Technicien interne" at bounding box center [523, 221] width 80 height 22
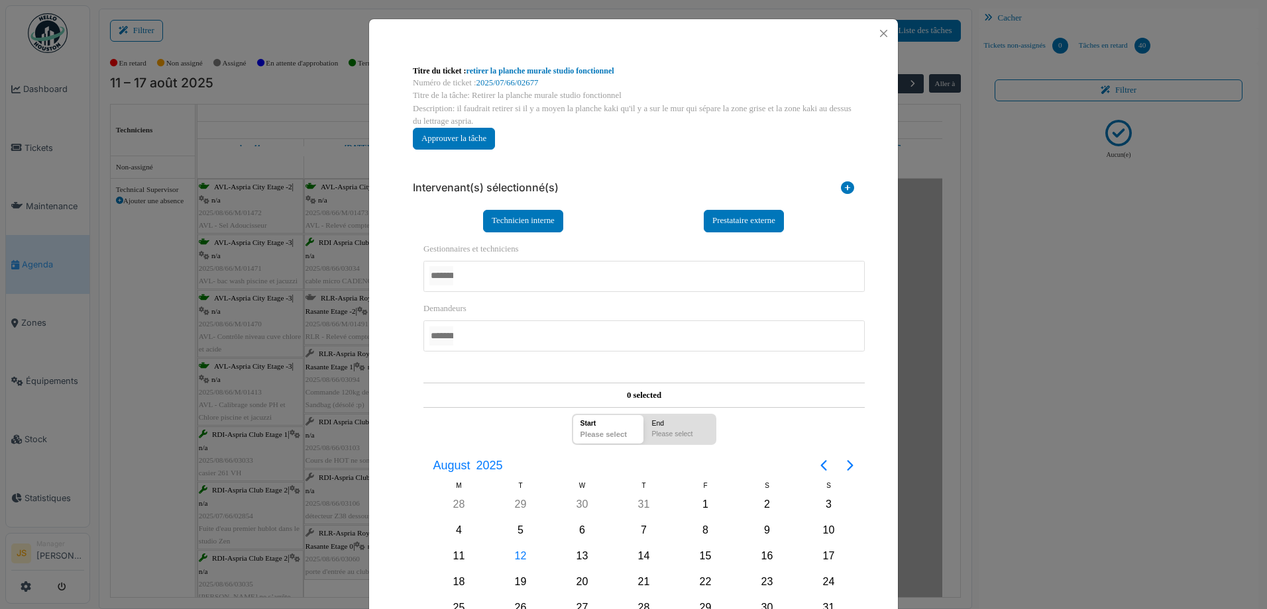
click at [510, 272] on div at bounding box center [643, 276] width 441 height 31
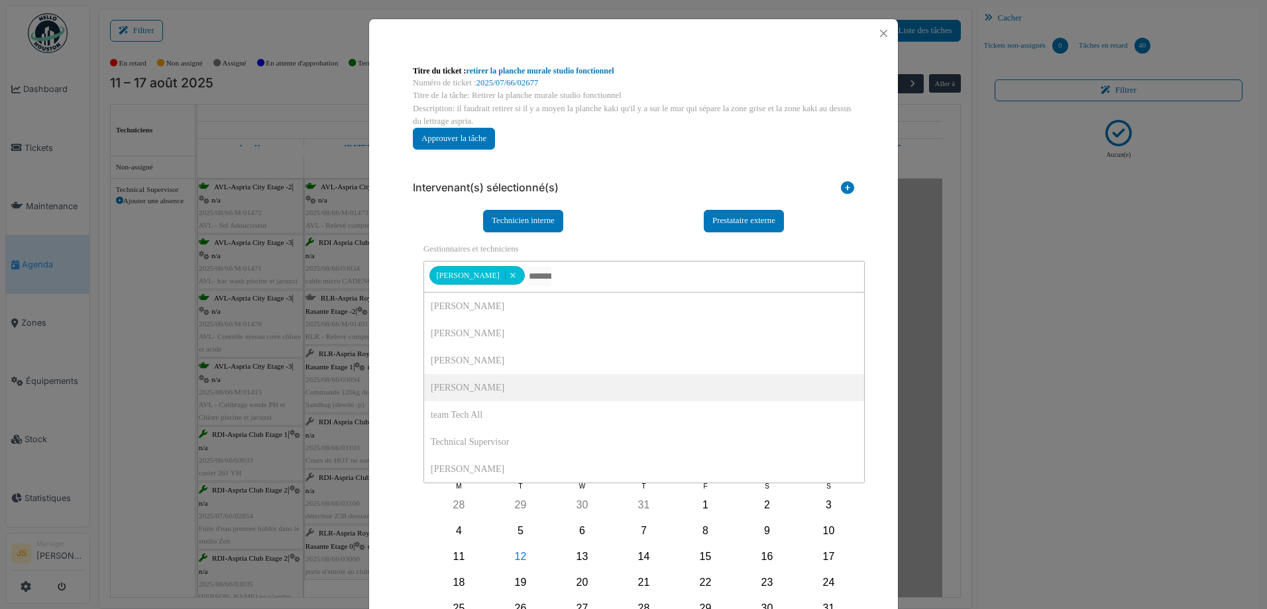
click at [381, 374] on div "**********" at bounding box center [633, 387] width 529 height 678
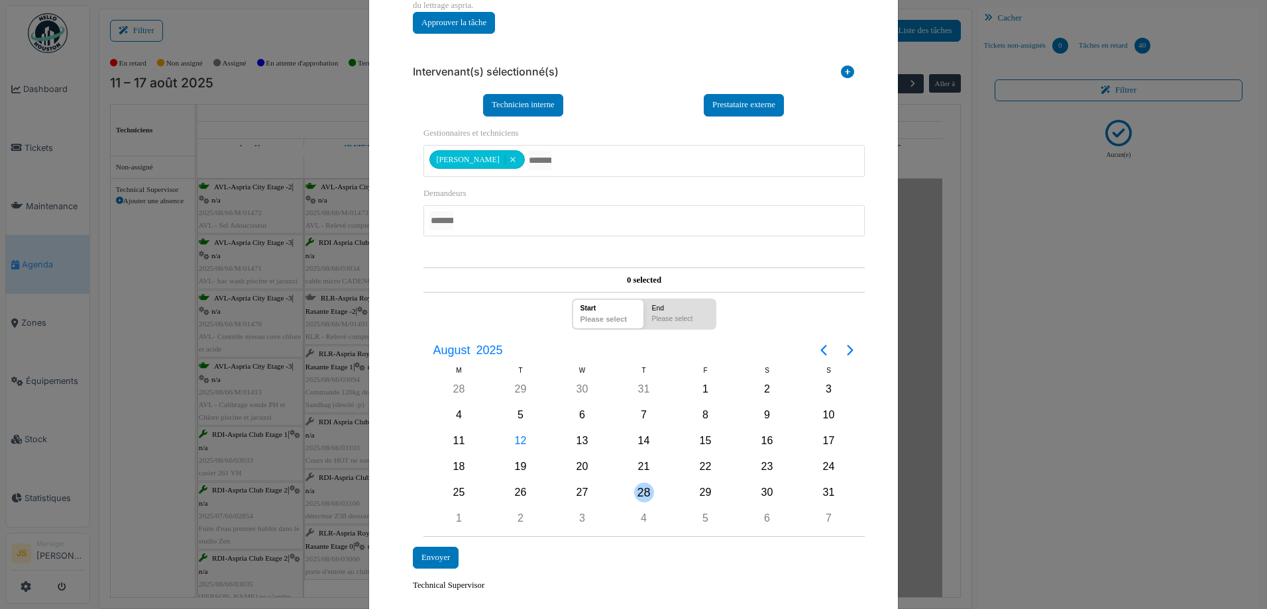
scroll to position [151, 0]
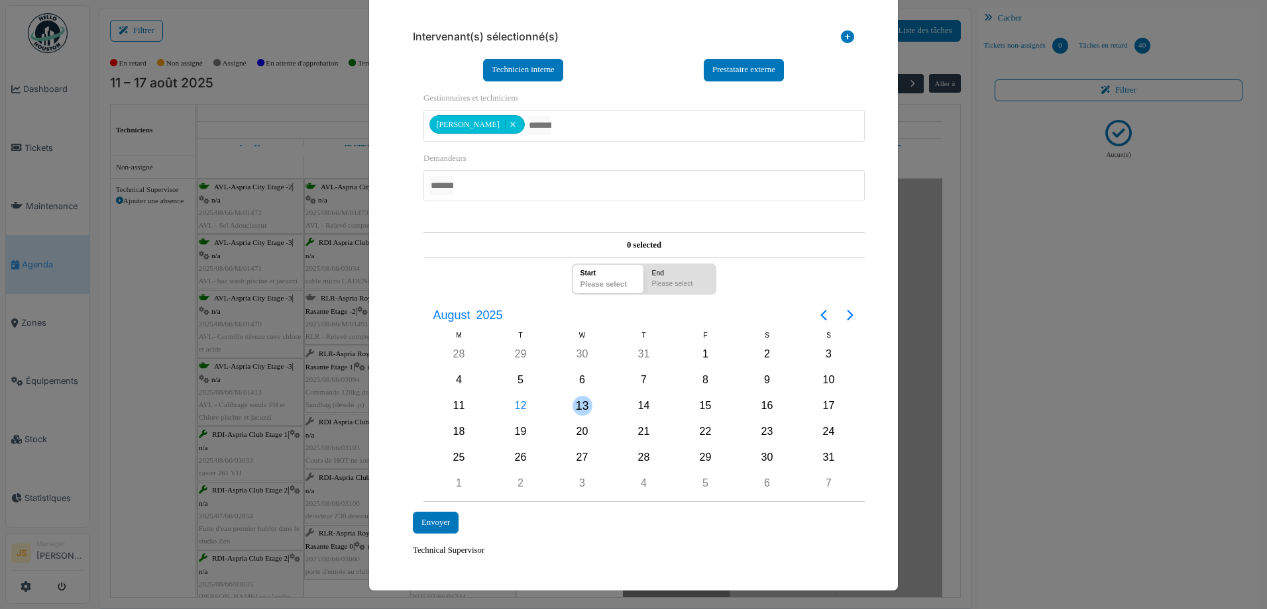
click at [572, 404] on div "13" at bounding box center [582, 406] width 20 height 20
click at [573, 404] on div "13" at bounding box center [582, 406] width 20 height 20
click at [425, 516] on div "Envoyer" at bounding box center [436, 523] width 46 height 22
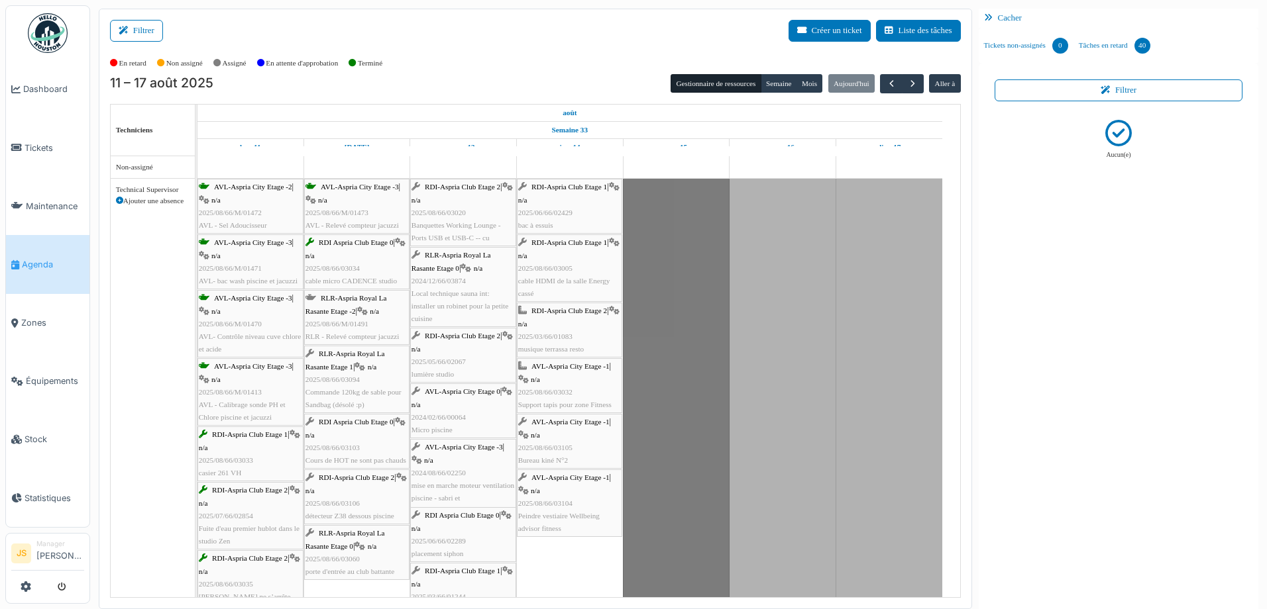
click at [345, 321] on span "2025/08/66/M/01491" at bounding box center [336, 324] width 63 height 8
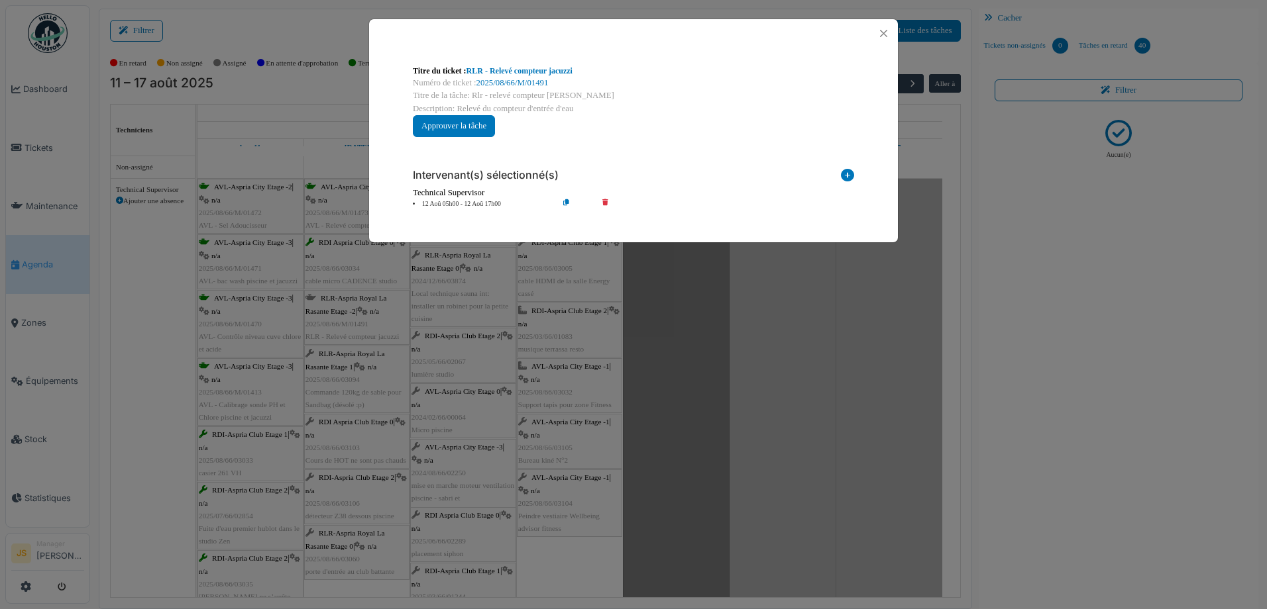
scroll to position [0, 0]
click at [476, 129] on button "Approuver la tâche" at bounding box center [454, 126] width 82 height 22
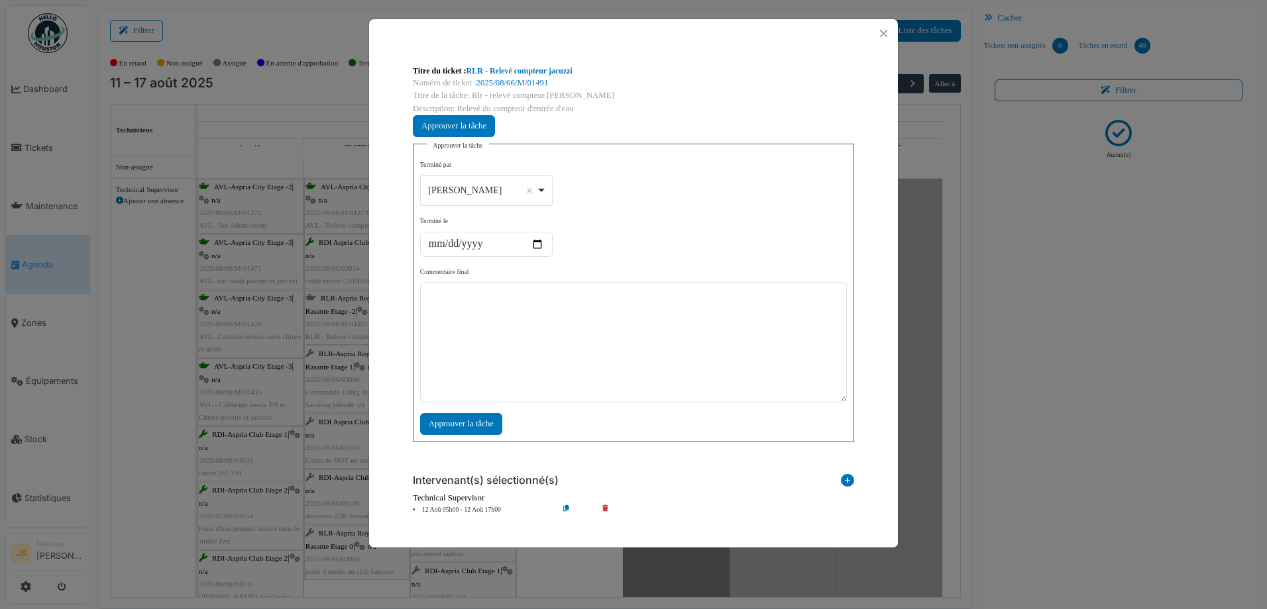
click at [545, 187] on div "Alexandre Michailidis Remove item" at bounding box center [485, 190] width 121 height 19
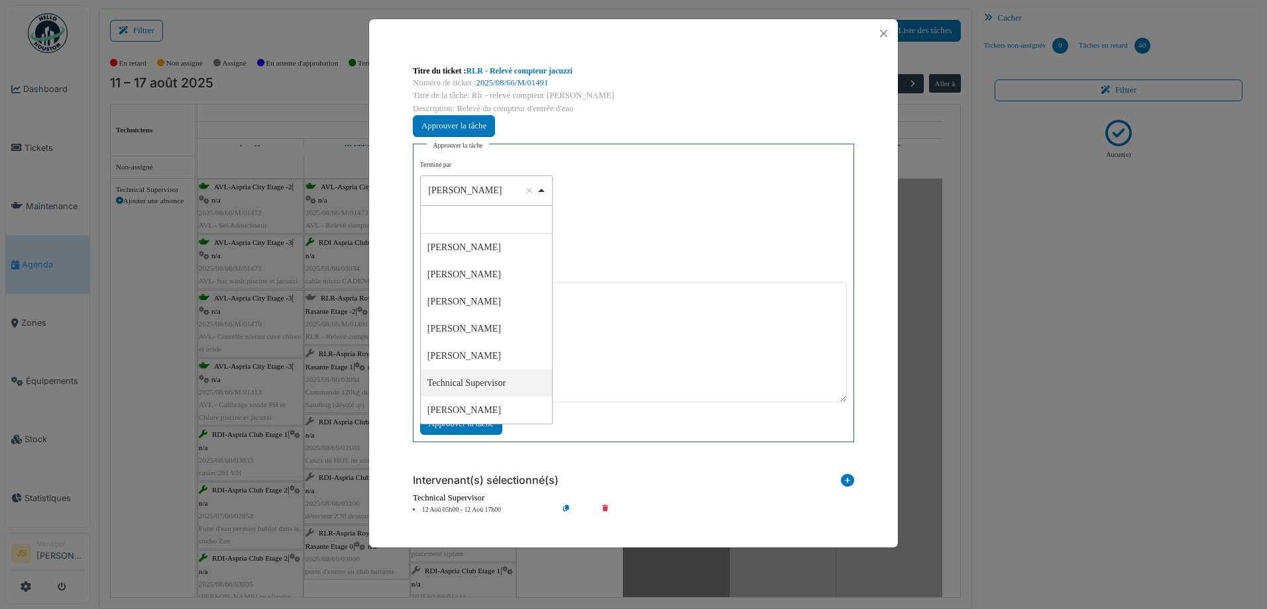
select select "****"
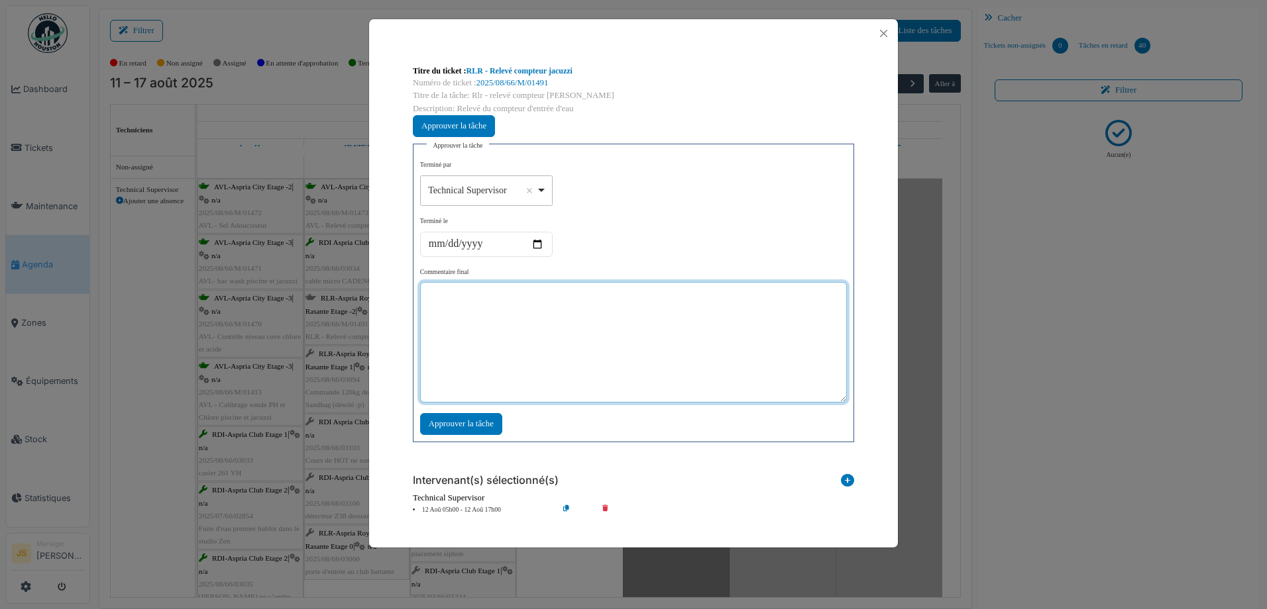
click at [564, 342] on textarea at bounding box center [633, 342] width 427 height 121
type textarea "**"
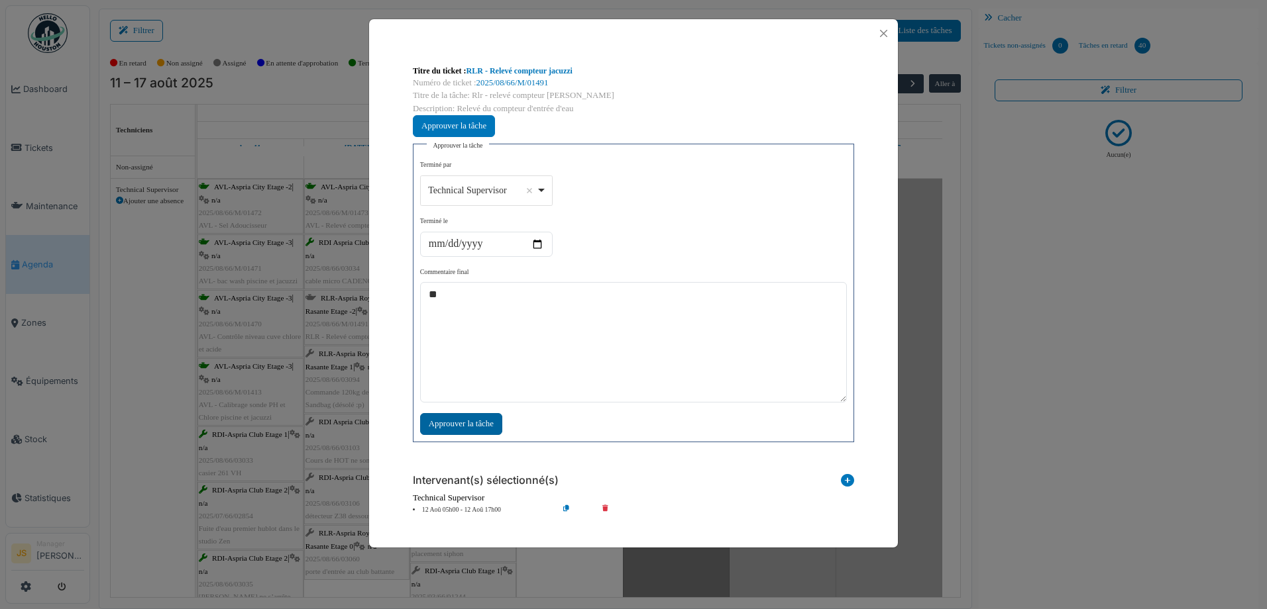
click at [482, 421] on div "Approuver la tâche" at bounding box center [461, 424] width 82 height 22
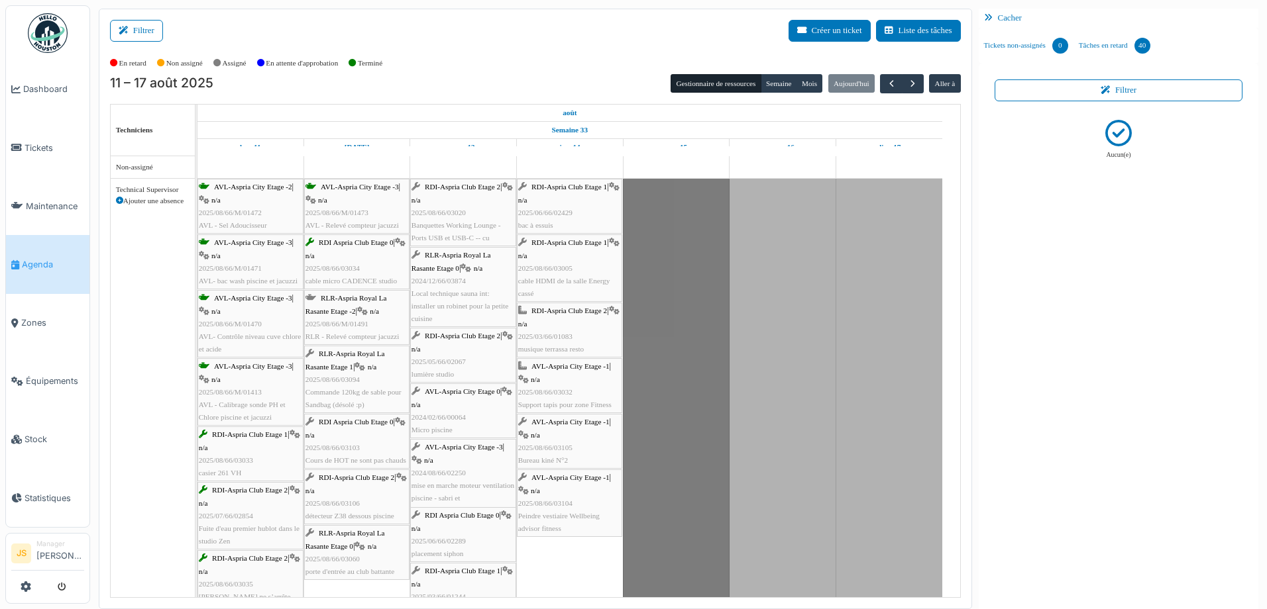
click at [357, 391] on span "Commande 120kg de sable pour Sandbag (désolé :p)" at bounding box center [353, 398] width 96 height 21
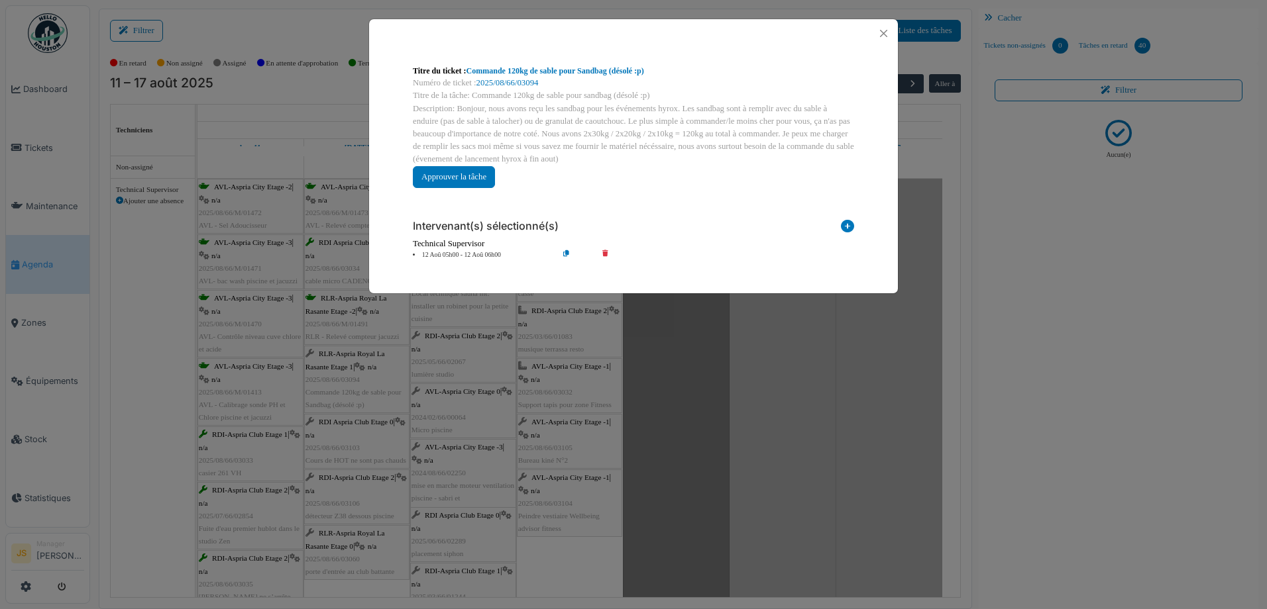
click at [588, 368] on div "Titre du ticket : Commande 120kg de sable pour Sandbag (désolé :p) Numéro de ti…" at bounding box center [633, 304] width 1267 height 609
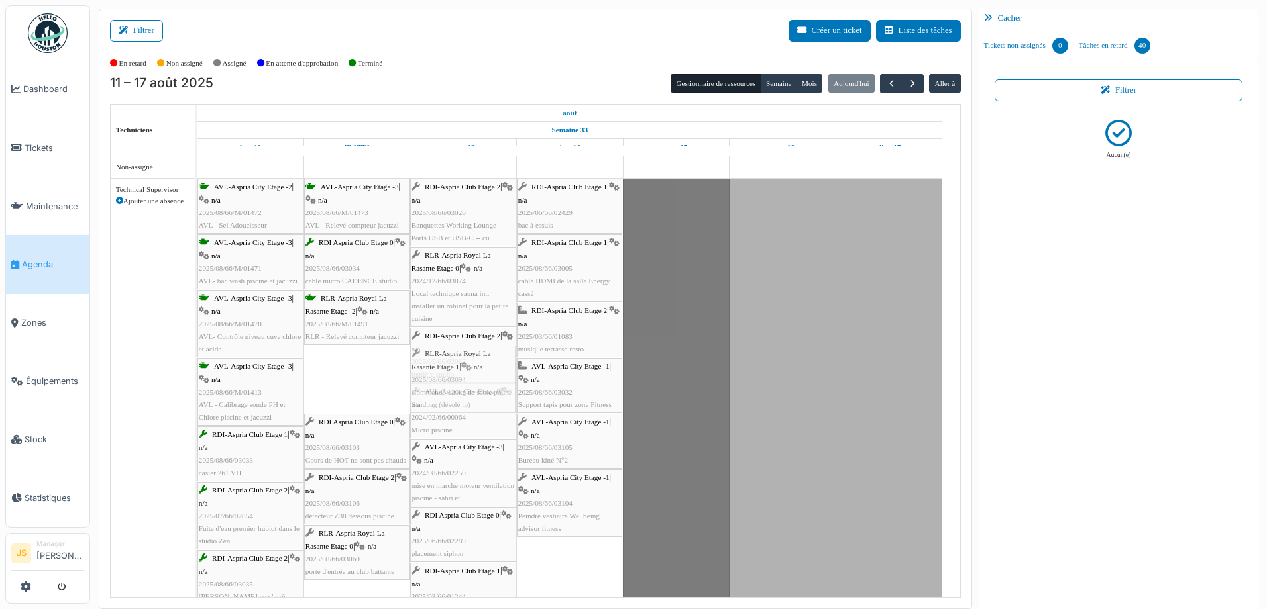
drag, startPoint x: 348, startPoint y: 374, endPoint x: 455, endPoint y: 374, distance: 107.3
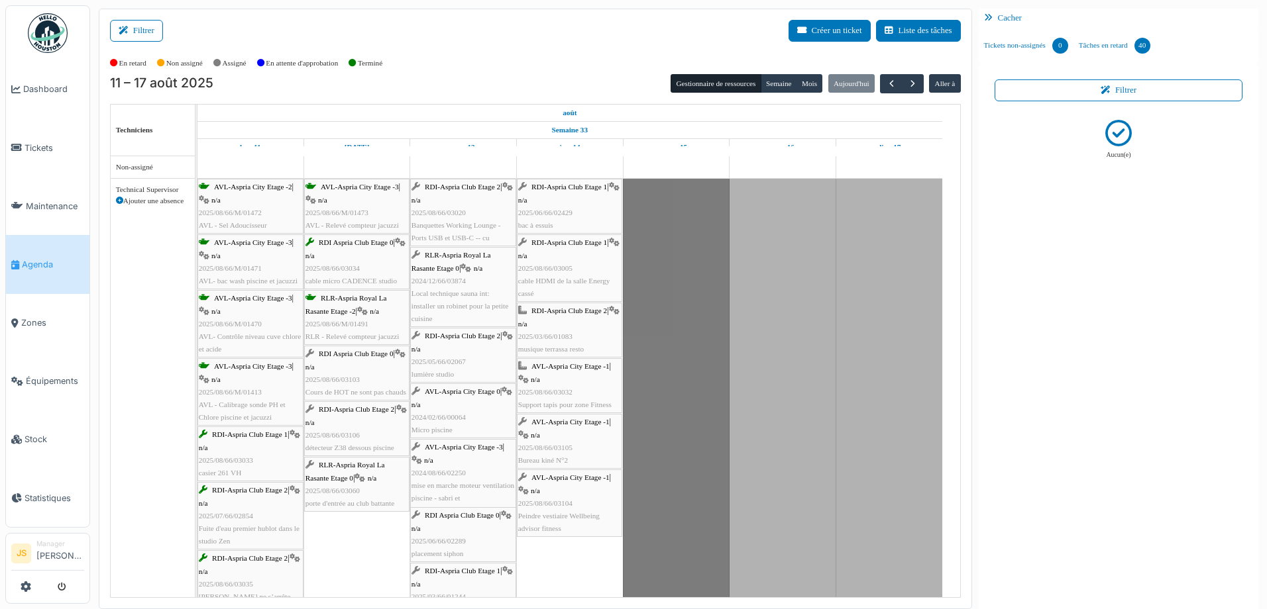
click at [360, 382] on div "RDI Aspria Club Etage 0 | n/a 2025/08/66/03103 Cours de HOT ne sont pas chauds" at bounding box center [356, 373] width 103 height 51
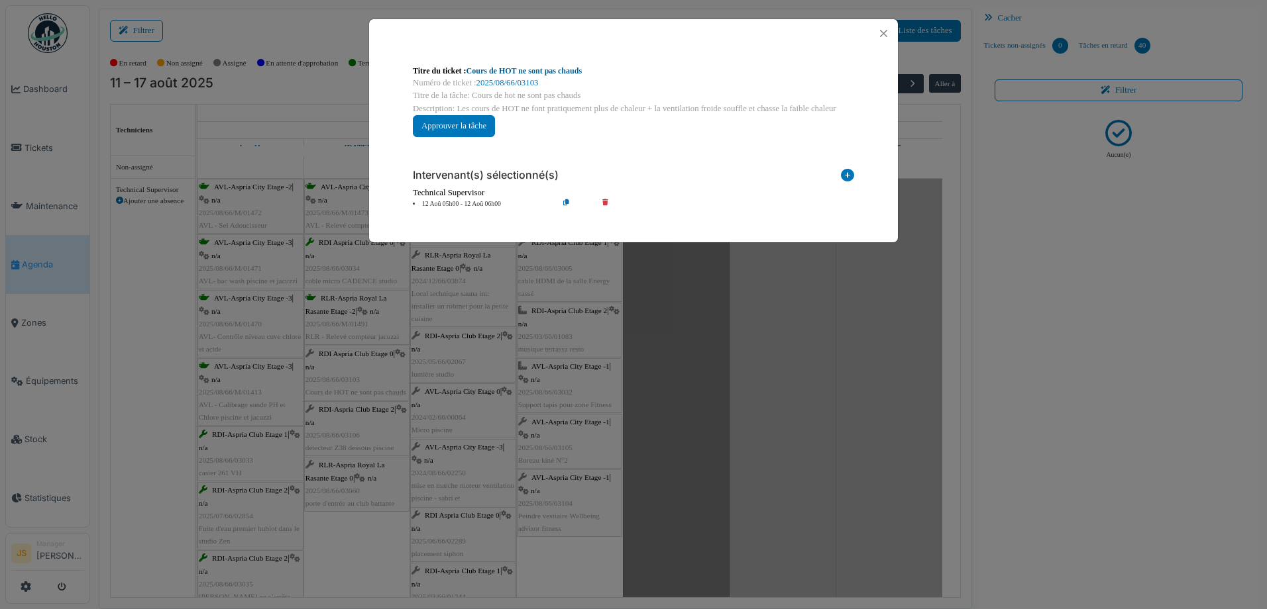
click at [509, 74] on link "Cours de HOT ne sont pas chauds" at bounding box center [524, 70] width 116 height 9
click at [721, 364] on div "**********" at bounding box center [633, 304] width 1267 height 609
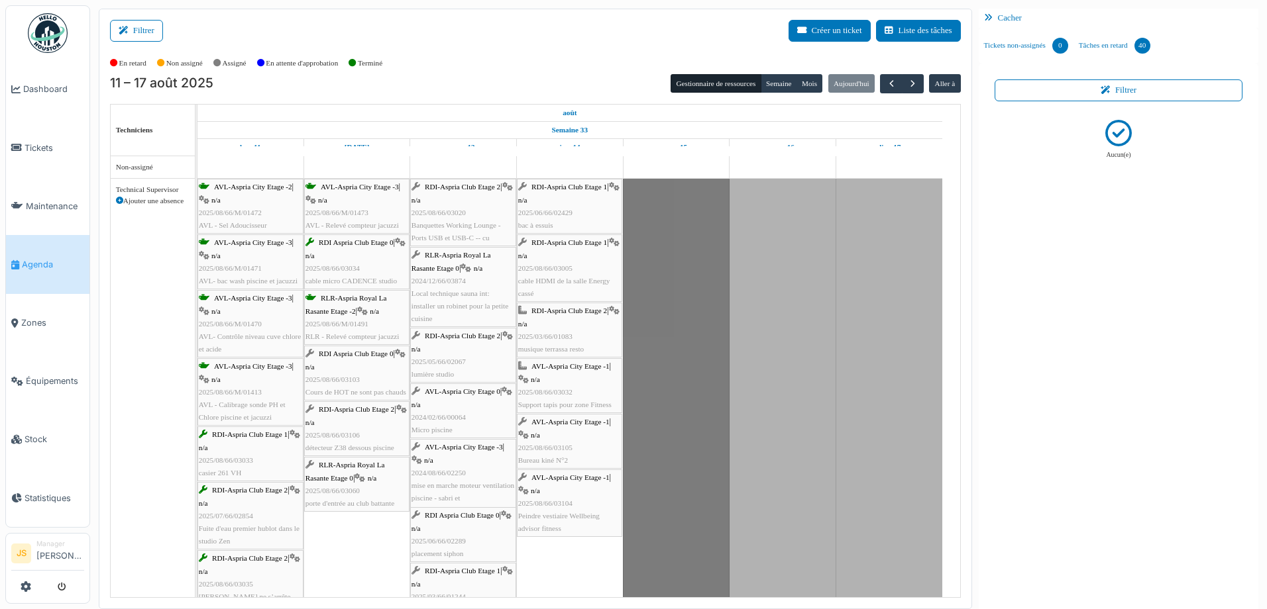
click at [372, 446] on span "détecteur Z38 dessous piscine" at bounding box center [349, 448] width 89 height 8
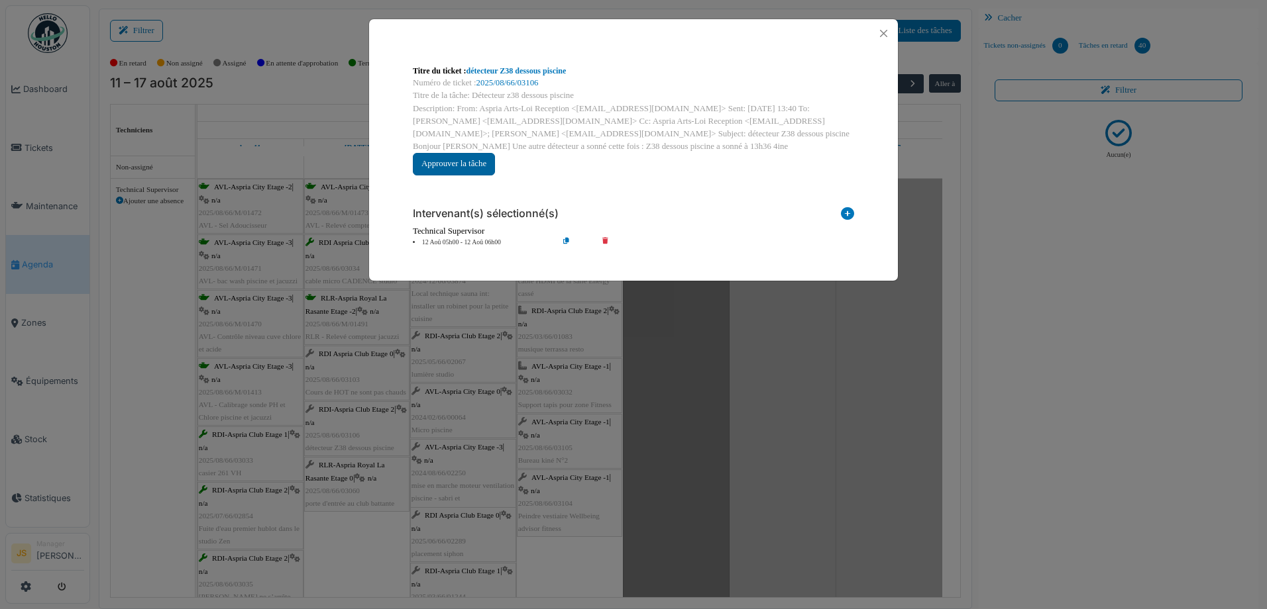
click at [472, 164] on button "Approuver la tâche" at bounding box center [454, 164] width 82 height 22
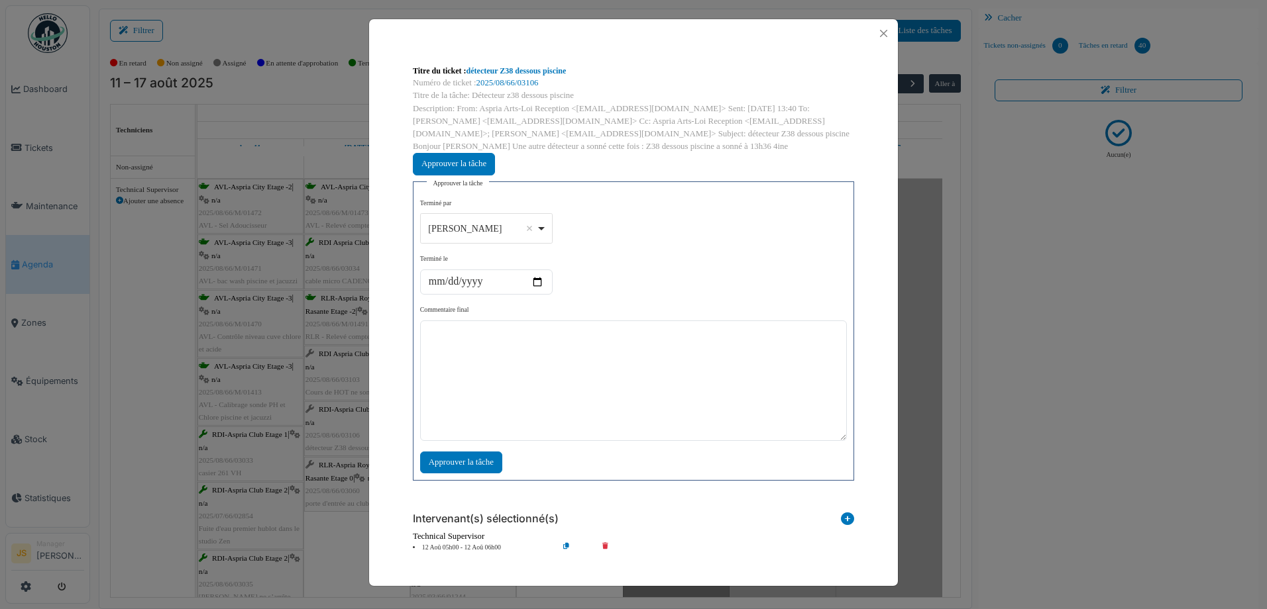
click at [545, 225] on div "Alexandre Michailidis Remove item" at bounding box center [485, 228] width 121 height 19
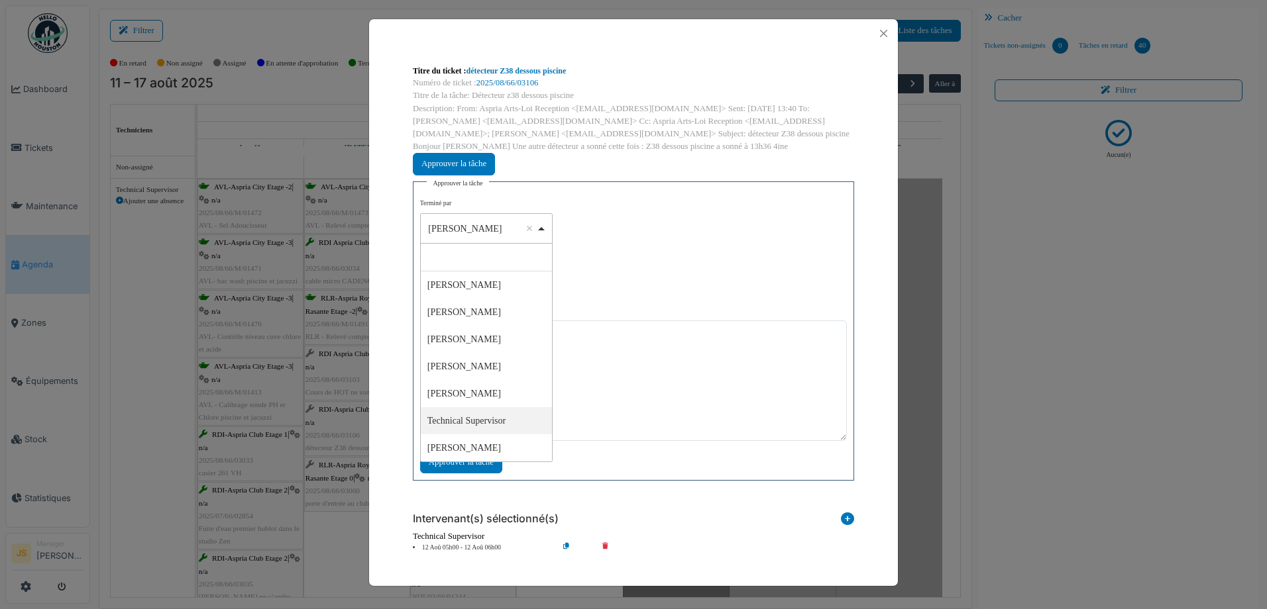
select select "****"
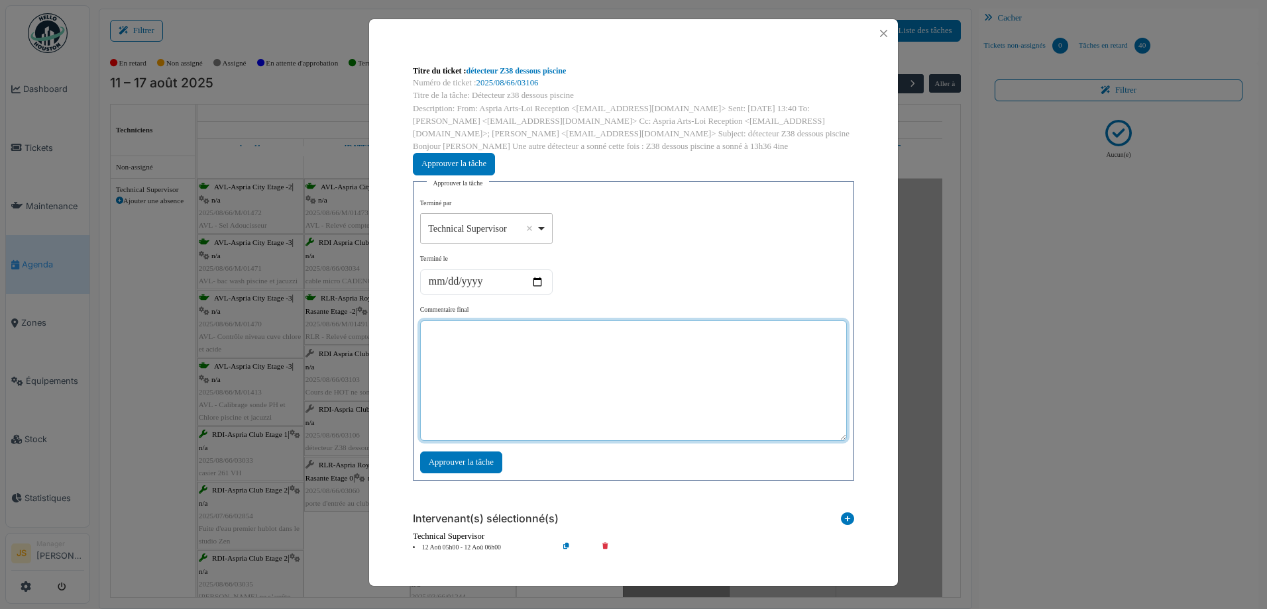
click at [567, 387] on textarea at bounding box center [633, 381] width 427 height 121
type textarea "**********"
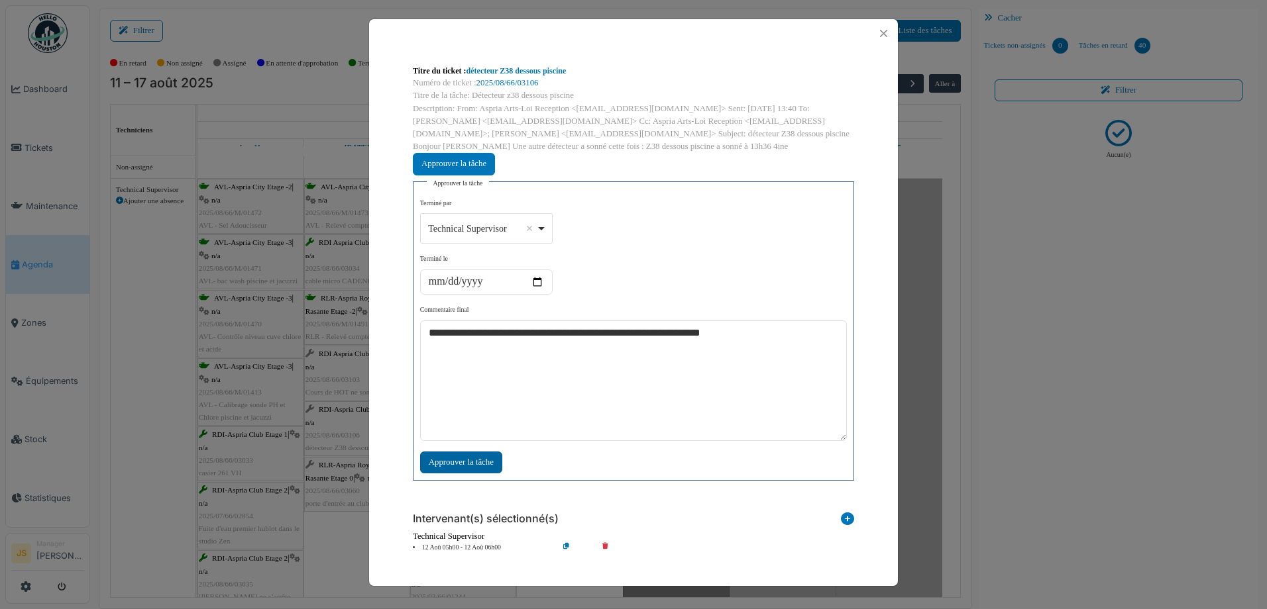
click at [480, 462] on div "Approuver la tâche" at bounding box center [461, 463] width 82 height 22
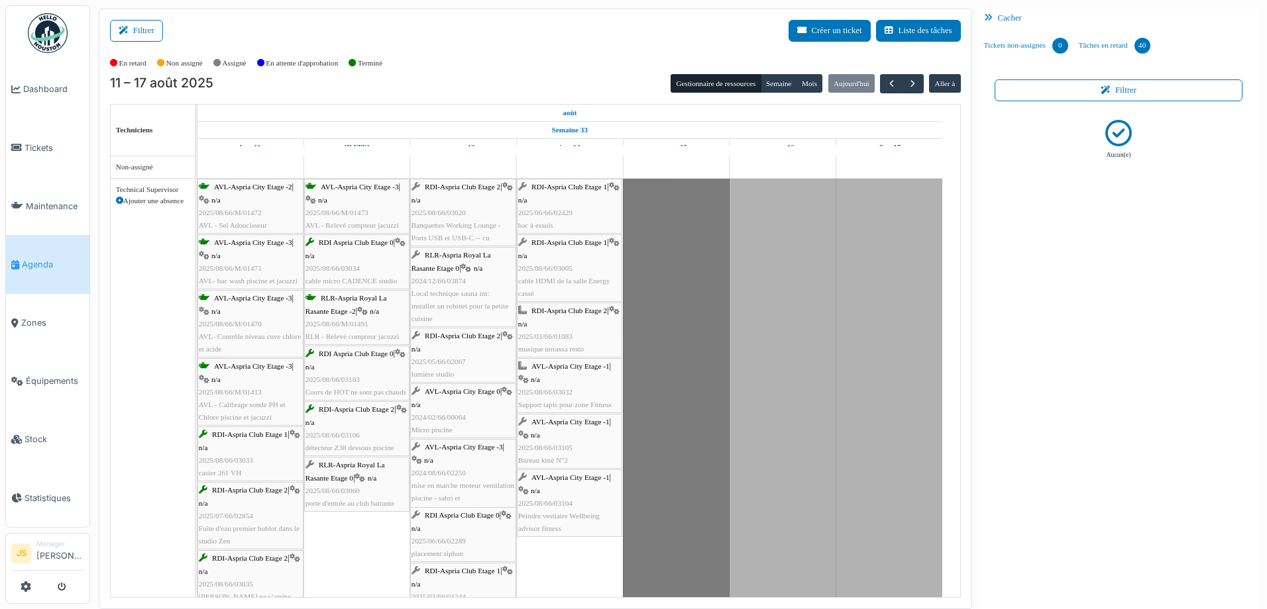
click at [356, 489] on span "2025/08/66/03060" at bounding box center [332, 491] width 54 height 8
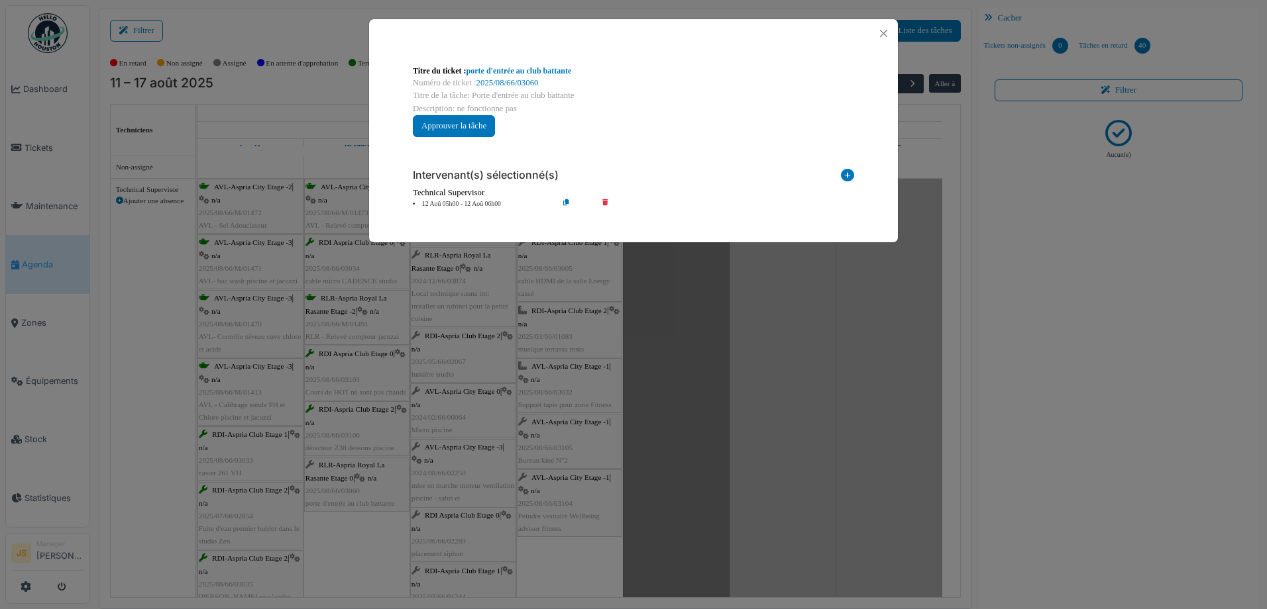
click at [374, 542] on div "**********" at bounding box center [633, 304] width 1267 height 609
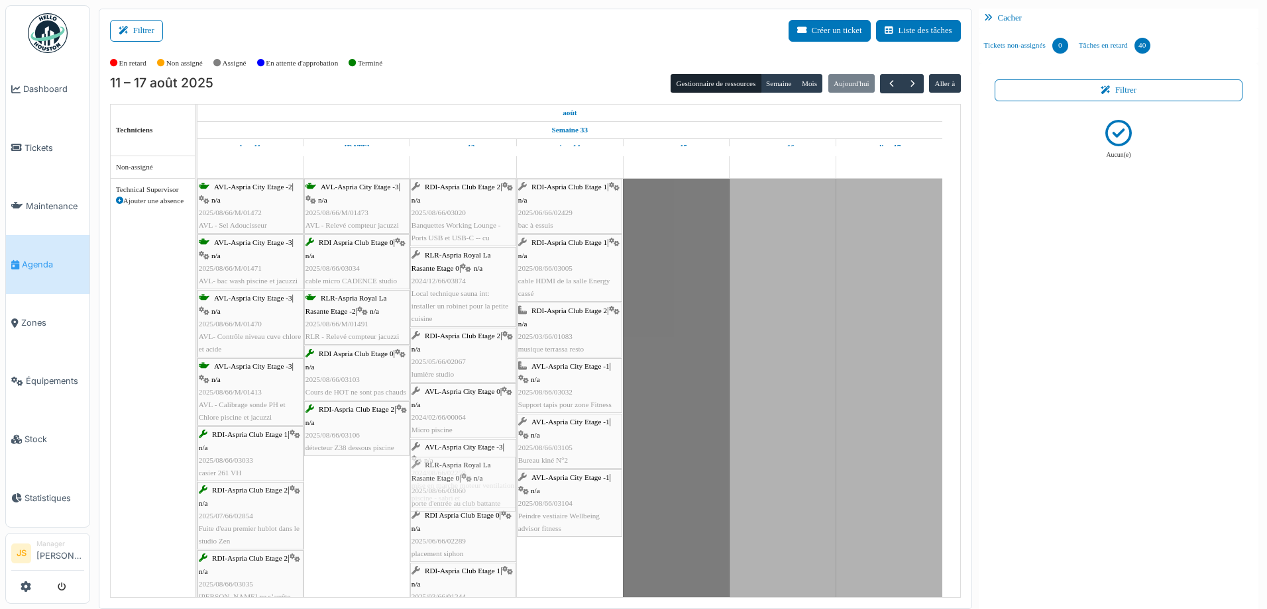
drag, startPoint x: 377, startPoint y: 494, endPoint x: 434, endPoint y: 494, distance: 57.0
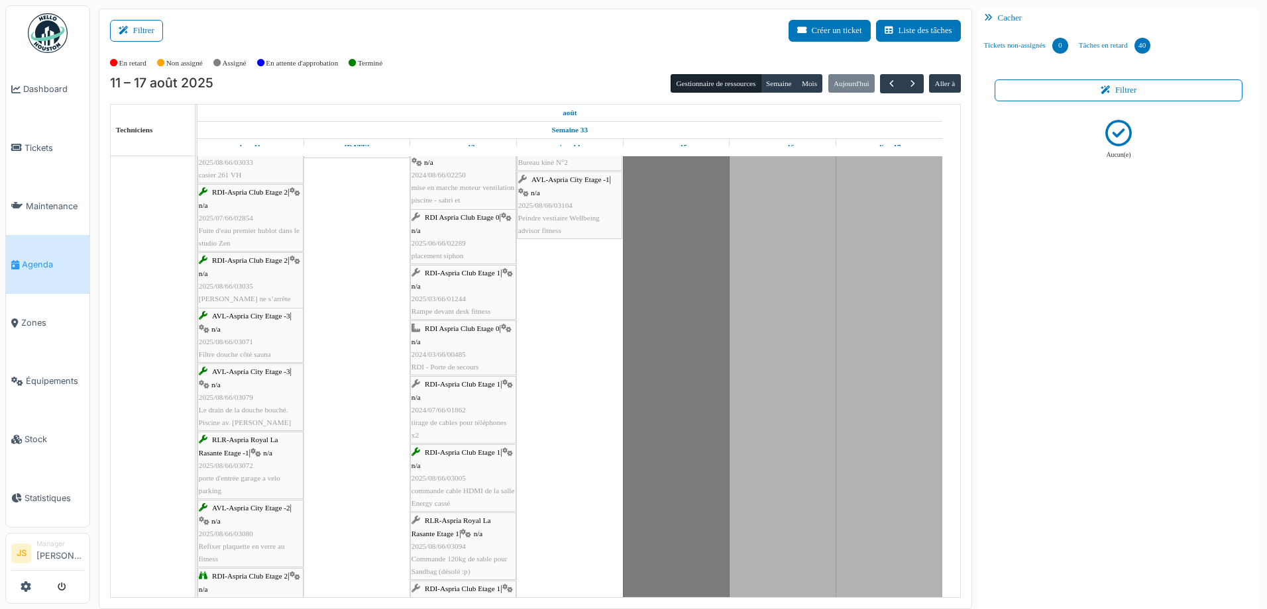
scroll to position [265, 0]
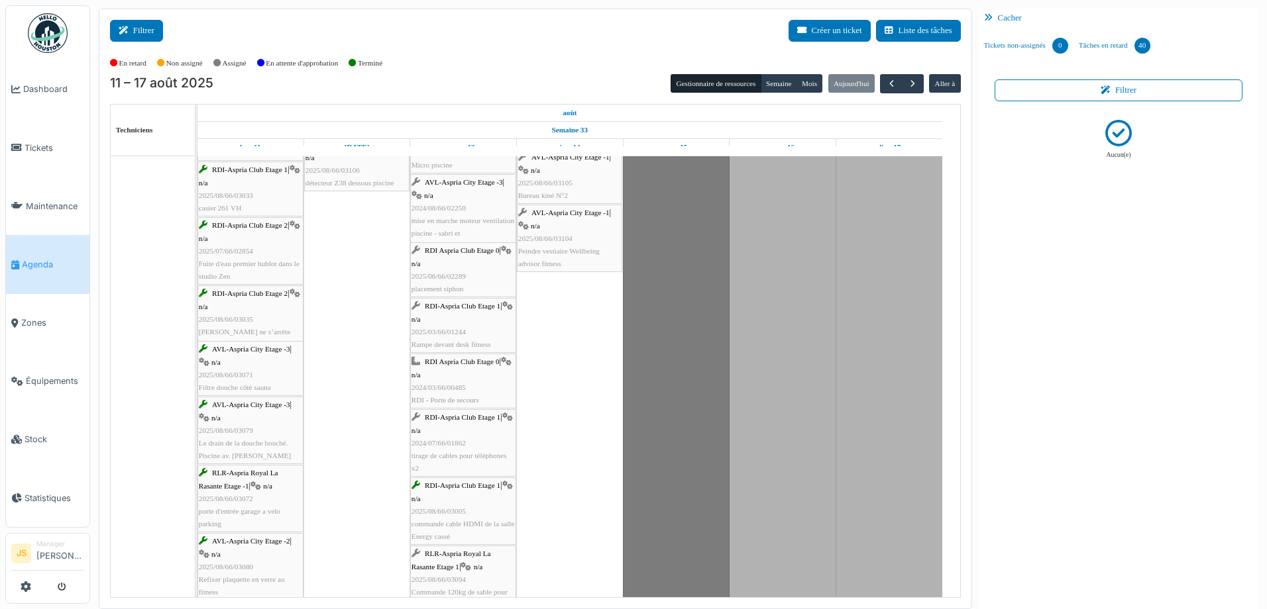
click at [127, 26] on icon at bounding box center [126, 30] width 15 height 9
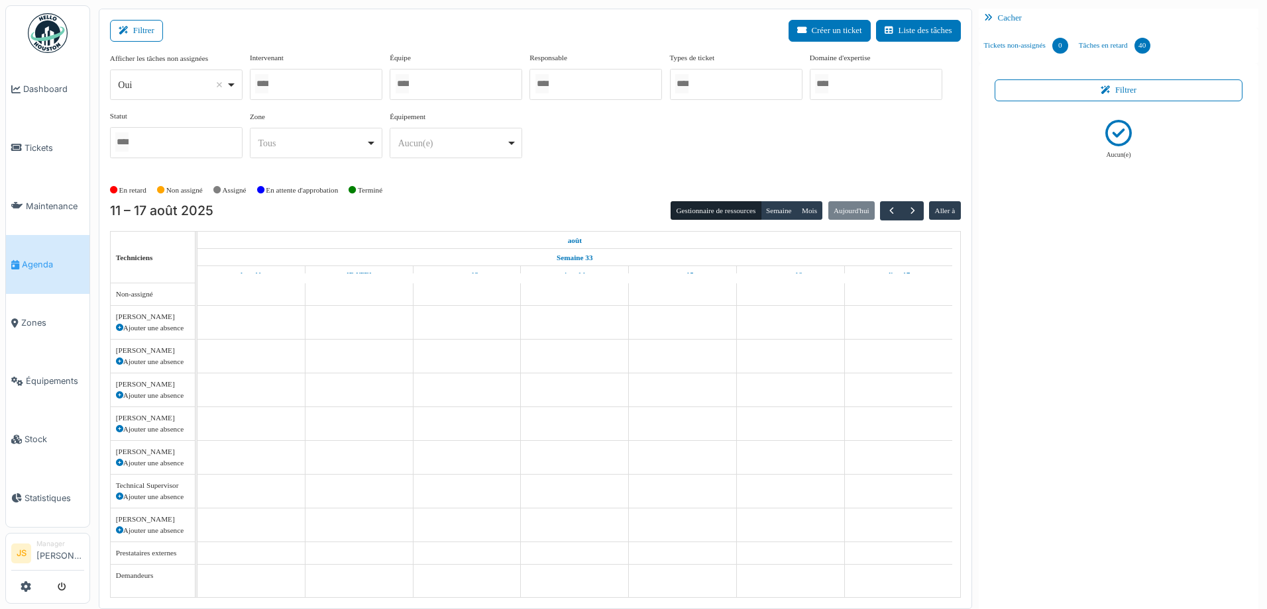
scroll to position [0, 0]
click at [337, 87] on div at bounding box center [316, 84] width 132 height 31
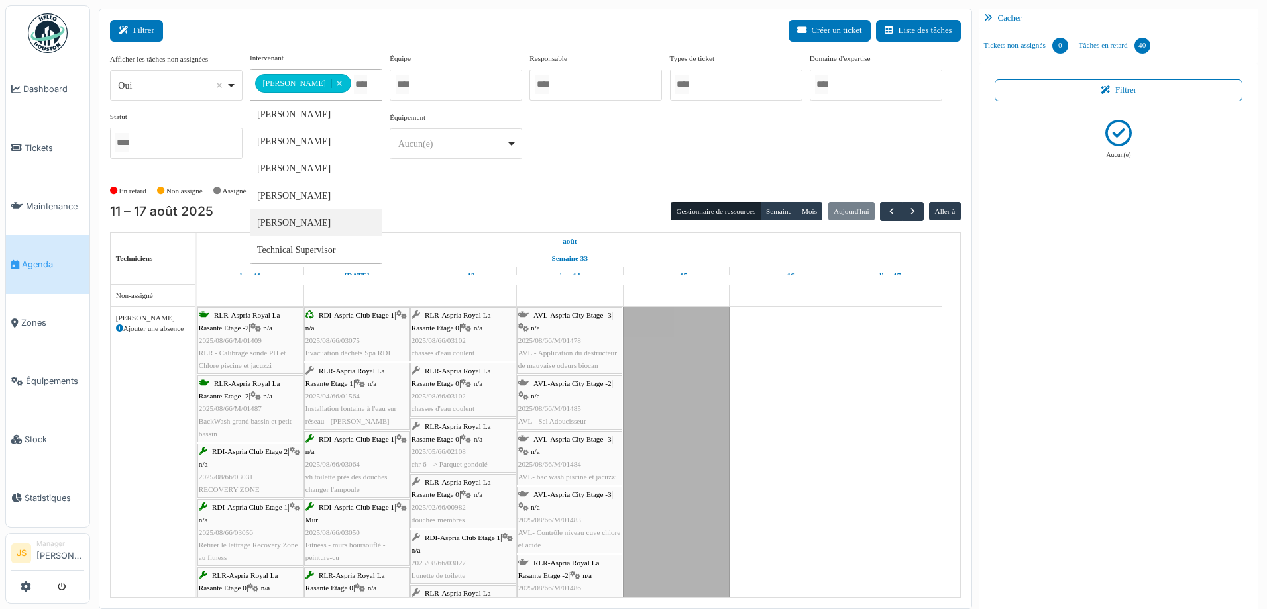
click at [143, 32] on button "Filtrer" at bounding box center [136, 31] width 53 height 22
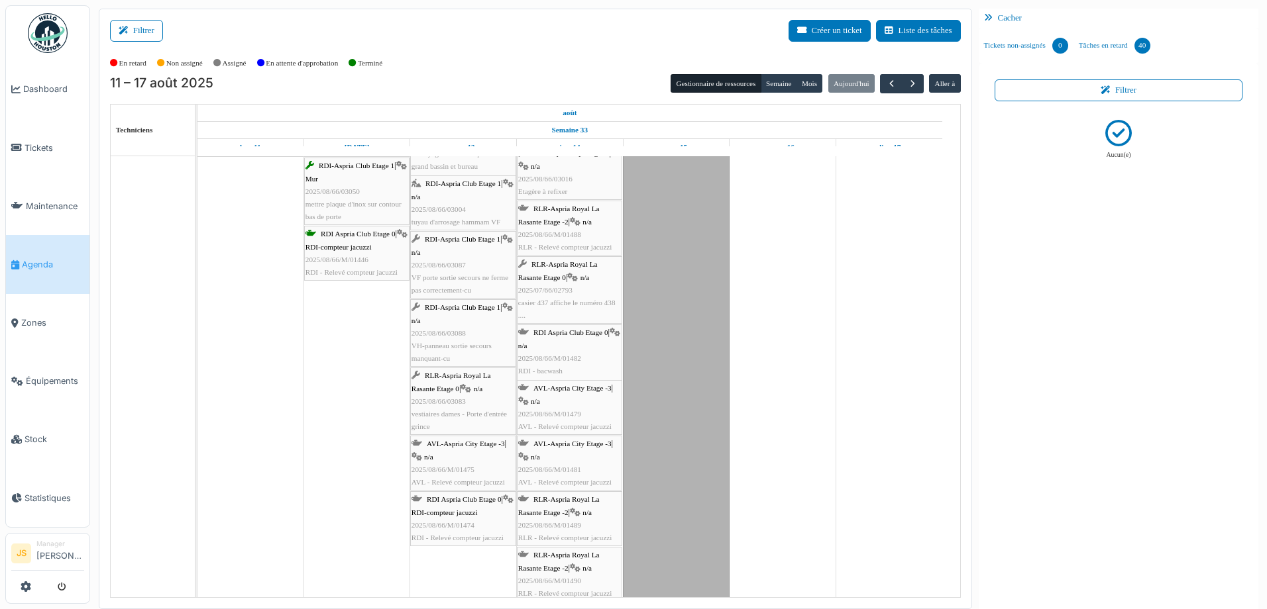
scroll to position [331, 0]
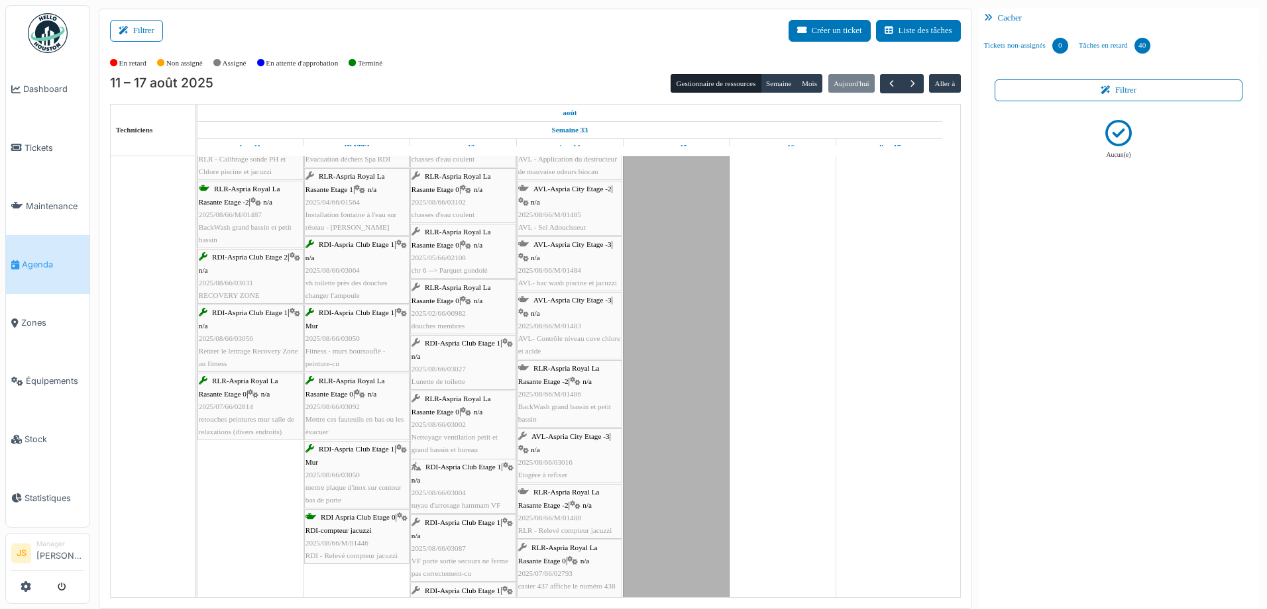
click at [448, 196] on div "RLR-Aspria Royal La Rasante Etage 0 | n/a 2025/08/66/03102 chasses d'eau coulent" at bounding box center [462, 195] width 103 height 51
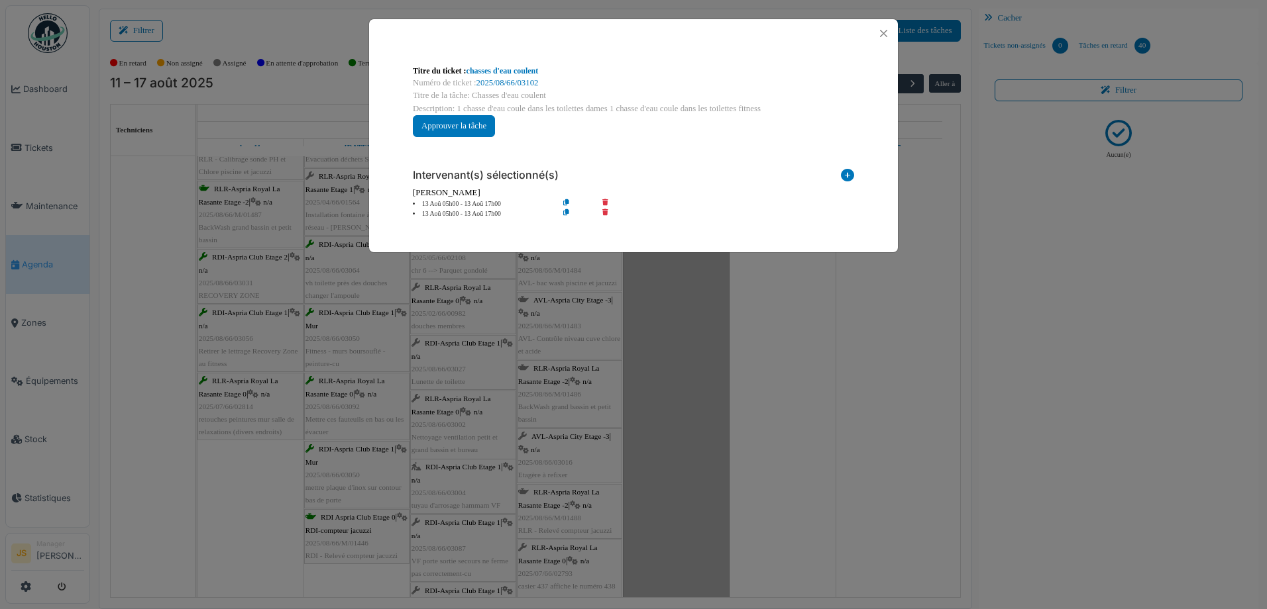
click at [604, 212] on icon at bounding box center [615, 214] width 38 height 10
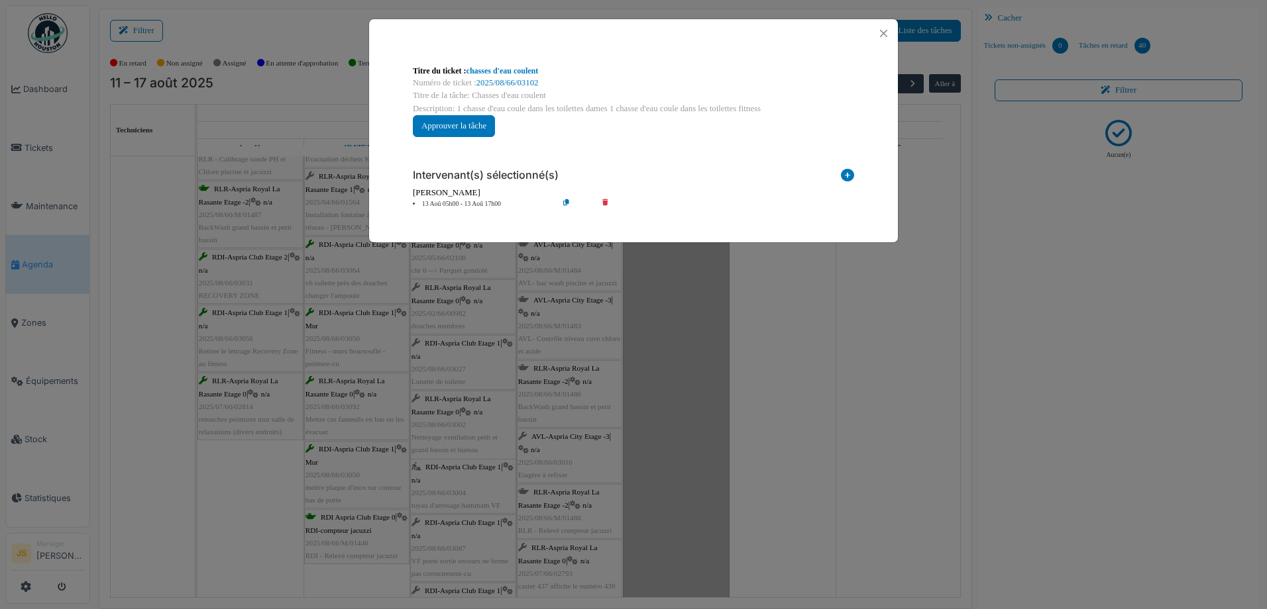
click at [657, 303] on div "**********" at bounding box center [633, 304] width 1267 height 609
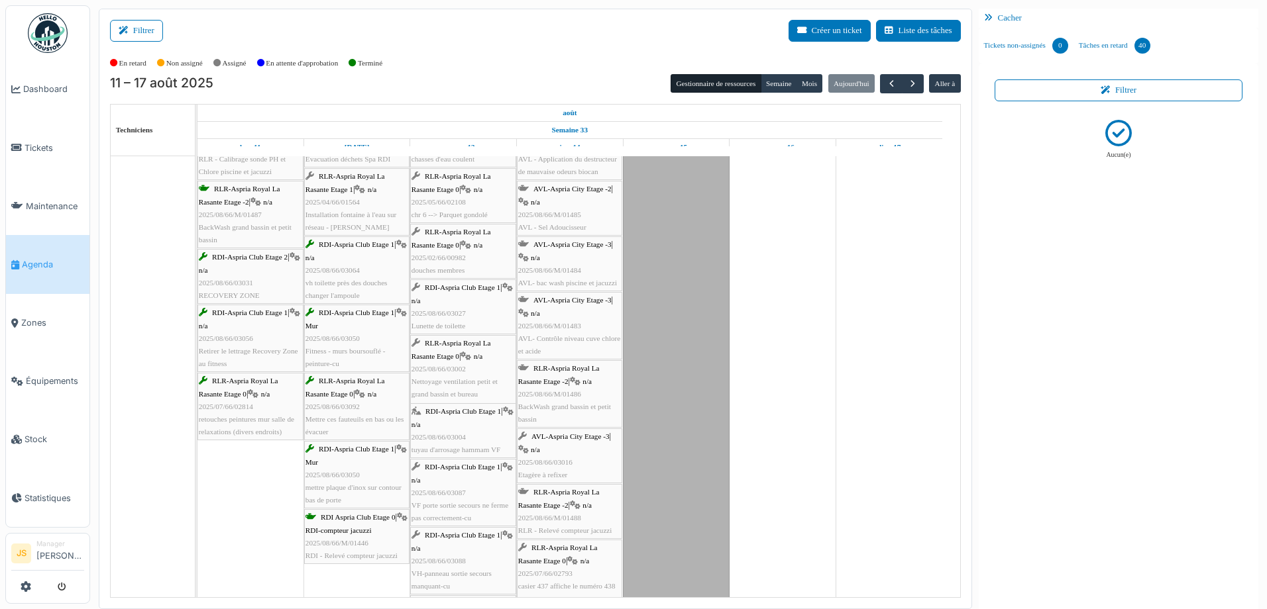
click at [472, 262] on div "RLR-Aspria Royal La Rasante Etage 0 | n/a 2025/02/66/00982 douches membres" at bounding box center [462, 251] width 103 height 51
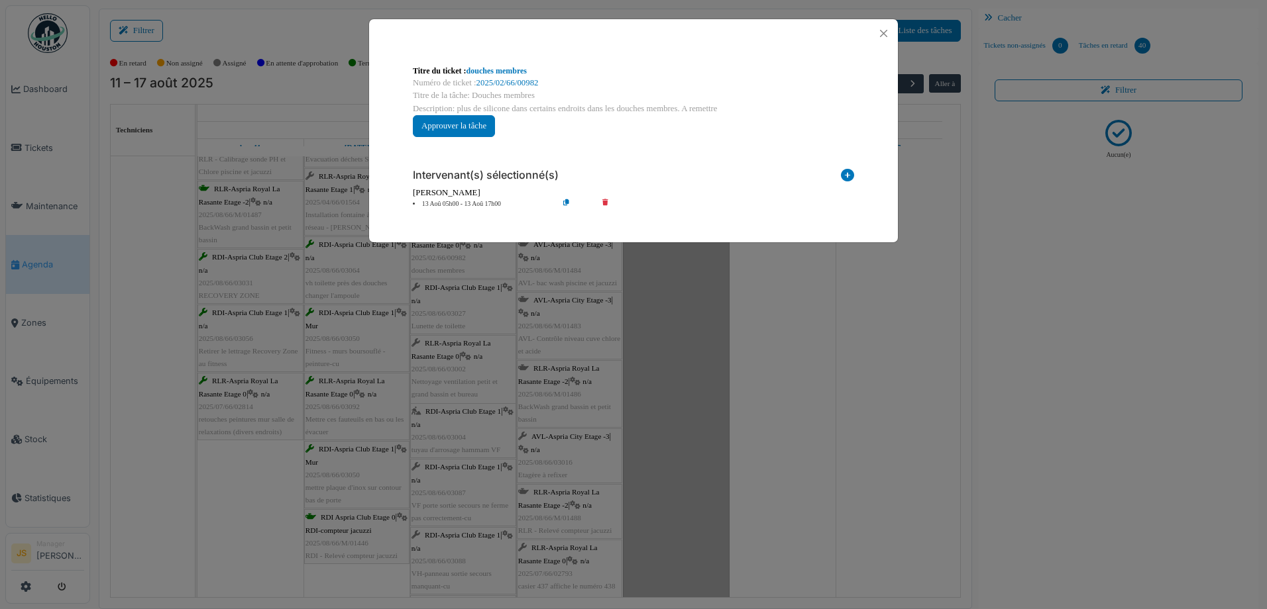
click at [480, 320] on div "**********" at bounding box center [633, 304] width 1267 height 609
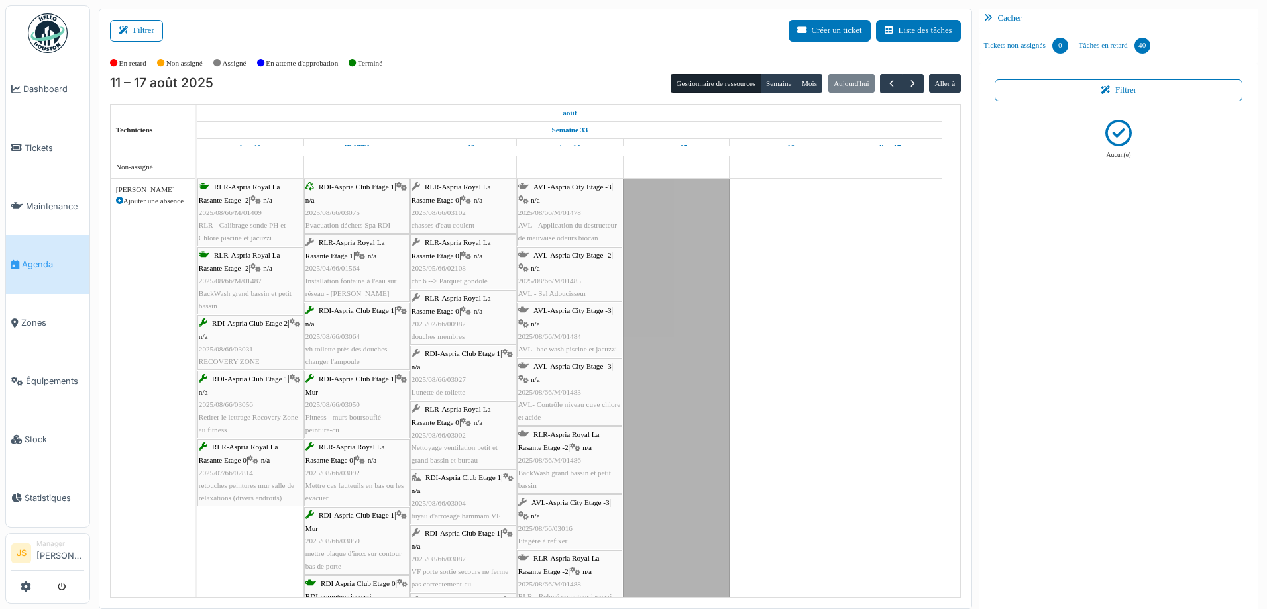
click at [452, 204] on div "RLR-Aspria Royal La Rasante Etage 0 | n/a 2025/08/66/03102 chasses d'eau coulent" at bounding box center [462, 206] width 103 height 51
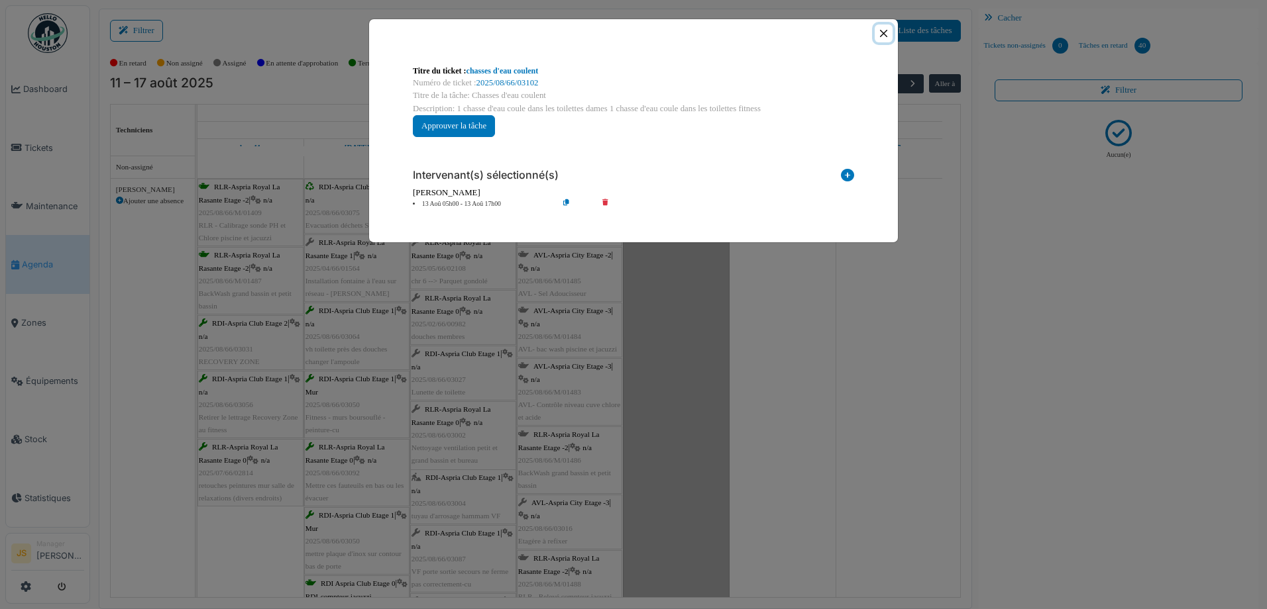
click at [881, 34] on button "Close" at bounding box center [883, 34] width 18 height 18
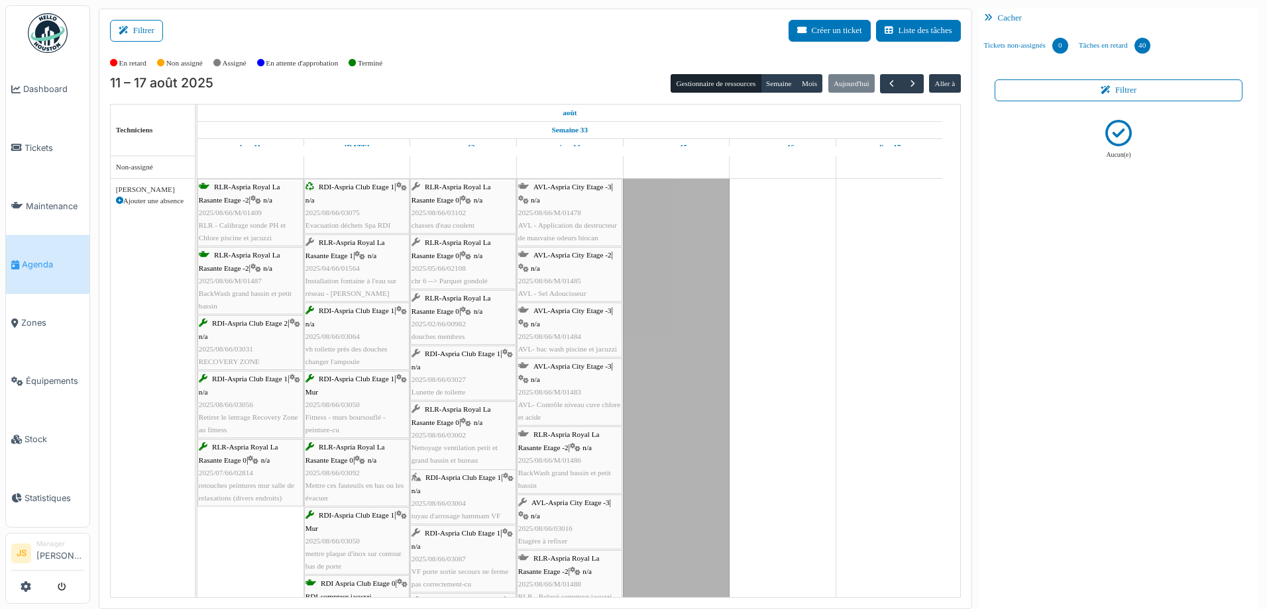
click at [454, 219] on div "RLR-Aspria Royal La Rasante Etage 0 | n/a 2025/08/66/03102 chasses d'eau coulent" at bounding box center [462, 206] width 103 height 51
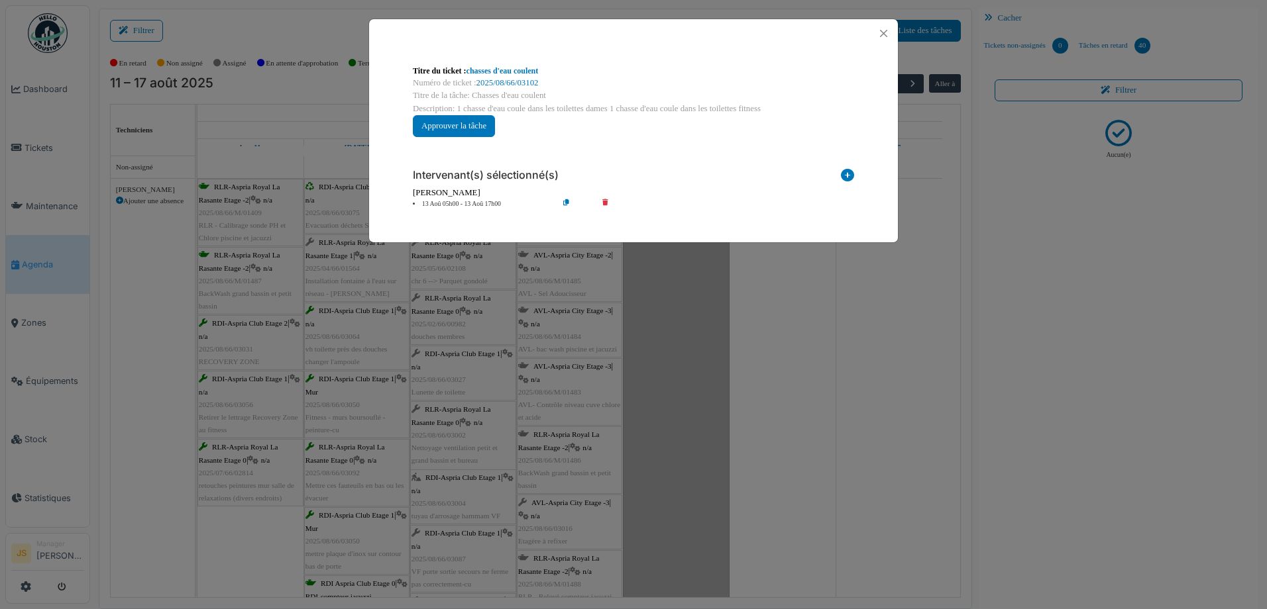
click at [605, 201] on icon at bounding box center [615, 204] width 38 height 10
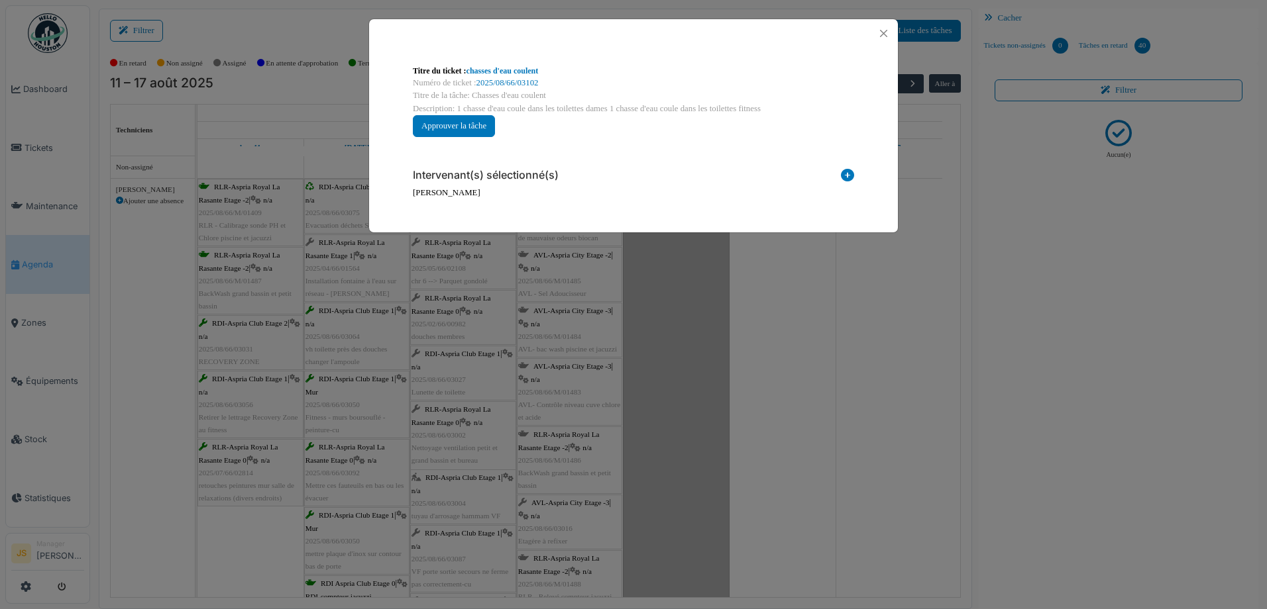
click at [844, 176] on icon at bounding box center [847, 178] width 13 height 18
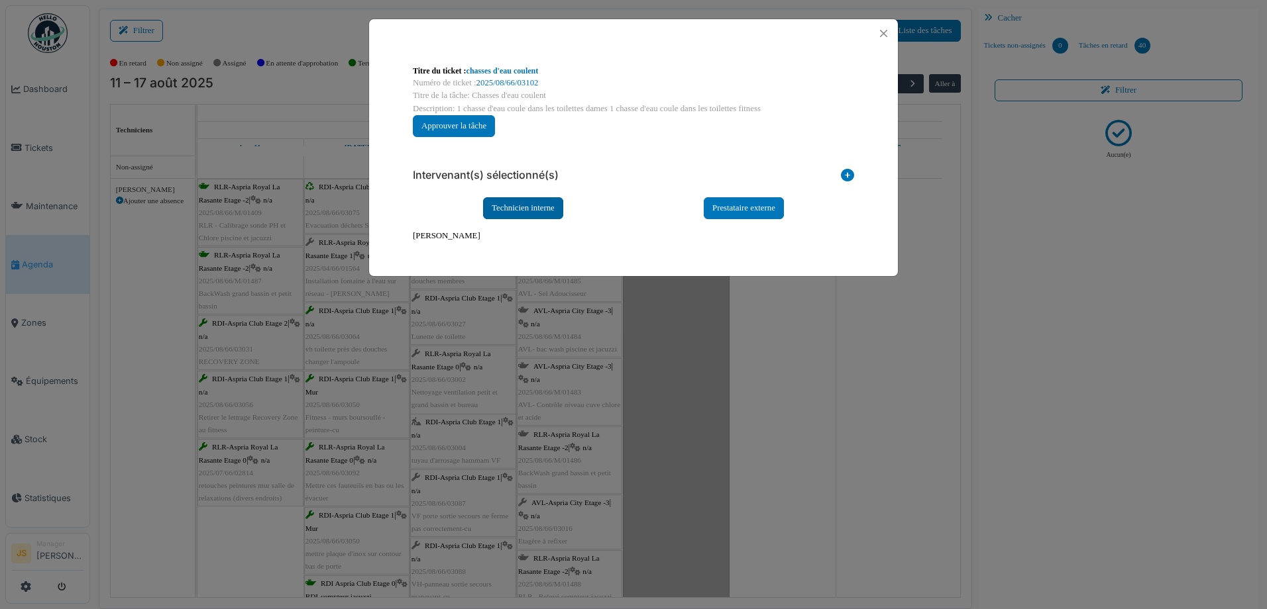
click at [507, 209] on div "Technicien interne" at bounding box center [523, 208] width 80 height 22
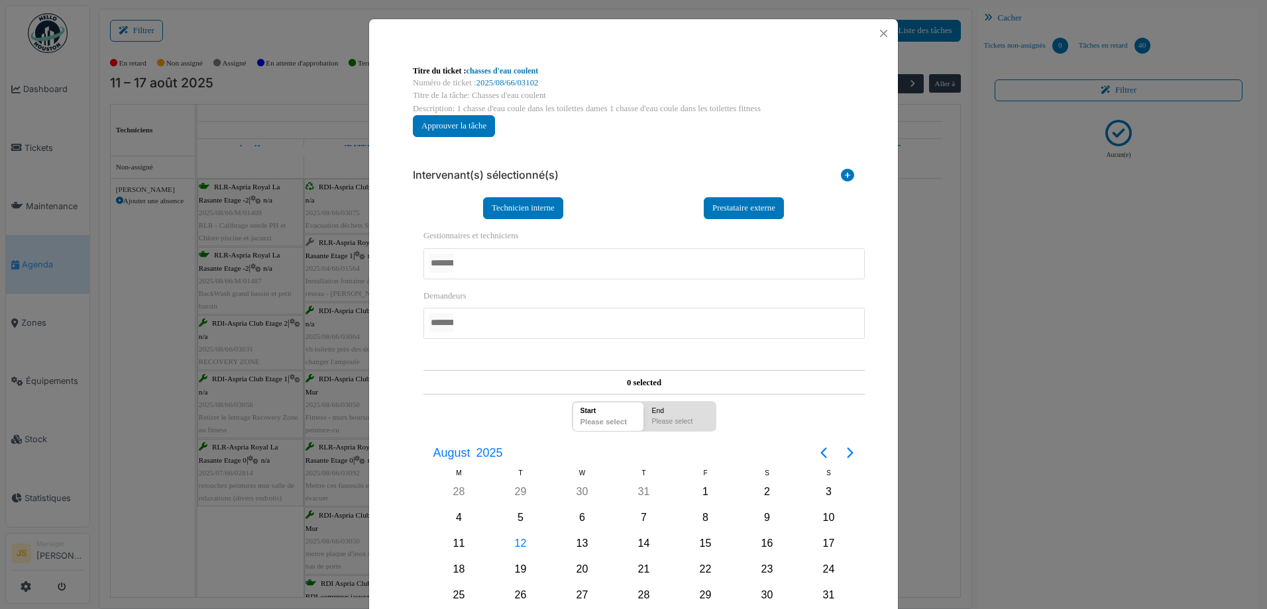
click at [471, 265] on div at bounding box center [643, 263] width 441 height 31
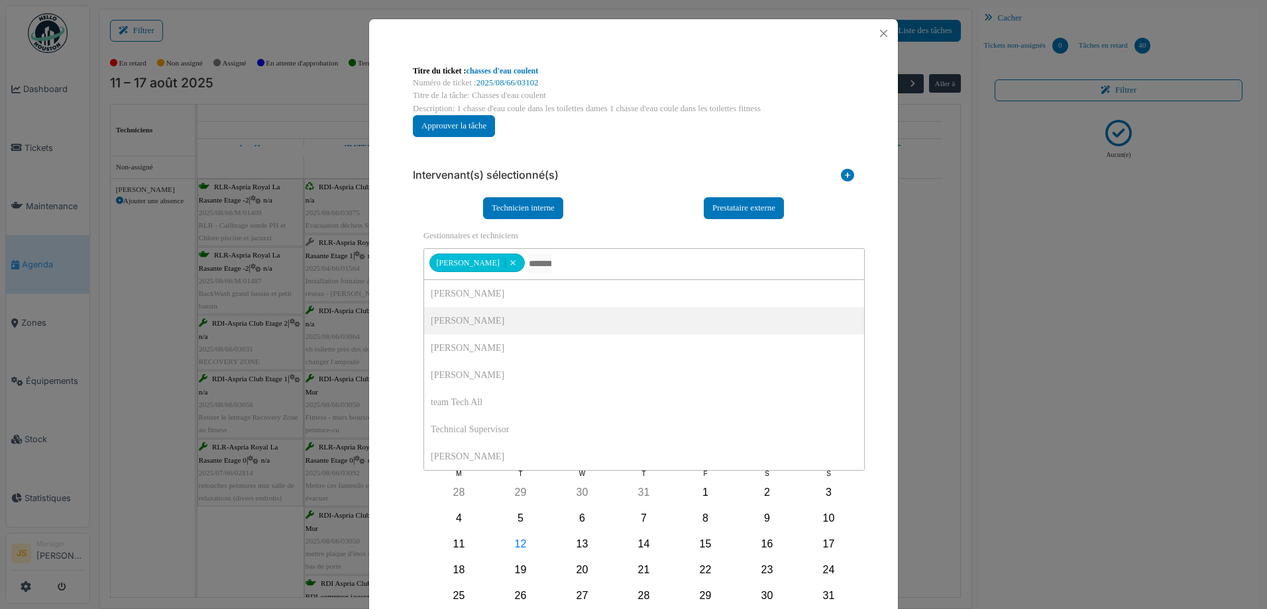
click at [392, 317] on div "**********" at bounding box center [633, 380] width 529 height 665
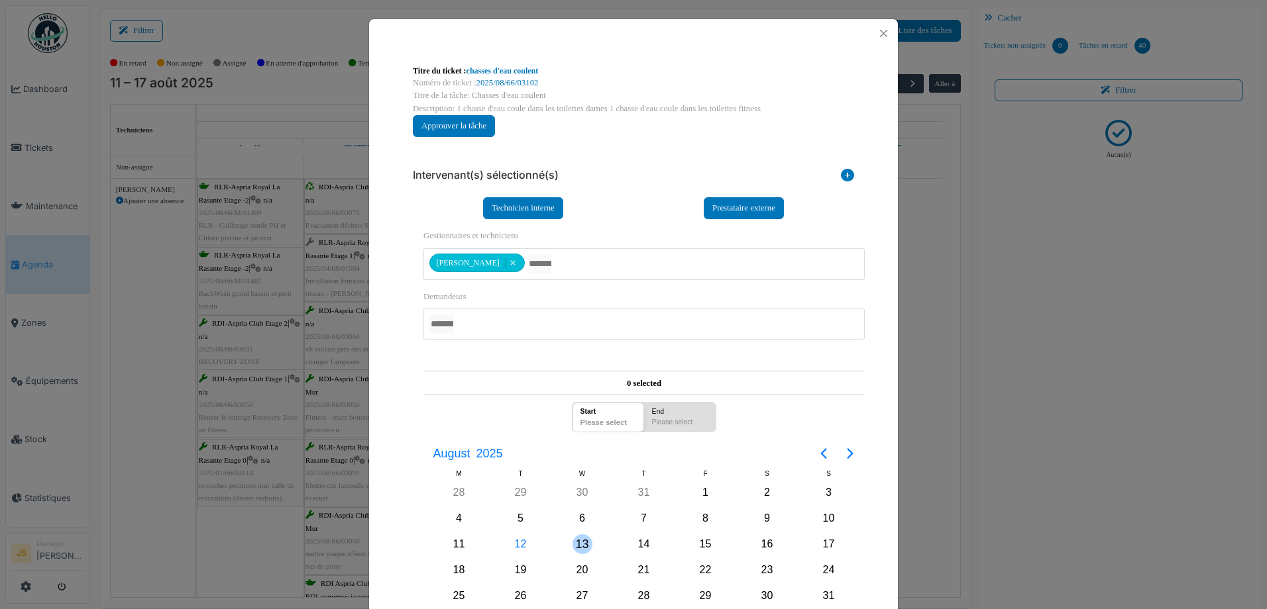
click at [581, 544] on div "13" at bounding box center [582, 545] width 20 height 20
click at [580, 543] on div "13" at bounding box center [582, 545] width 20 height 20
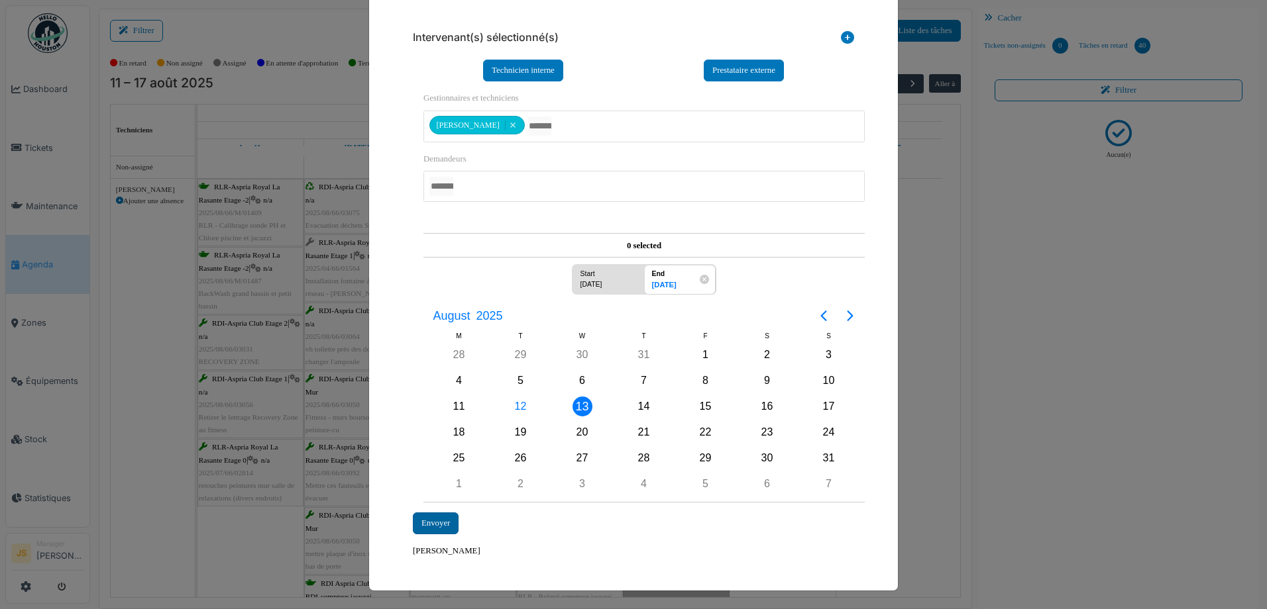
click at [432, 525] on div "Envoyer" at bounding box center [436, 524] width 46 height 22
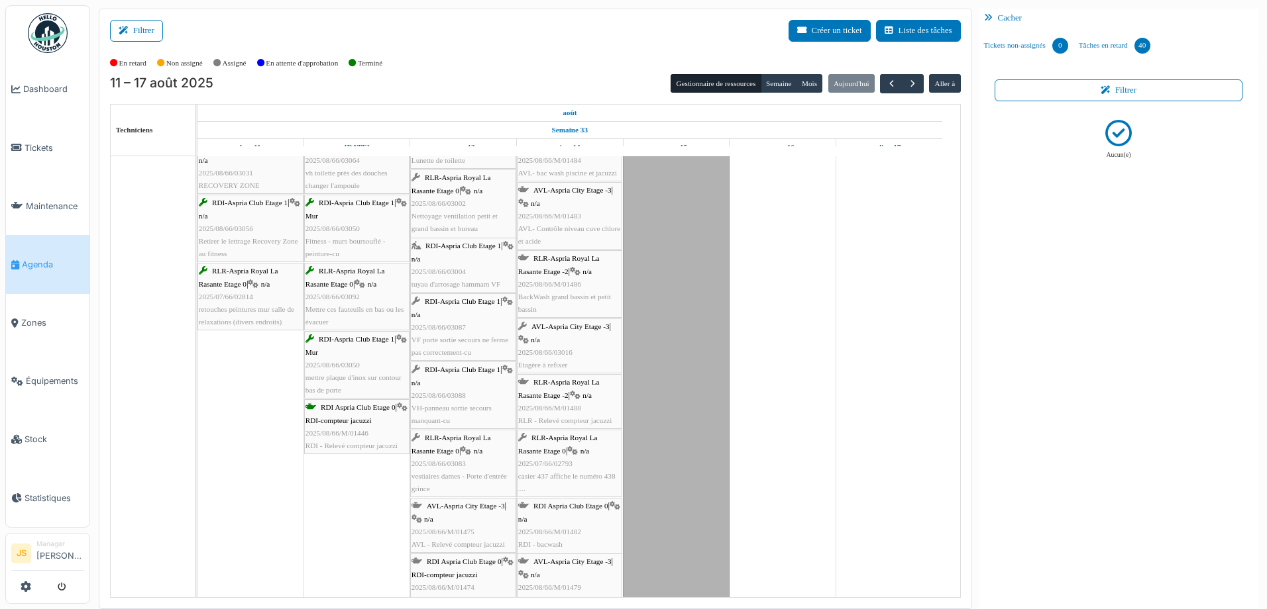
scroll to position [265, 0]
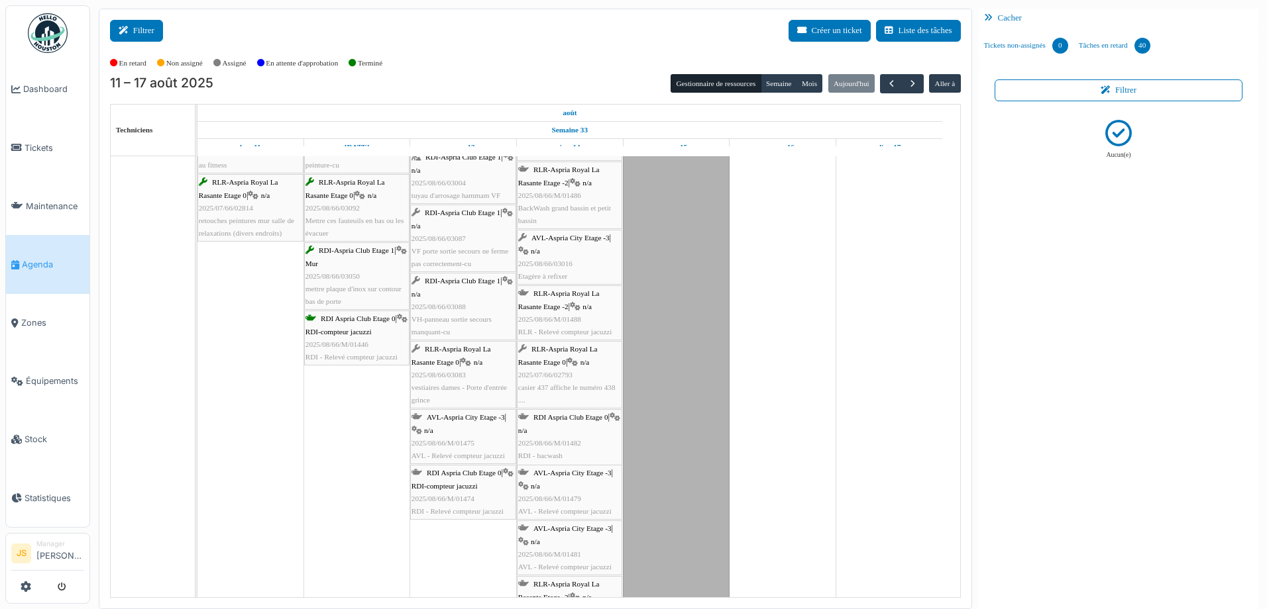
click at [148, 32] on button "Filtrer" at bounding box center [136, 31] width 53 height 22
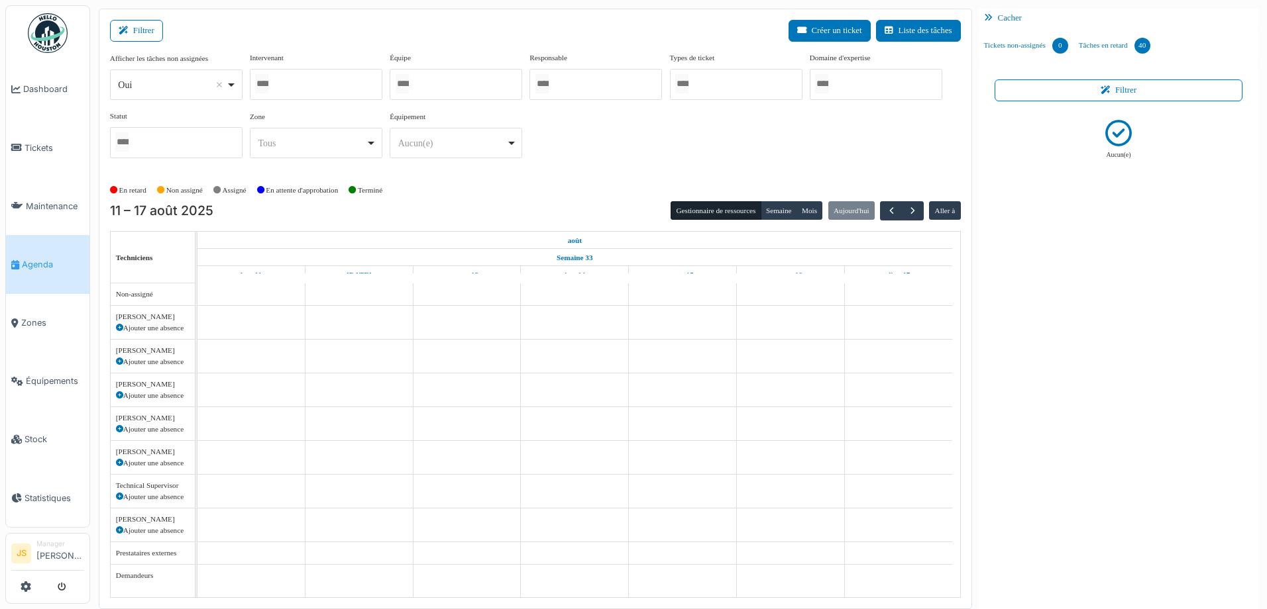
scroll to position [0, 0]
click at [345, 85] on div at bounding box center [316, 84] width 132 height 31
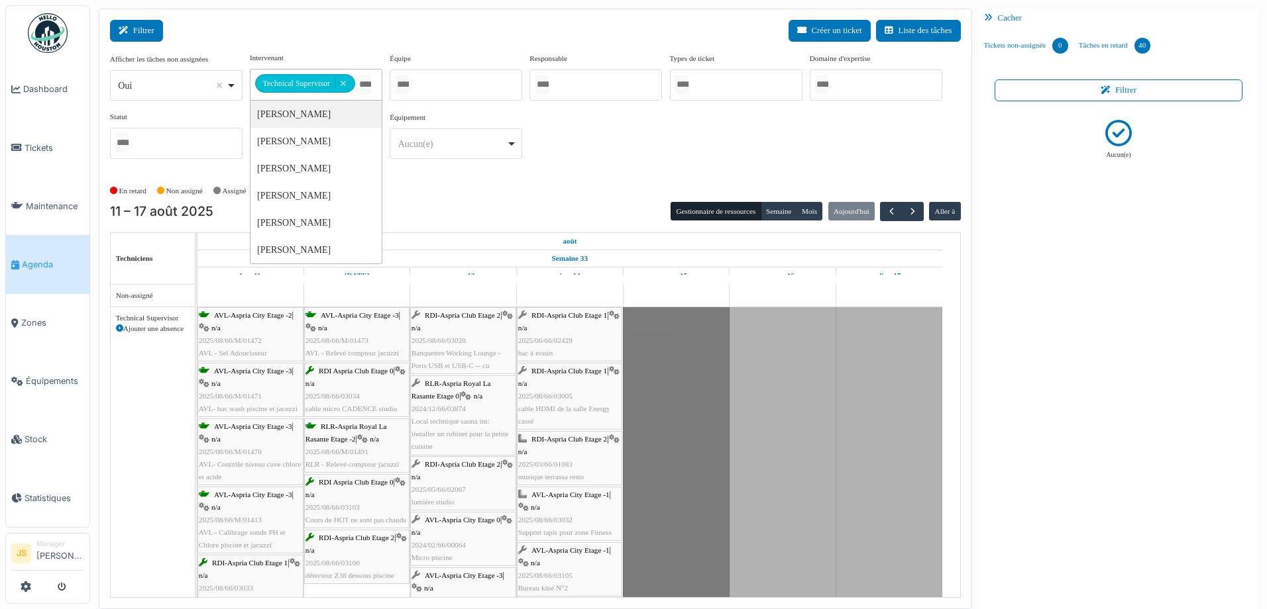
click at [157, 28] on button "Filtrer" at bounding box center [136, 31] width 53 height 22
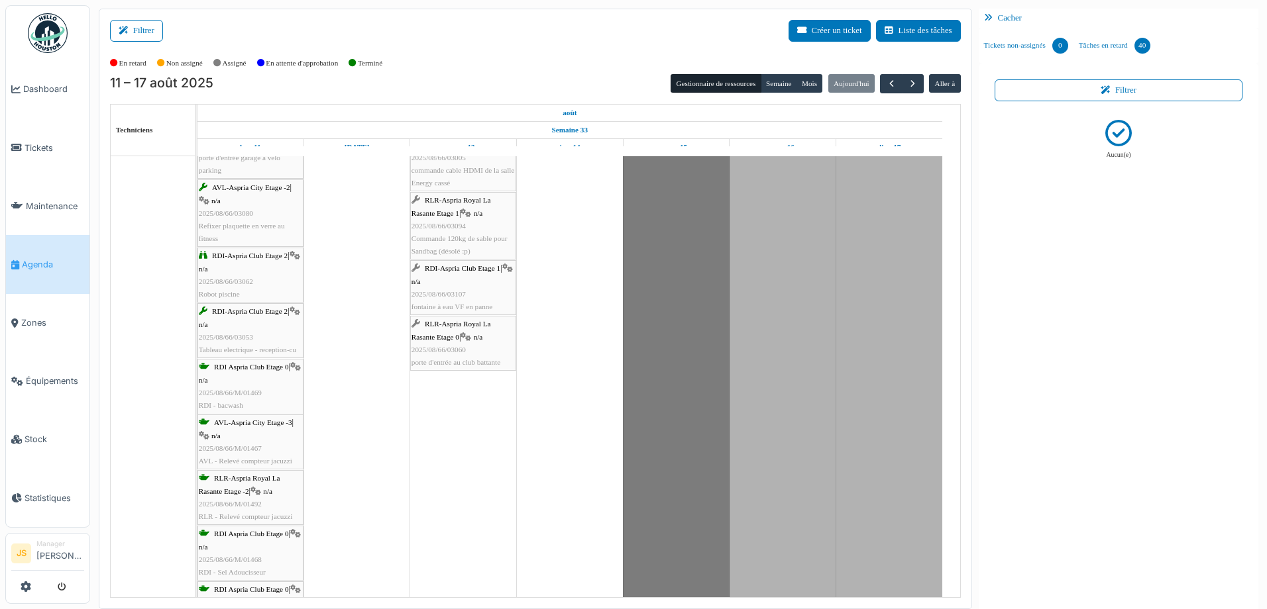
scroll to position [662, 0]
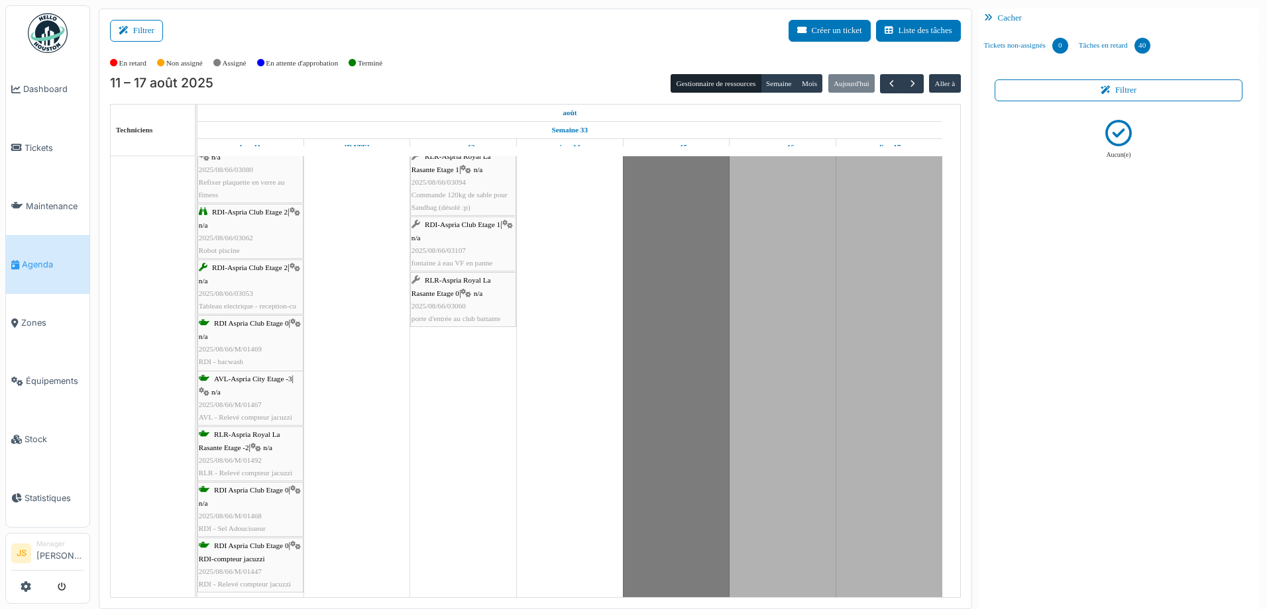
click at [470, 251] on div "RDI-Aspria Club Etage 1 | n/a 2025/08/66/03107 fontaine à eau VF en panne" at bounding box center [462, 244] width 103 height 51
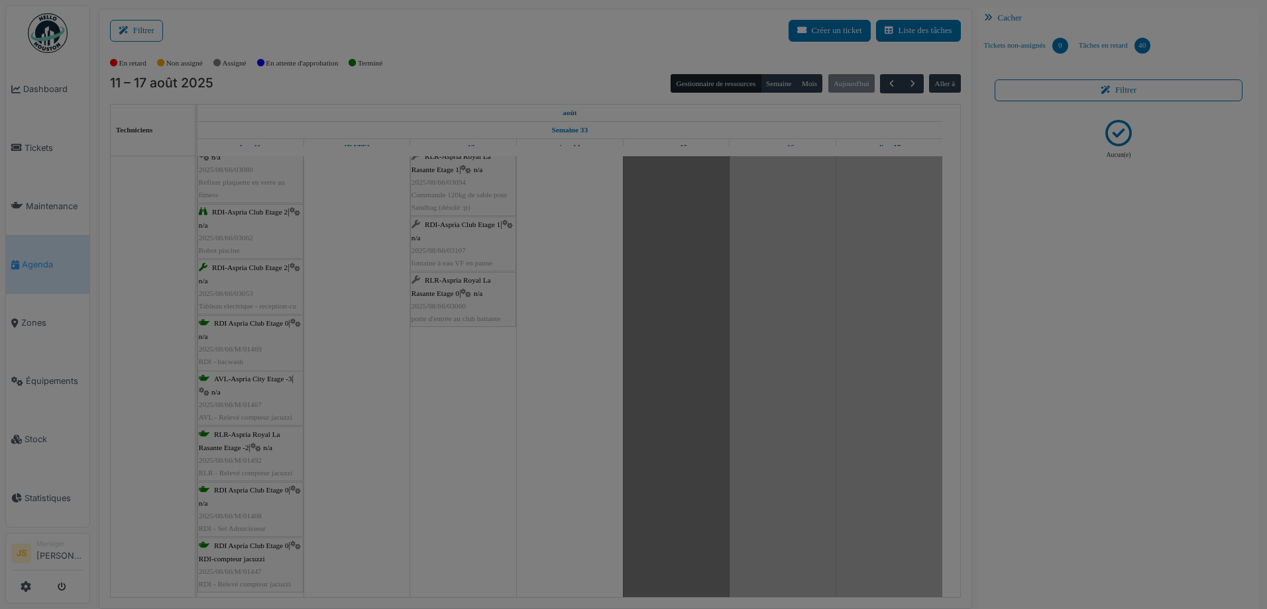
scroll to position [0, 0]
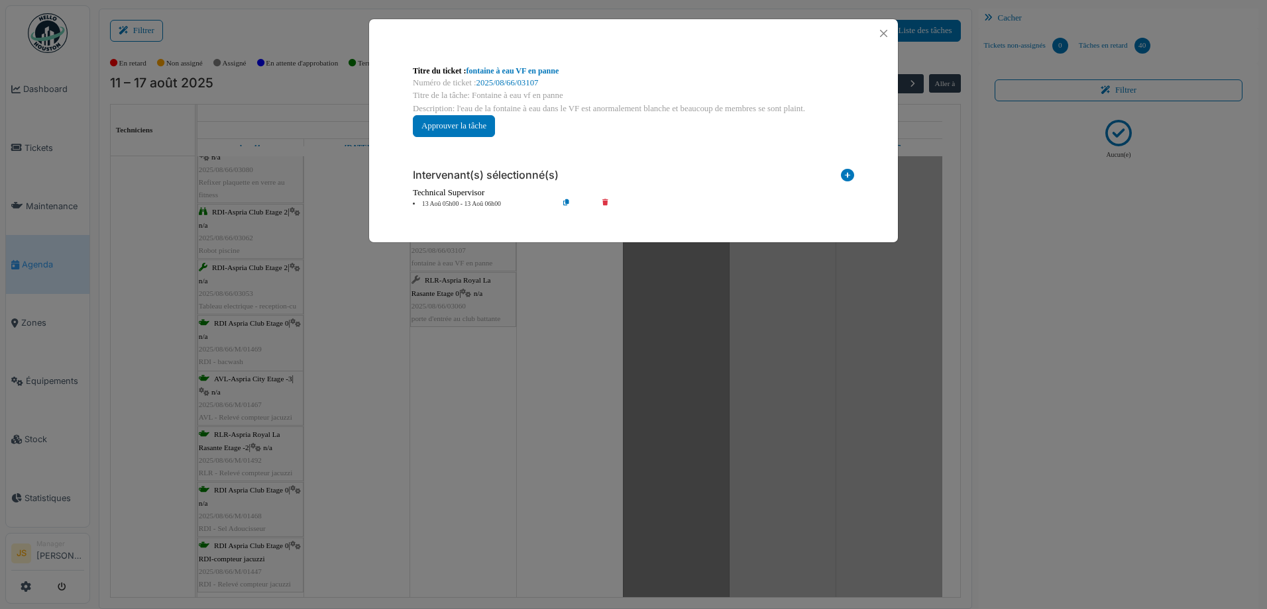
click at [608, 199] on icon at bounding box center [615, 204] width 38 height 10
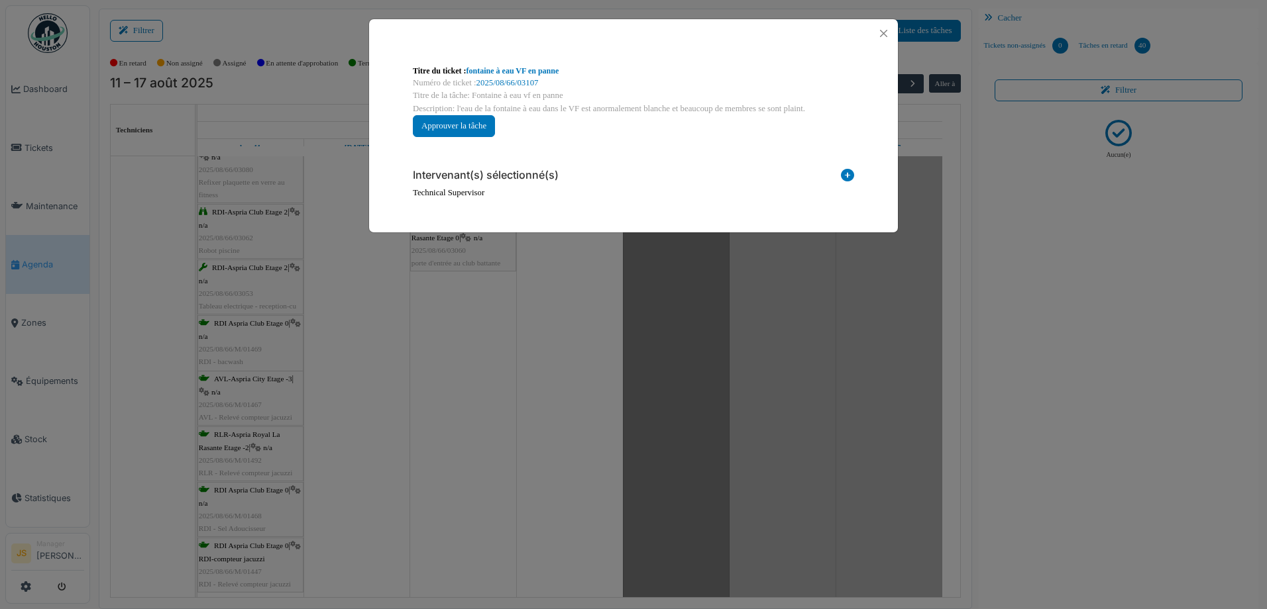
click at [845, 173] on icon at bounding box center [847, 178] width 13 height 18
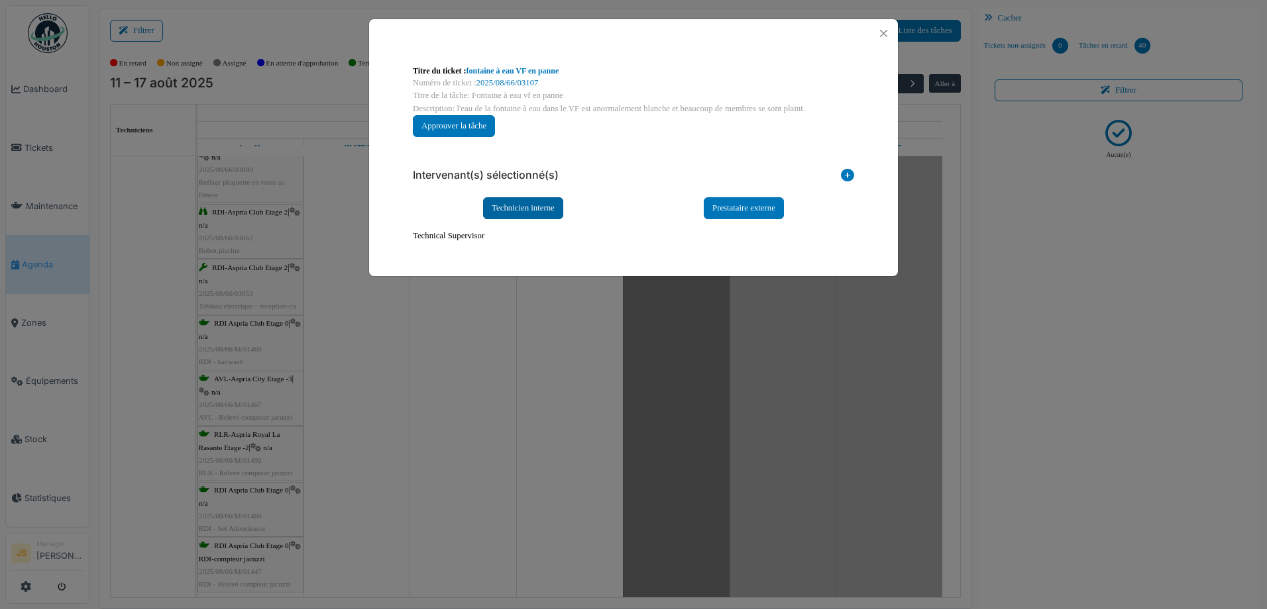
click at [527, 198] on div "Technicien interne" at bounding box center [523, 208] width 80 height 22
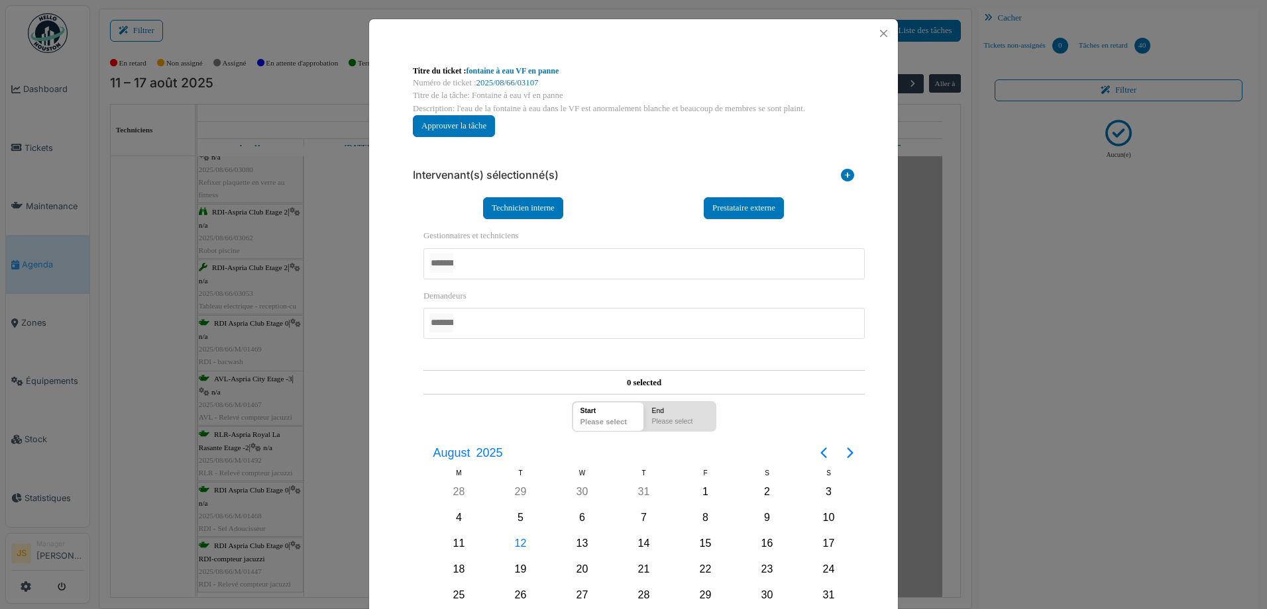
click at [500, 258] on div at bounding box center [643, 263] width 441 height 31
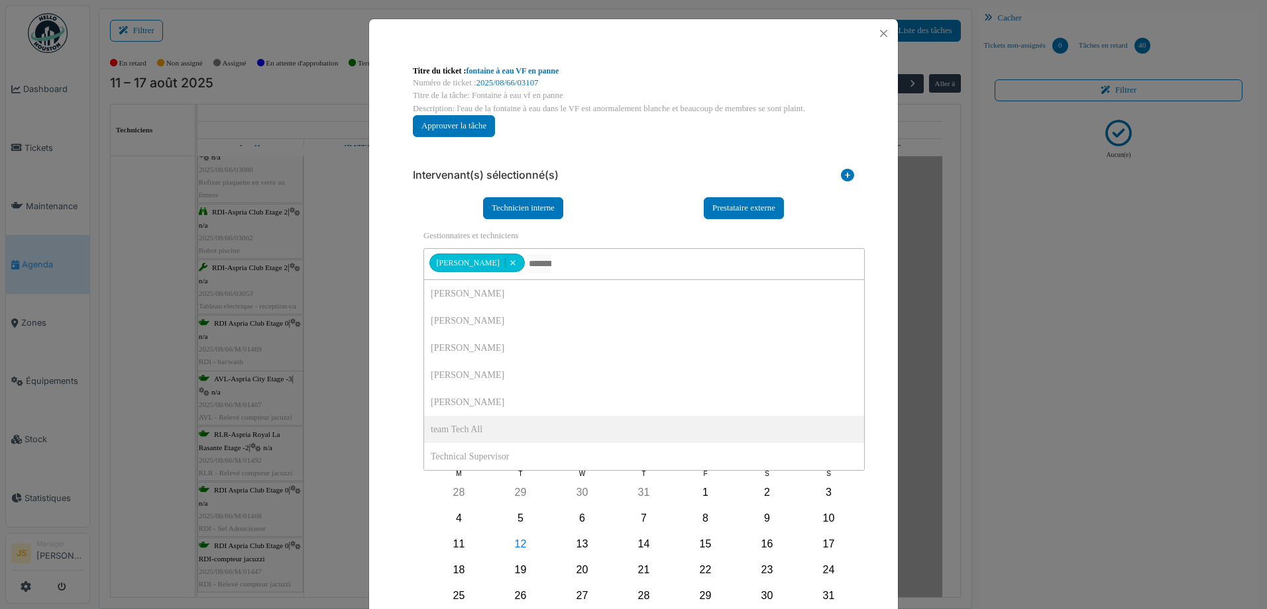
click at [386, 374] on div "**********" at bounding box center [633, 380] width 529 height 665
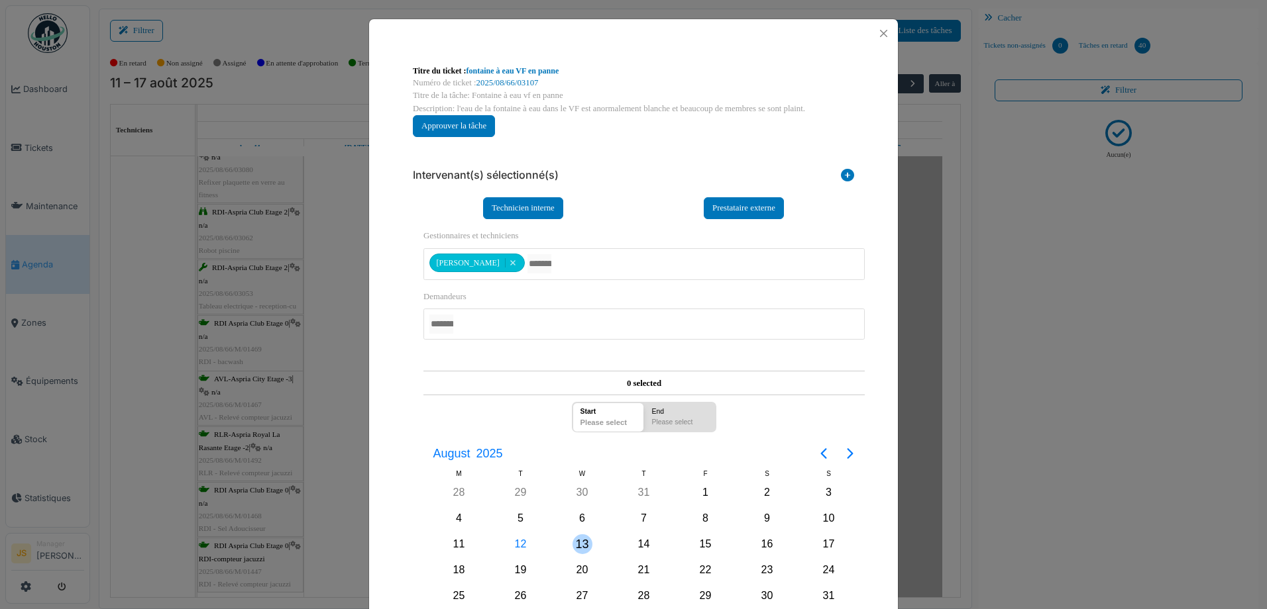
click at [574, 541] on div "13" at bounding box center [582, 545] width 20 height 20
click at [578, 541] on div "13" at bounding box center [582, 545] width 20 height 20
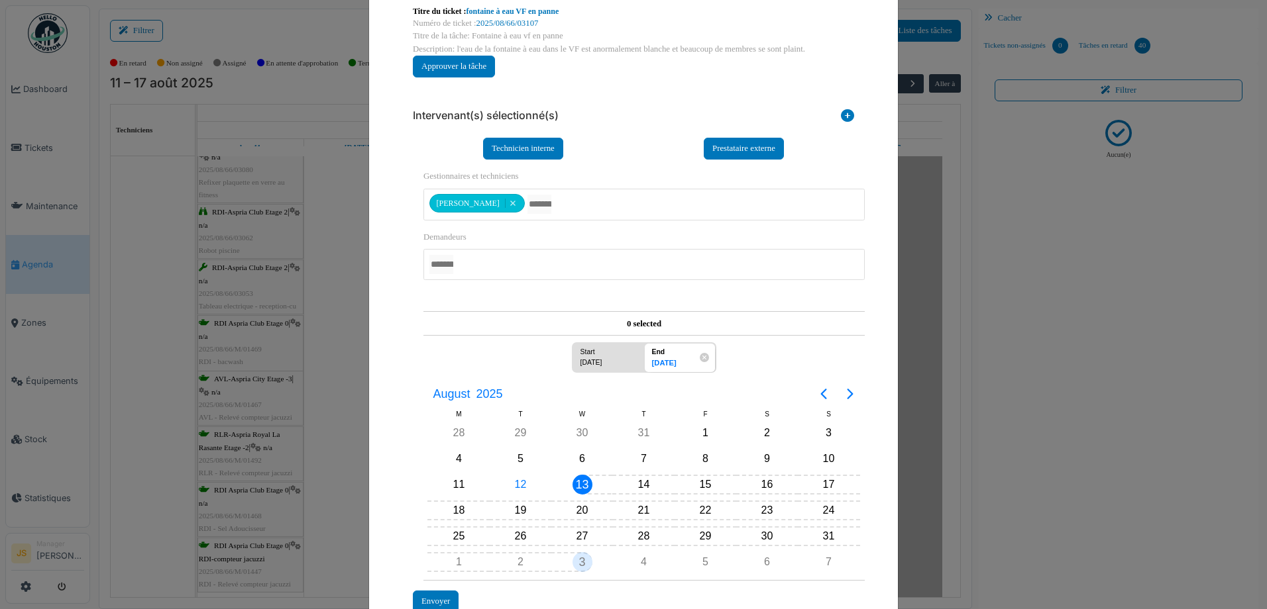
scroll to position [138, 0]
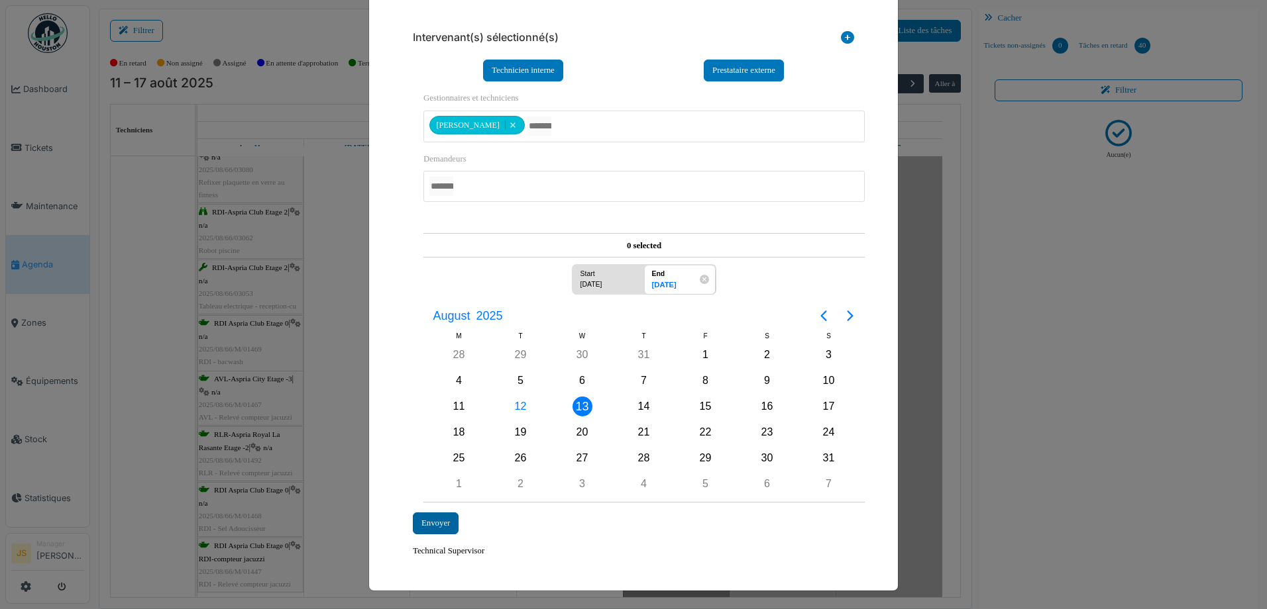
click at [420, 524] on div "Envoyer" at bounding box center [436, 524] width 46 height 22
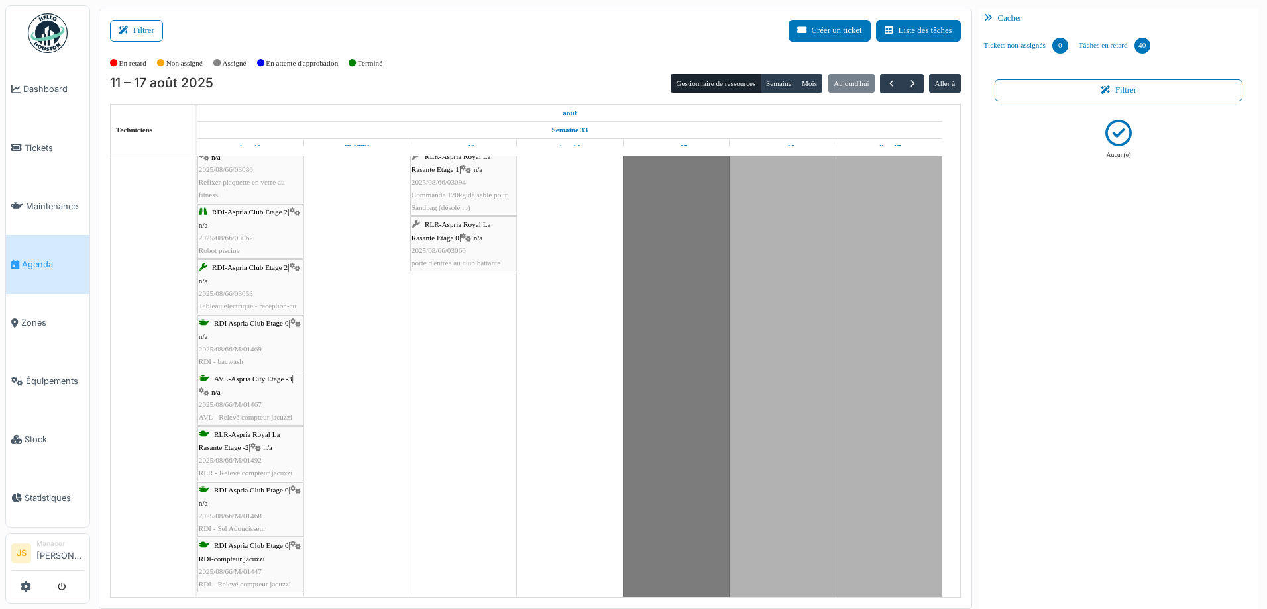
scroll to position [616, 0]
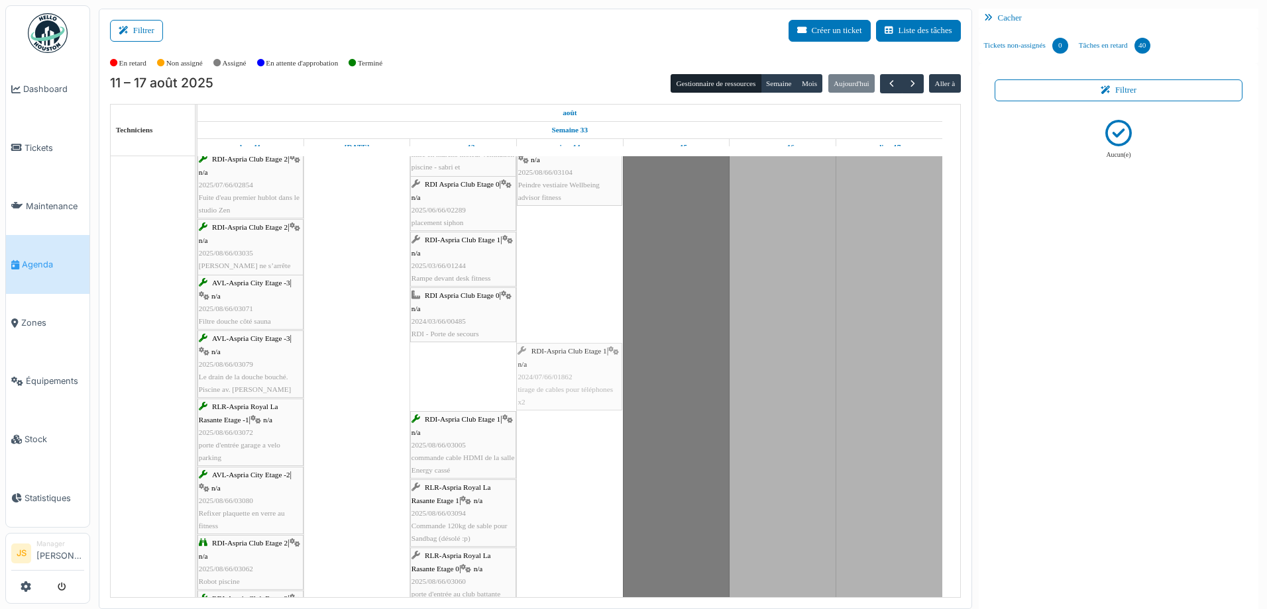
drag, startPoint x: 472, startPoint y: 382, endPoint x: 529, endPoint y: 382, distance: 57.6
click at [197, 381] on div "AVL-Aspria City Etage -2 | n/a 2025/08/66/M/01472 AVL - Sel Adoucisseur AVL-Asp…" at bounding box center [197, 390] width 0 height 1084
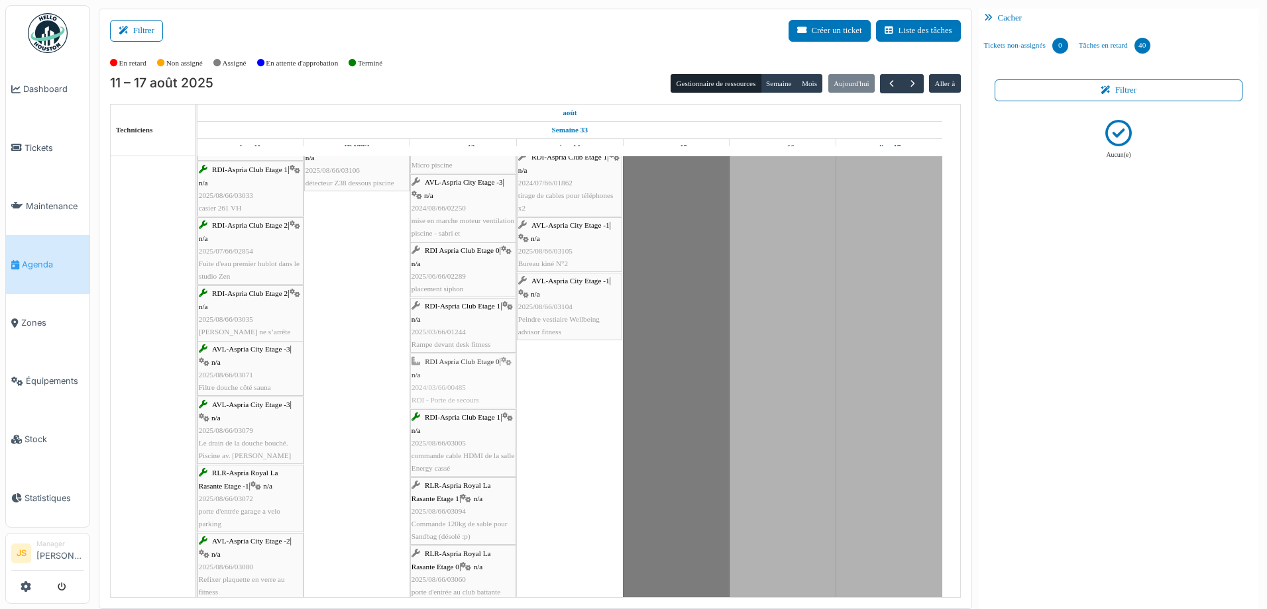
drag, startPoint x: 476, startPoint y: 387, endPoint x: 529, endPoint y: 386, distance: 53.0
click at [529, 386] on div "RDI 0 -Local tech Stock Produit Piscine | RDI-compteur jacuzzi RDI - Relevé com…" at bounding box center [578, 444] width 763 height 1107
click at [529, 386] on td at bounding box center [569, 444] width 107 height 1107
drag, startPoint x: 448, startPoint y: 376, endPoint x: 517, endPoint y: 387, distance: 70.4
click at [197, 387] on div "AVL-Aspria City Etage -2 | n/a 2025/08/66/M/01472 AVL - Sel Adoucisseur AVL-Asp…" at bounding box center [197, 456] width 0 height 1084
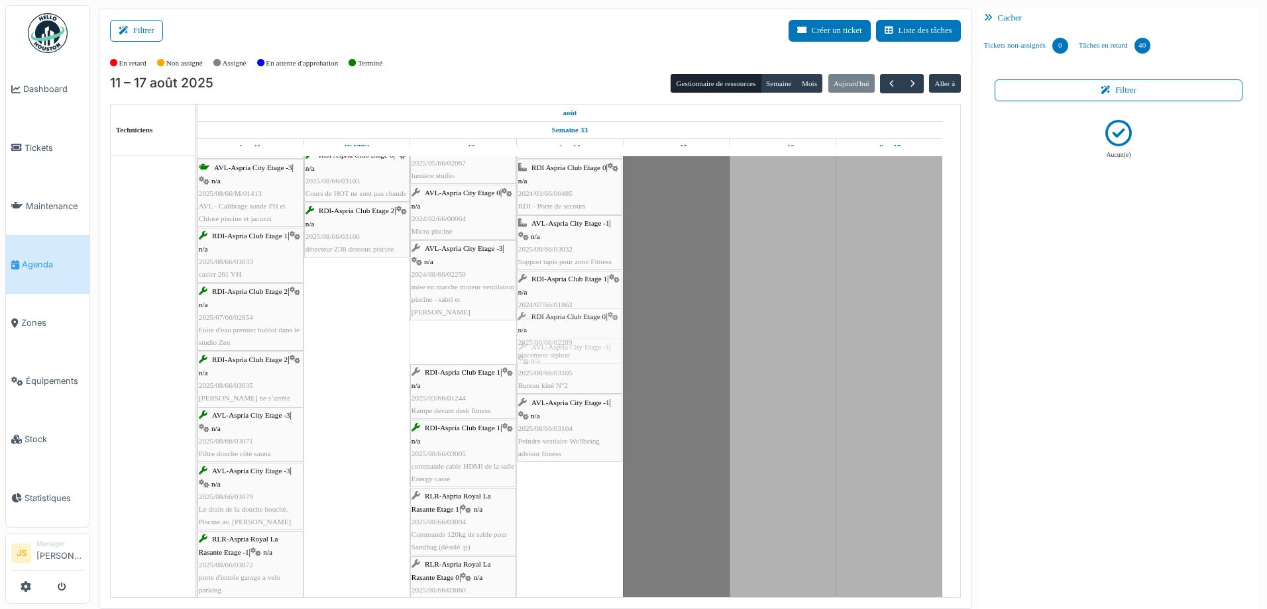
drag, startPoint x: 455, startPoint y: 340, endPoint x: 547, endPoint y: 355, distance: 92.7
click at [197, 355] on div "AVL-Aspria City Etage -2 | n/a 2025/08/66/M/01472 AVL - Sel Adoucisseur AVL-Asp…" at bounding box center [197, 522] width 0 height 1084
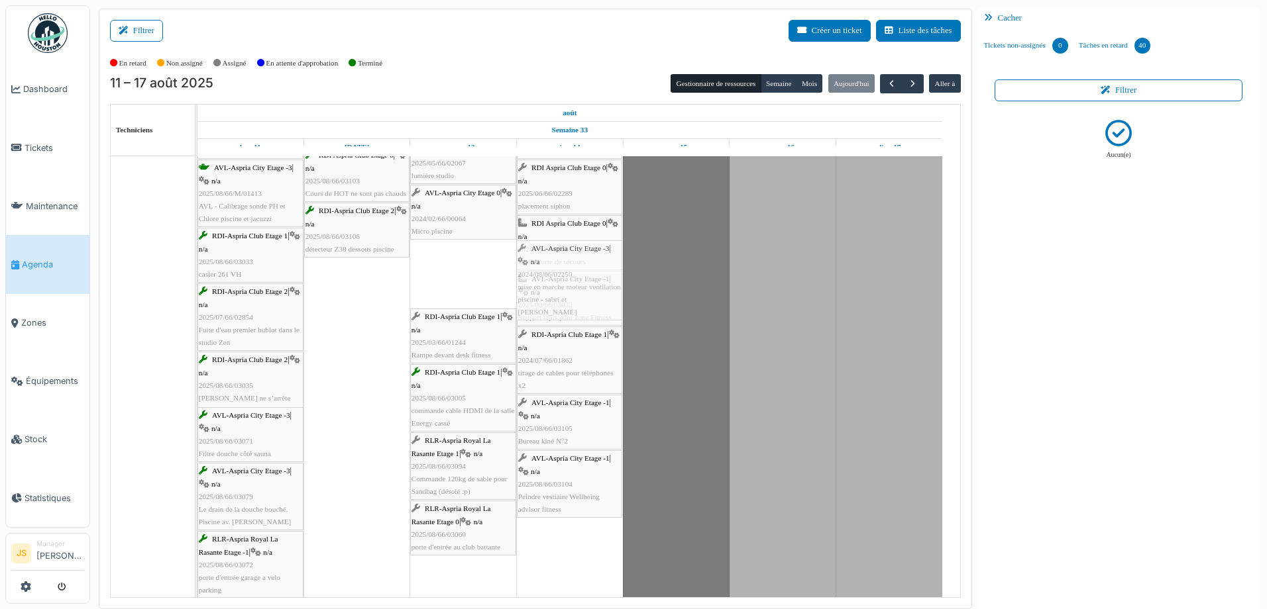
drag, startPoint x: 472, startPoint y: 258, endPoint x: 565, endPoint y: 269, distance: 93.4
click at [197, 269] on div "AVL-Aspria City Etage -2 | n/a 2025/08/66/M/01472 AVL - Sel Adoucisseur AVL-Asp…" at bounding box center [197, 522] width 0 height 1084
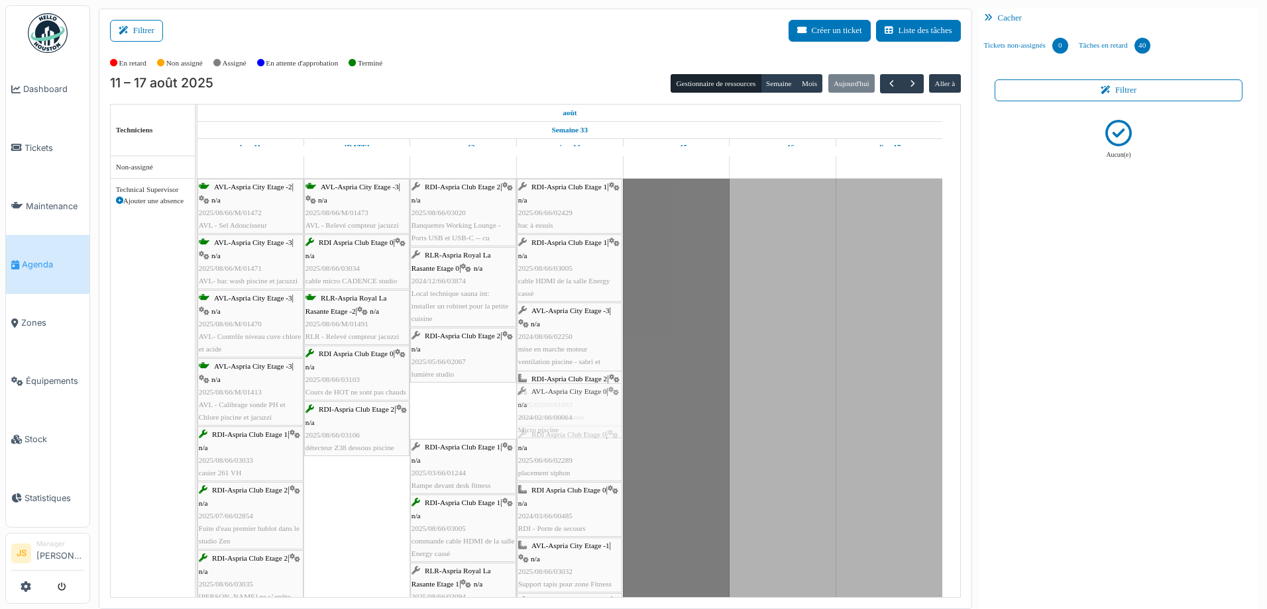
drag, startPoint x: 469, startPoint y: 413, endPoint x: 546, endPoint y: 417, distance: 77.0
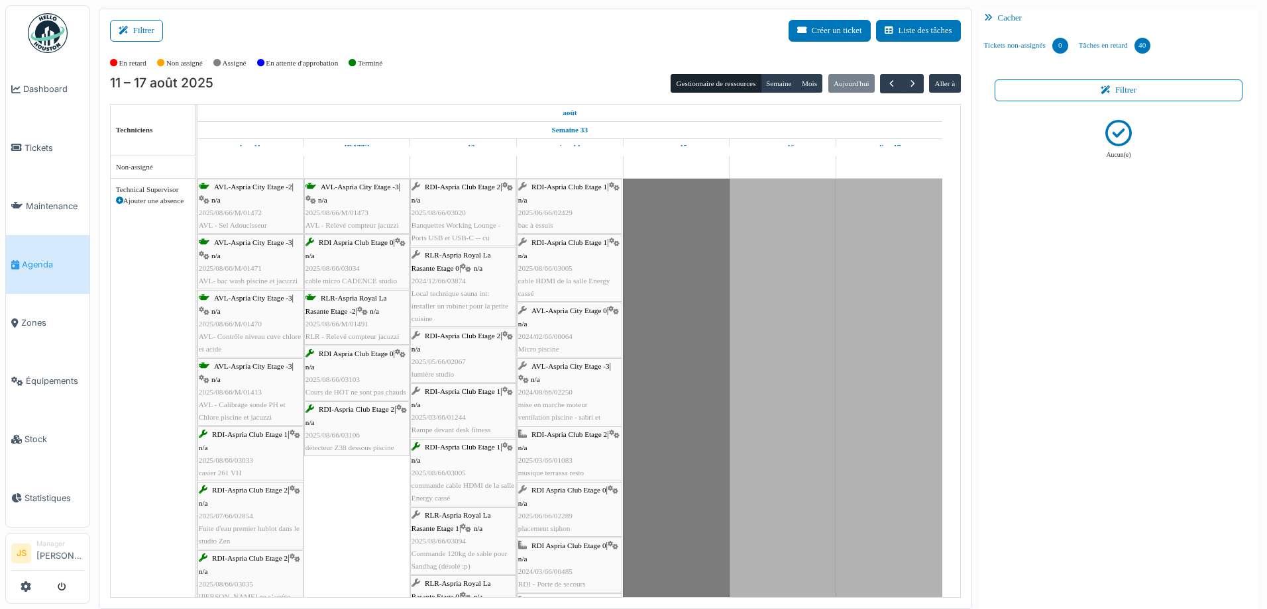
click at [437, 368] on div "RDI-Aspria Club Etage 2 | n/a 2025/05/66/02067 lumière studio" at bounding box center [462, 355] width 103 height 51
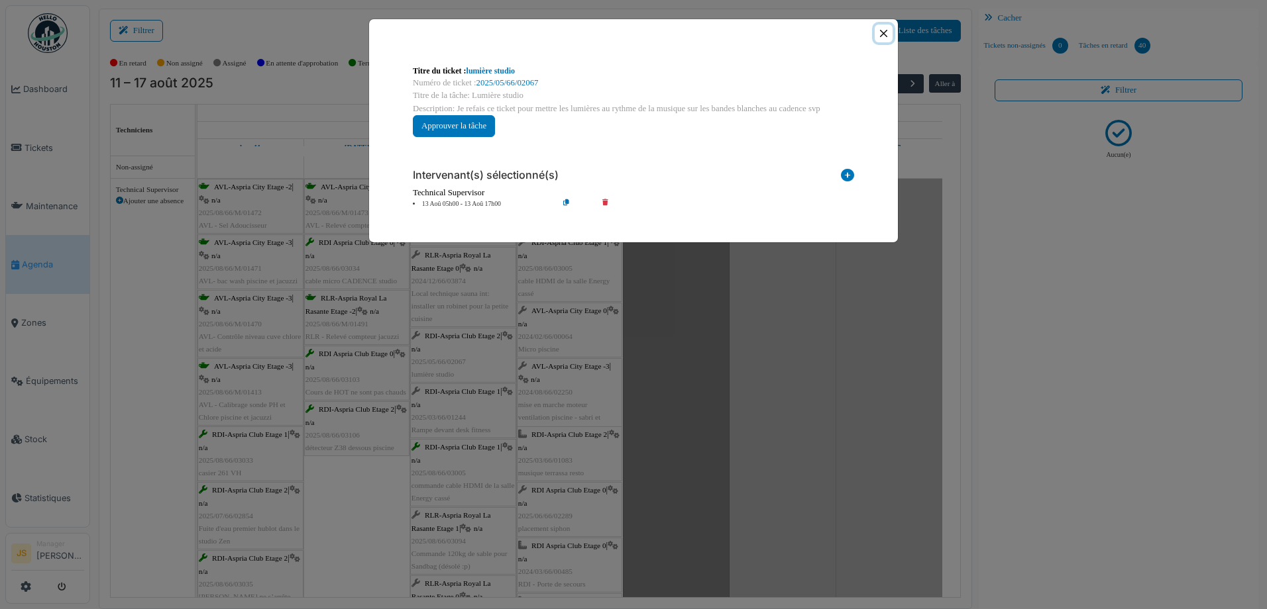
click at [882, 36] on button "Close" at bounding box center [883, 34] width 18 height 18
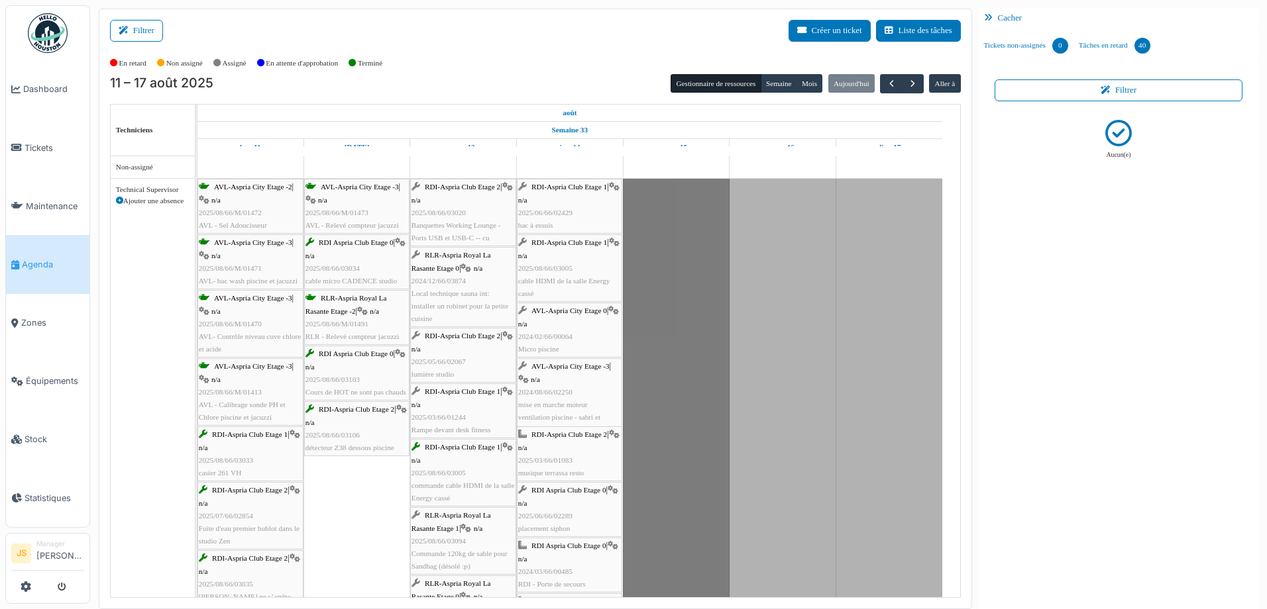
click at [439, 372] on span "lumière studio" at bounding box center [432, 374] width 42 height 8
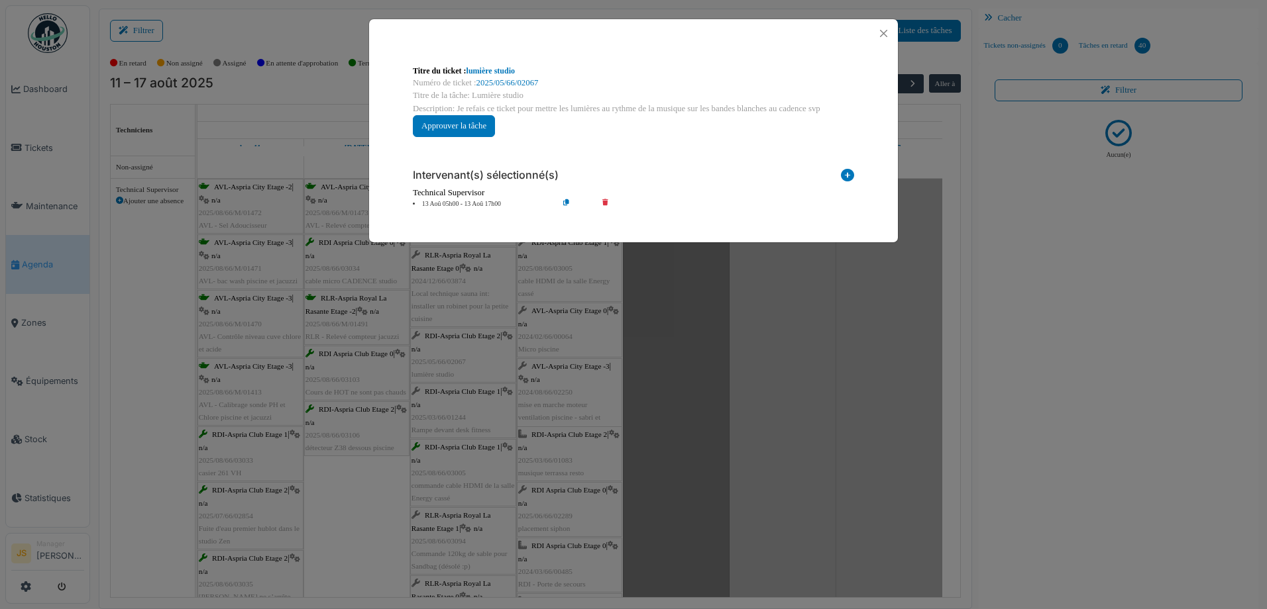
click at [474, 203] on li "13 Aoû 05h00 - 13 Aoû 17h00" at bounding box center [482, 204] width 152 height 10
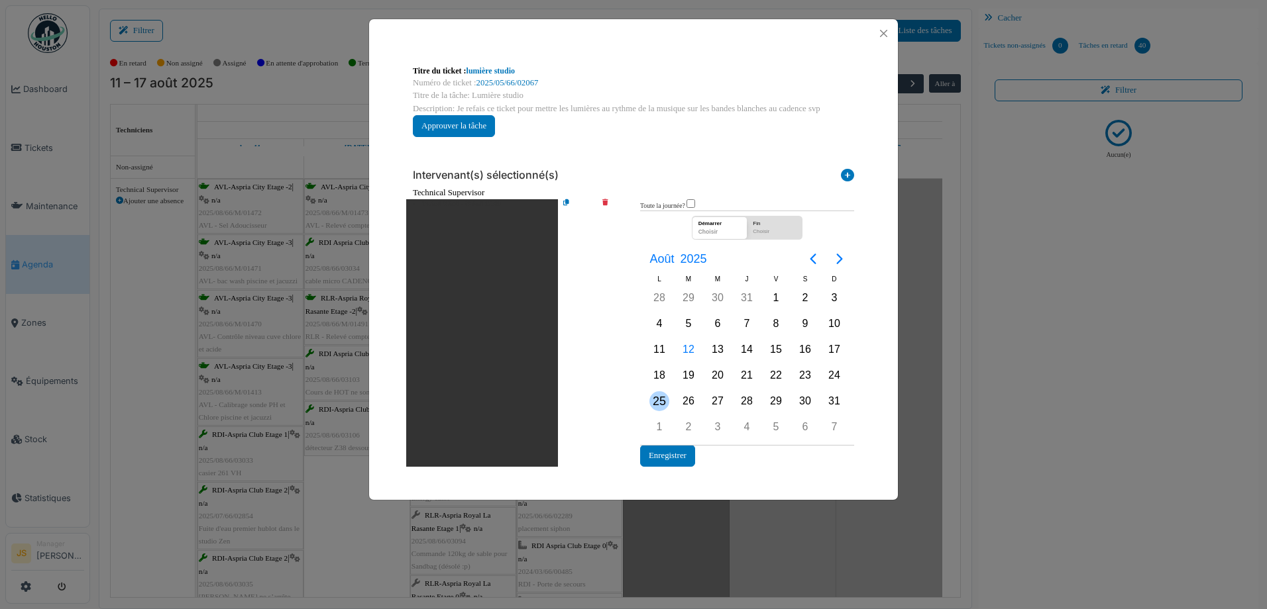
click at [654, 401] on div "25" at bounding box center [659, 402] width 20 height 20
click at [657, 401] on div "25" at bounding box center [659, 402] width 20 height 20
click at [677, 459] on button "Enregistrer" at bounding box center [667, 456] width 55 height 22
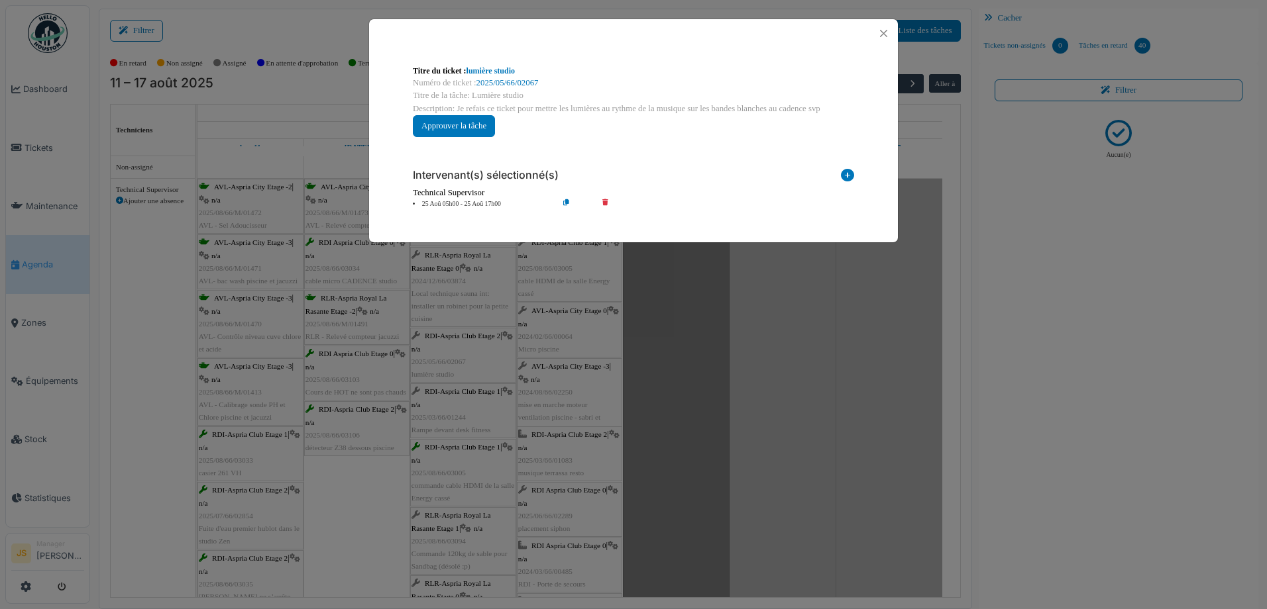
click at [450, 458] on div "**********" at bounding box center [633, 304] width 1267 height 609
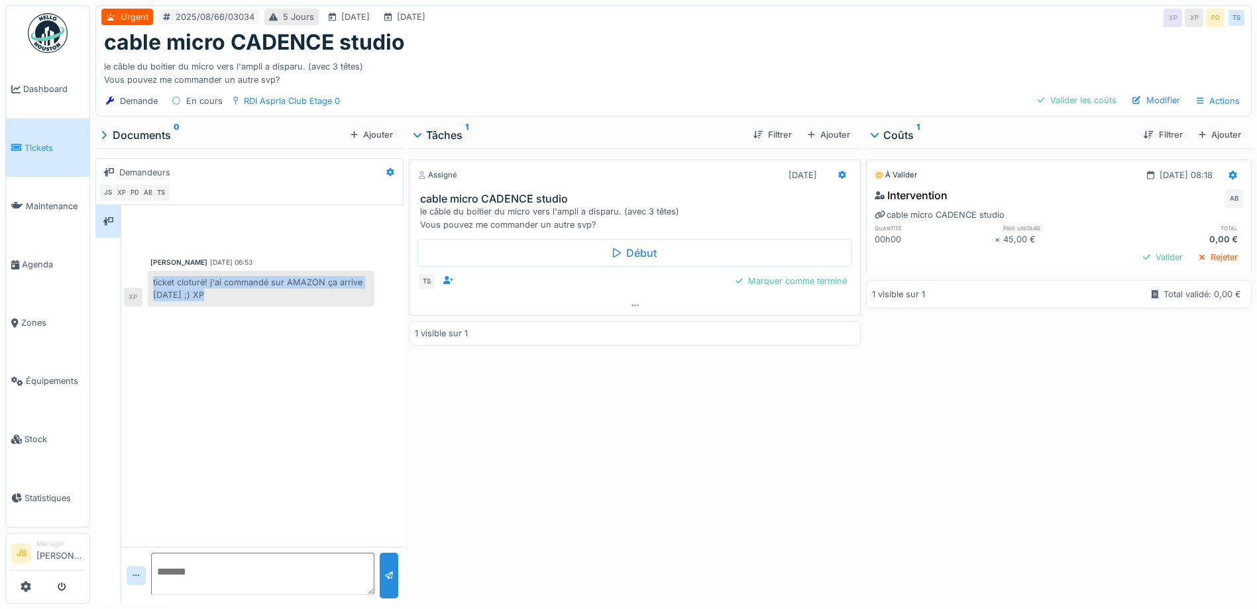
drag, startPoint x: 155, startPoint y: 278, endPoint x: 203, endPoint y: 296, distance: 51.6
click at [203, 296] on div "ticket cloturé! j'ai commandé sur AMAZON ça arrive [DATE] ;) XP" at bounding box center [261, 289] width 227 height 36
copy div "ticket cloturé! j'ai commandé sur AMAZON ça arrive [DATE] ;) XP"
click at [787, 280] on div "Marquer comme terminé" at bounding box center [791, 281] width 122 height 18
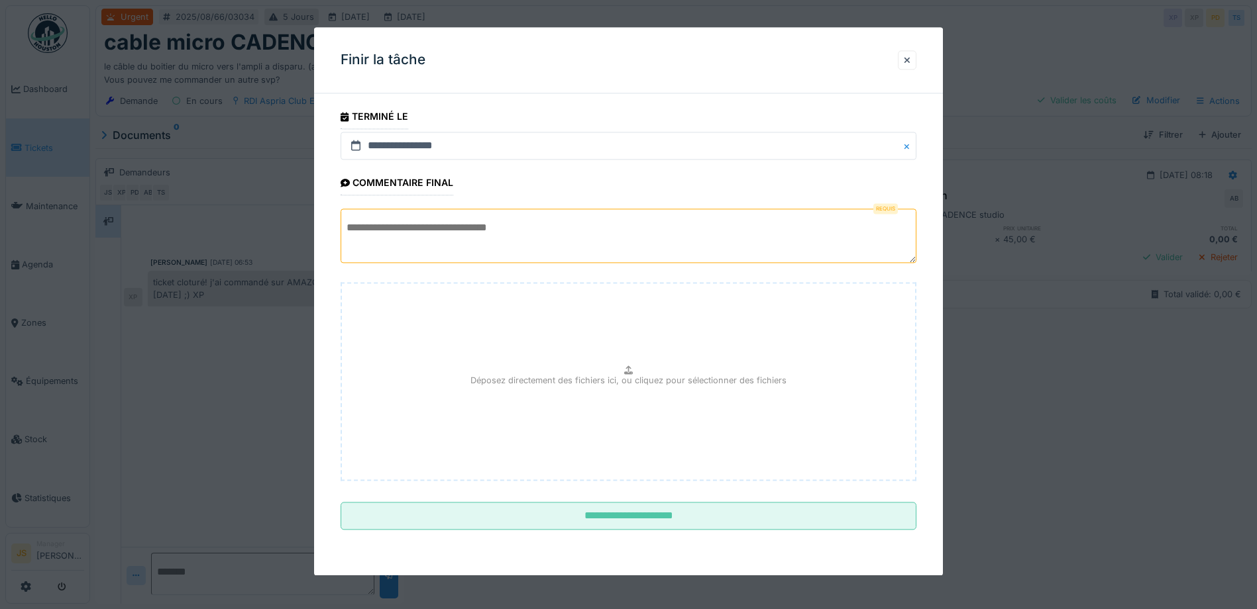
click at [479, 237] on textarea at bounding box center [629, 236] width 576 height 54
paste textarea "**********"
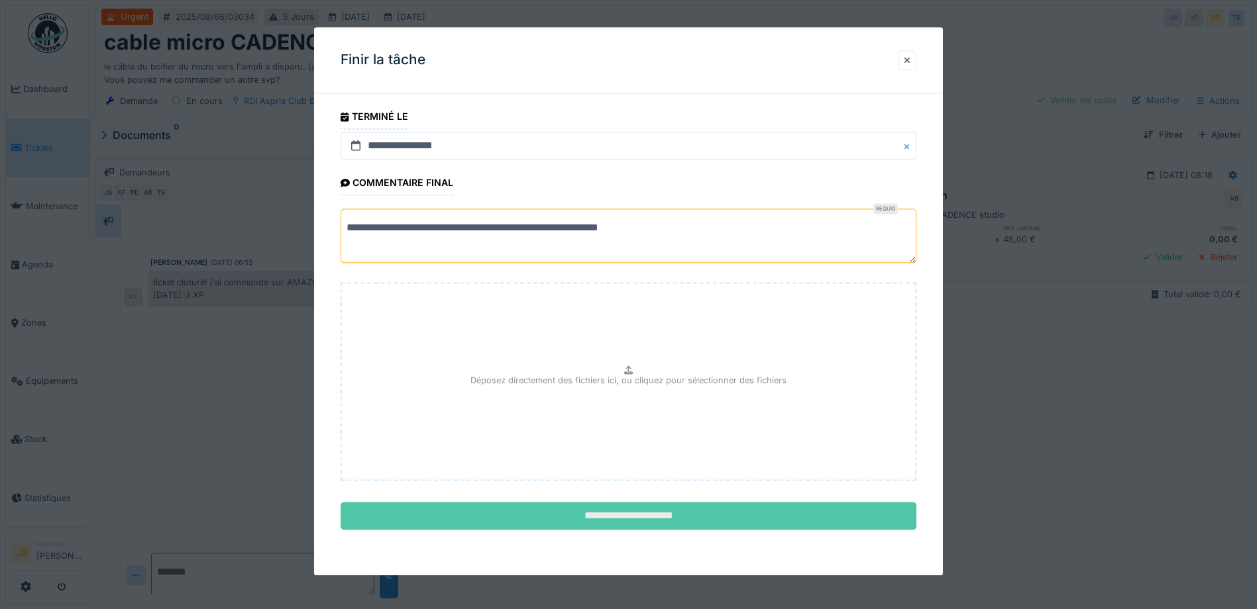
type textarea "**********"
click at [584, 517] on input "**********" at bounding box center [629, 517] width 576 height 28
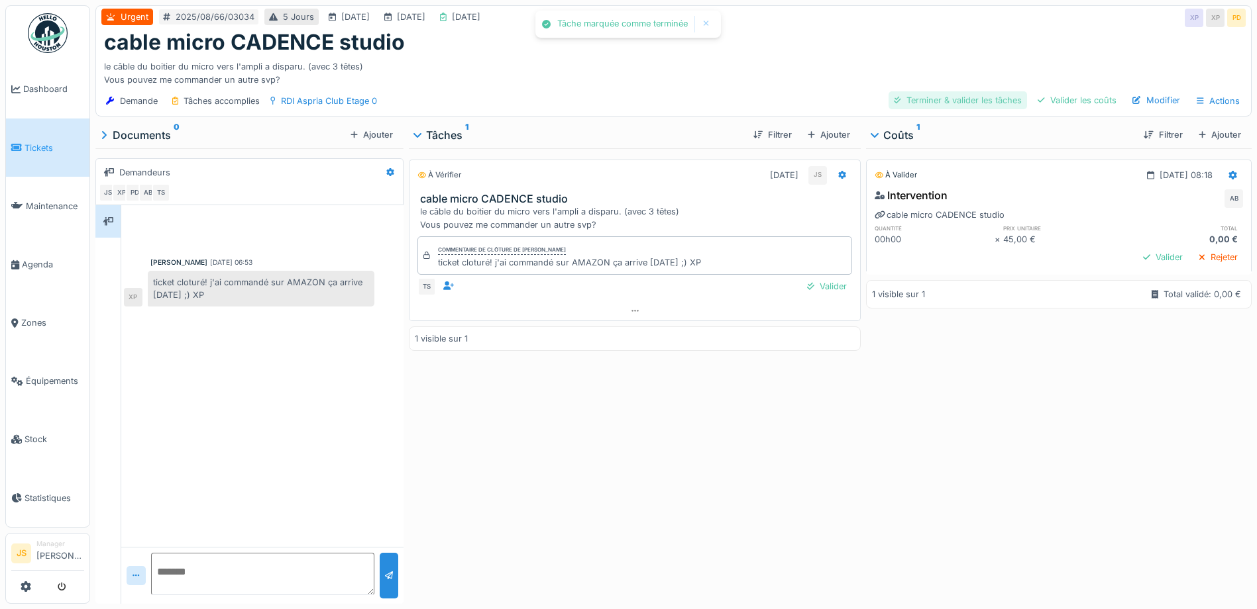
click at [976, 101] on div "Terminer & valider les tâches" at bounding box center [957, 100] width 138 height 18
click at [1057, 98] on div "Valider les coûts" at bounding box center [1076, 100] width 89 height 18
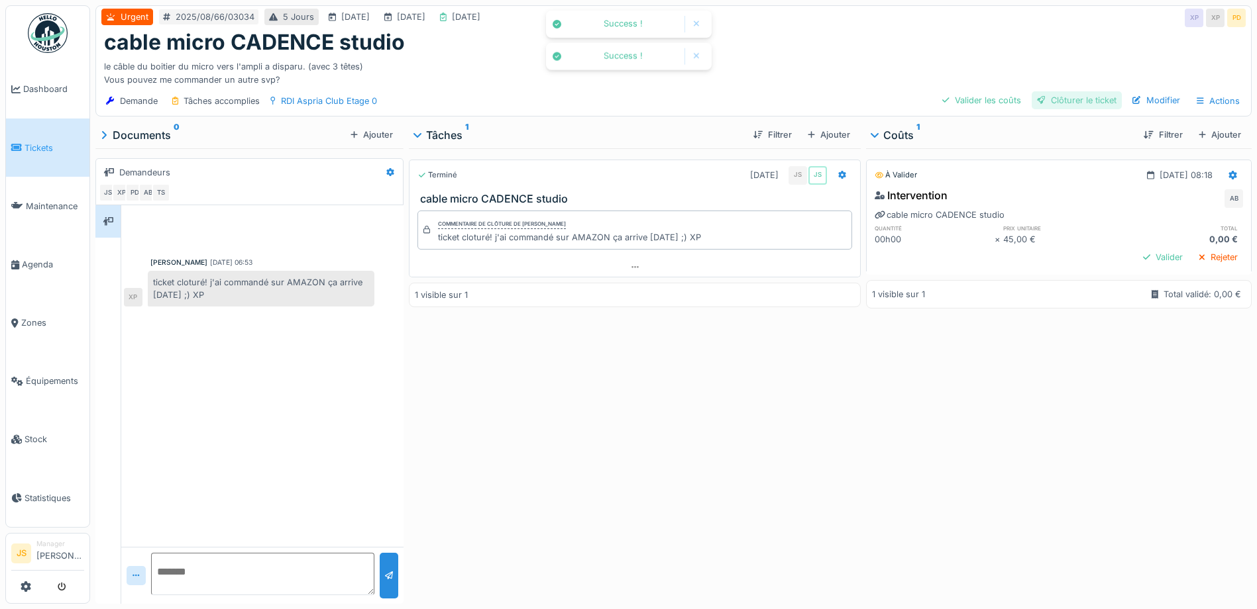
click at [1071, 96] on div "Clôturer le ticket" at bounding box center [1077, 100] width 90 height 18
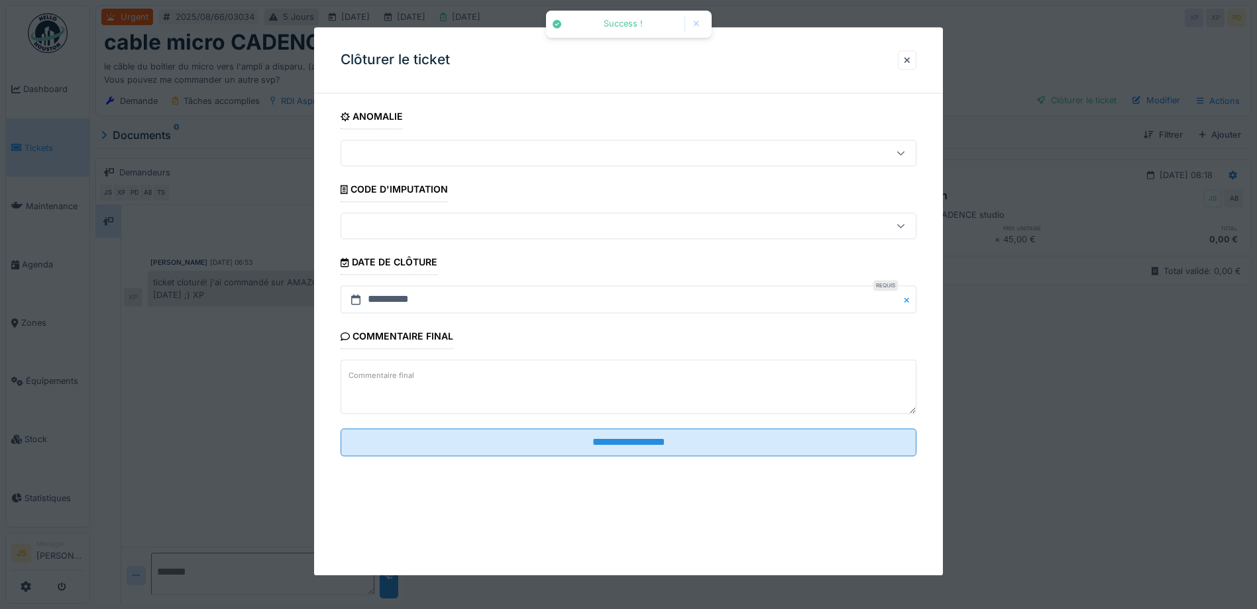
click at [468, 384] on textarea "Commentaire final" at bounding box center [629, 387] width 576 height 54
paste textarea "**********"
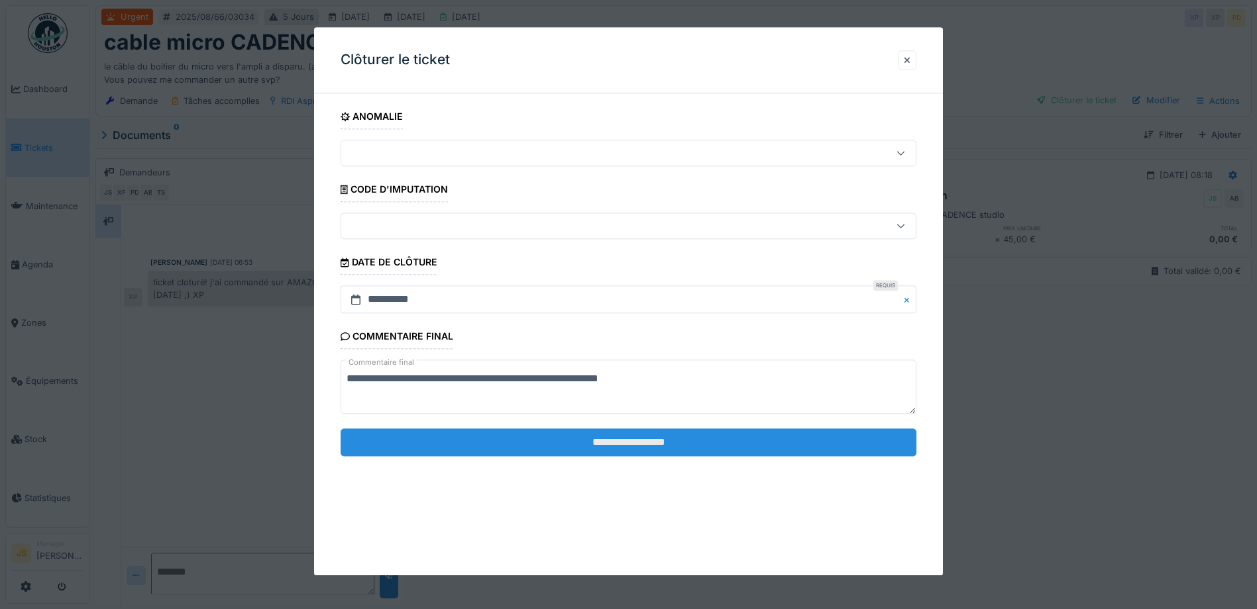
type textarea "**********"
click at [517, 434] on input "**********" at bounding box center [629, 443] width 576 height 28
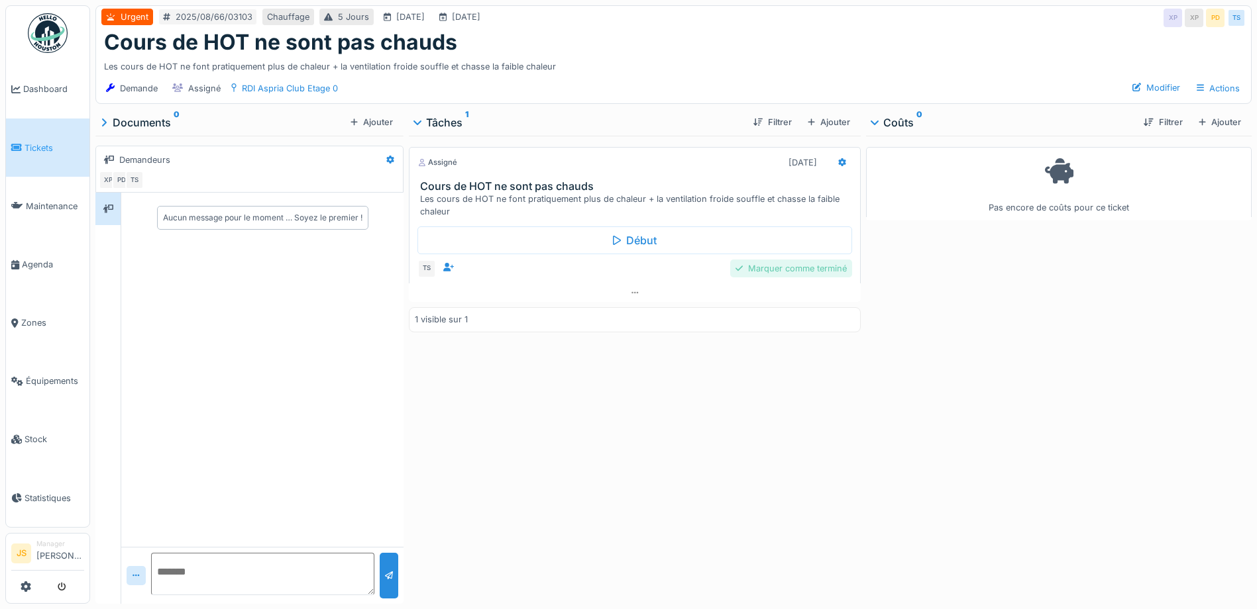
click at [829, 269] on div "Marquer comme terminé" at bounding box center [791, 269] width 122 height 18
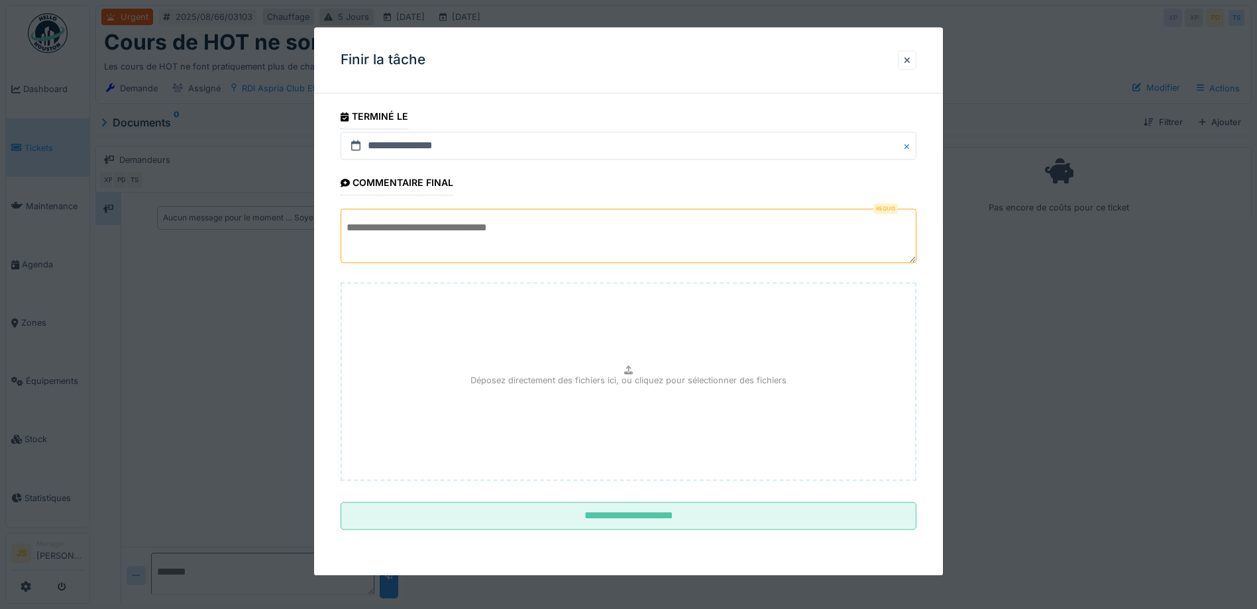
click at [594, 227] on textarea at bounding box center [629, 236] width 576 height 54
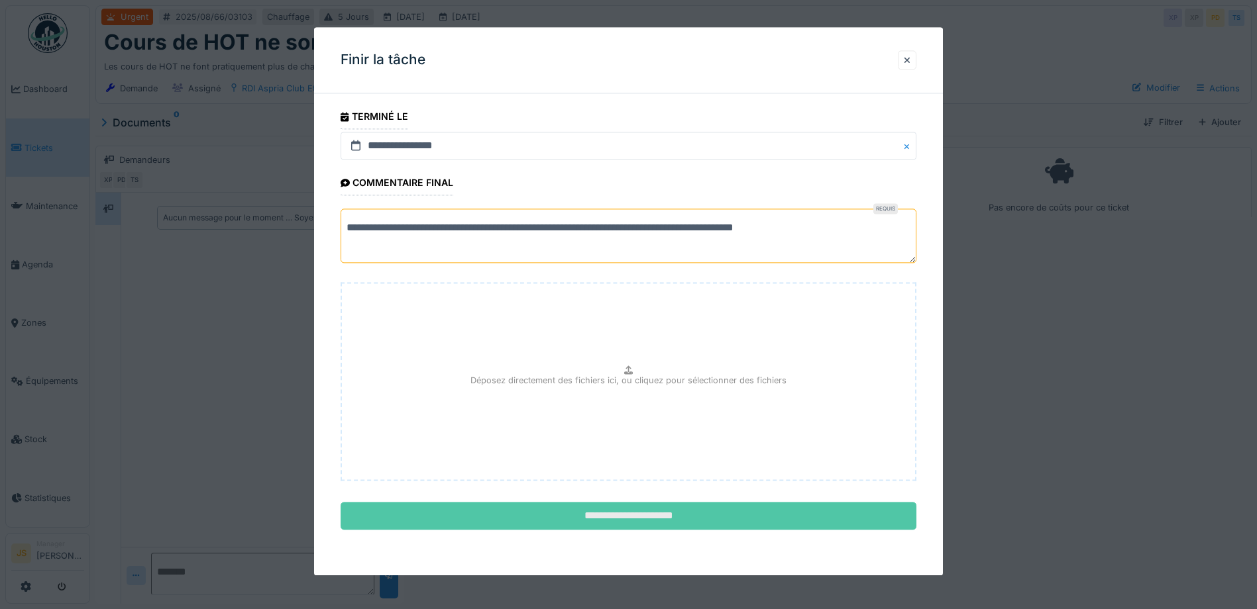
type textarea "**********"
click at [665, 512] on input "**********" at bounding box center [629, 517] width 576 height 28
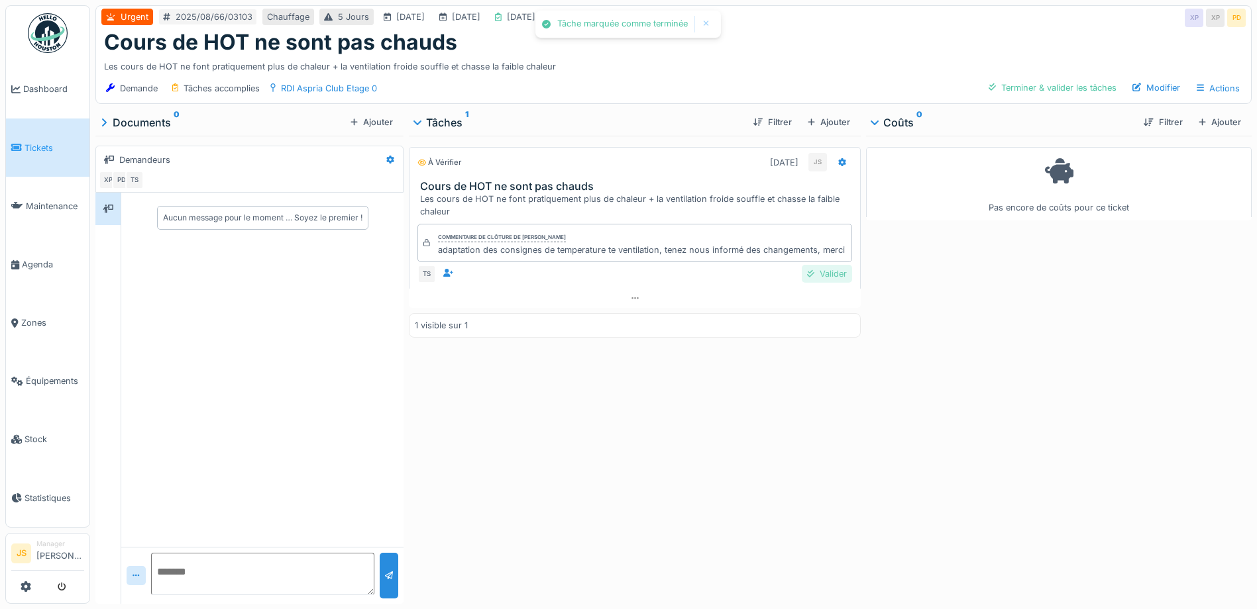
click at [820, 276] on div "Valider" at bounding box center [827, 274] width 50 height 18
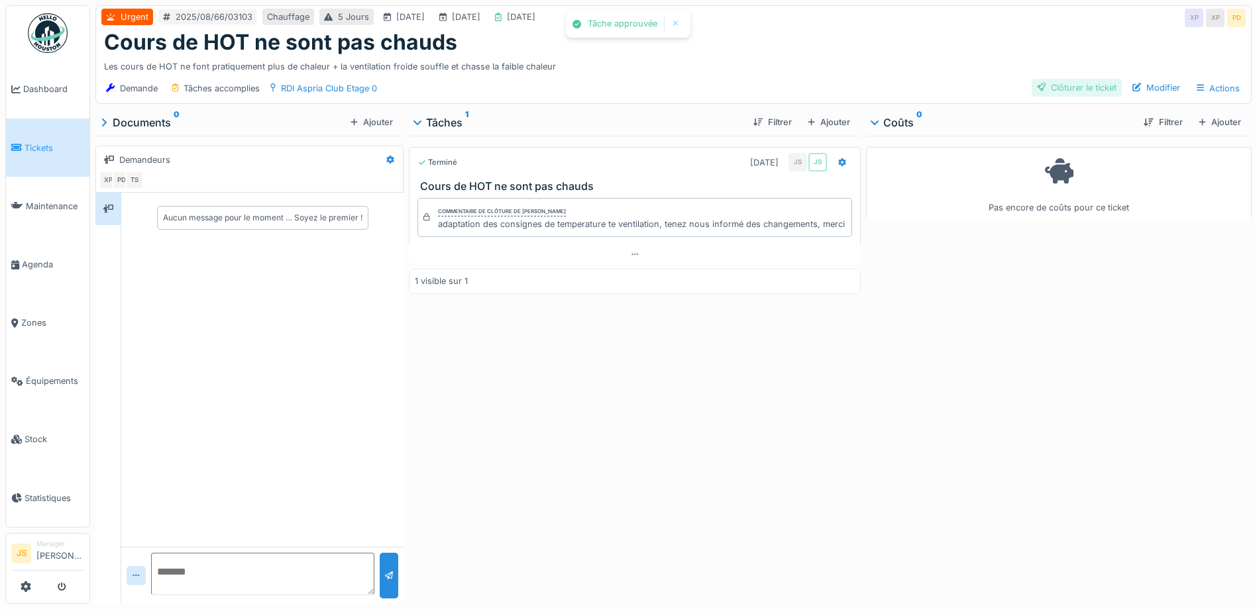
click at [1073, 84] on div "Clôturer le ticket" at bounding box center [1077, 88] width 90 height 18
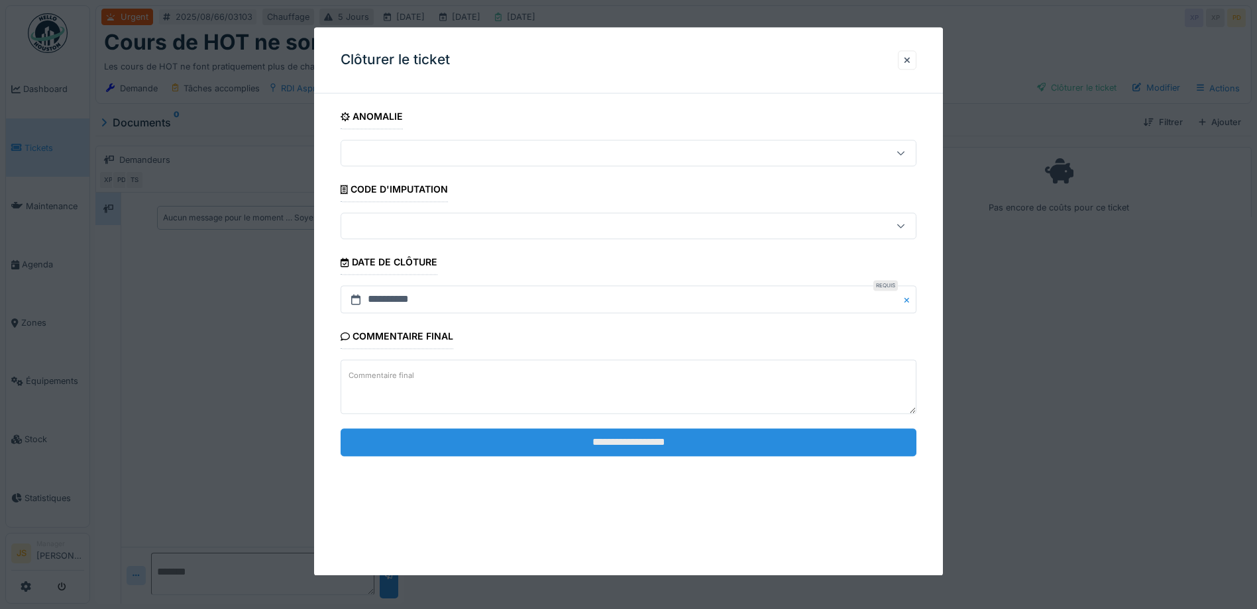
click at [576, 443] on input "**********" at bounding box center [629, 443] width 576 height 28
